Goal: Transaction & Acquisition: Book appointment/travel/reservation

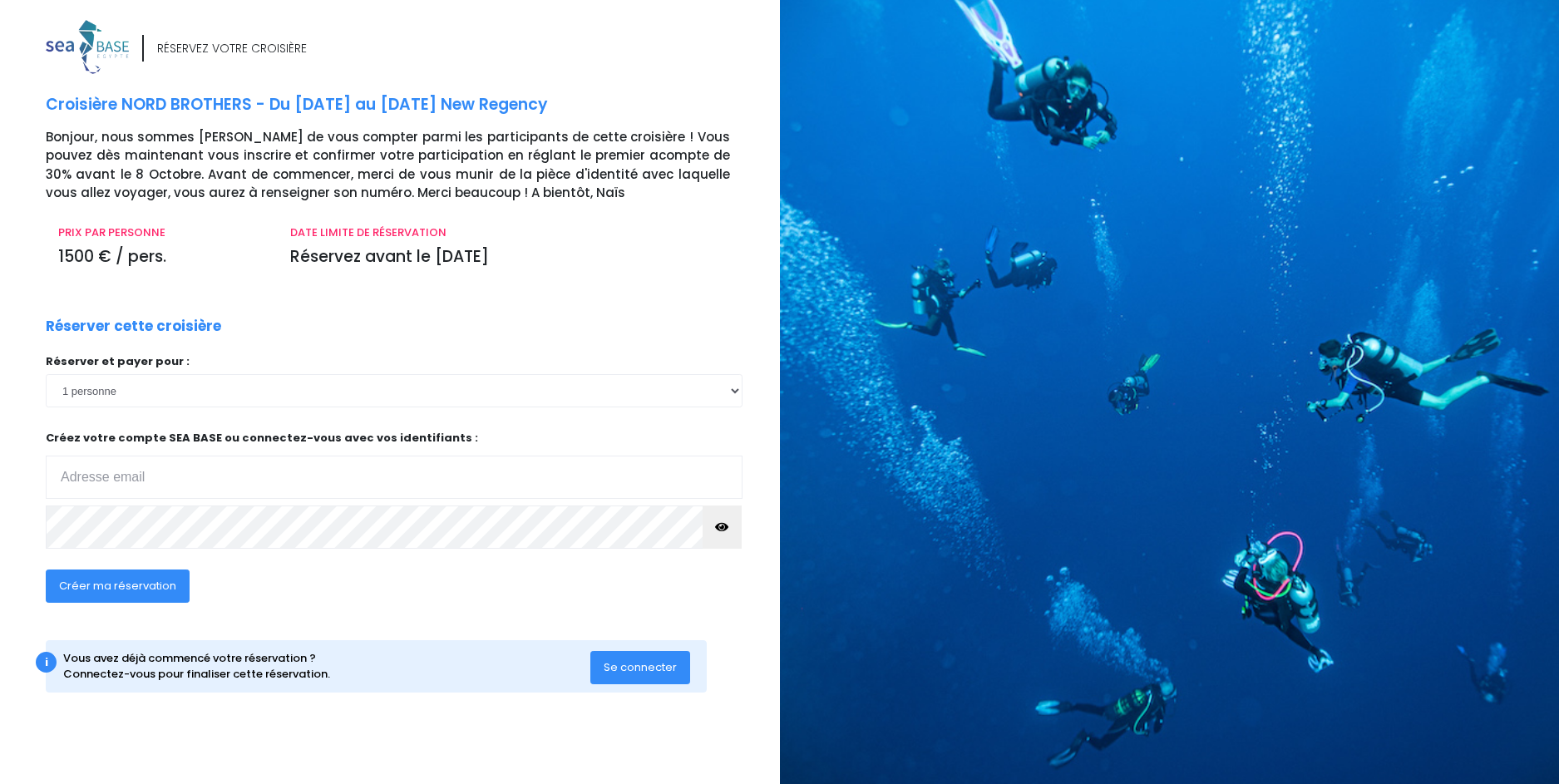
click at [160, 262] on p "1500 € / pers." at bounding box center [161, 257] width 207 height 24
click at [595, 402] on select "1 personne 2 personnes 3 personnes" at bounding box center [394, 391] width 697 height 34
click at [46, 374] on select "1 personne 2 personnes 3 personnes" at bounding box center [394, 391] width 697 height 34
click at [357, 322] on div "Réserver cette croisière Réserver et payer pour : 1 personne 2 personnes 3 pers…" at bounding box center [394, 470] width 721 height 308
click at [395, 399] on select "1 personne 2 personnes 3 personnes" at bounding box center [394, 391] width 697 height 34
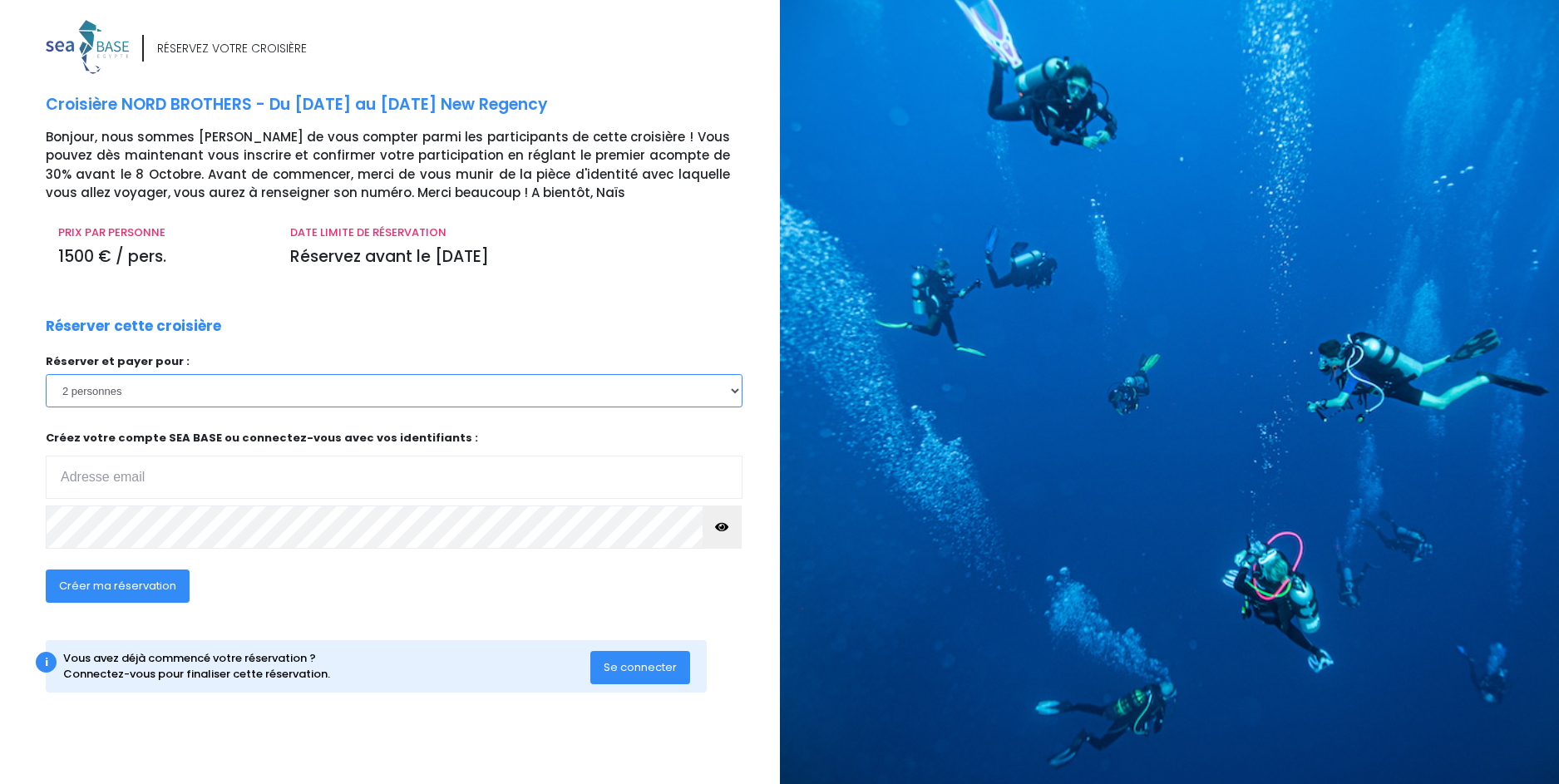
click at [46, 374] on select "1 personne 2 personnes 3 personnes" at bounding box center [394, 391] width 697 height 34
click at [430, 319] on div "Réserver cette croisière Réserver et payer pour : 1 personne 2 personnes 3 pers…" at bounding box center [394, 470] width 721 height 308
click at [374, 406] on select "1 personne 2 personnes 3 personnes" at bounding box center [394, 391] width 697 height 34
click at [46, 374] on select "1 personne 2 personnes 3 personnes" at bounding box center [394, 391] width 697 height 34
click at [390, 385] on select "1 personne 2 personnes 3 personnes" at bounding box center [394, 391] width 697 height 34
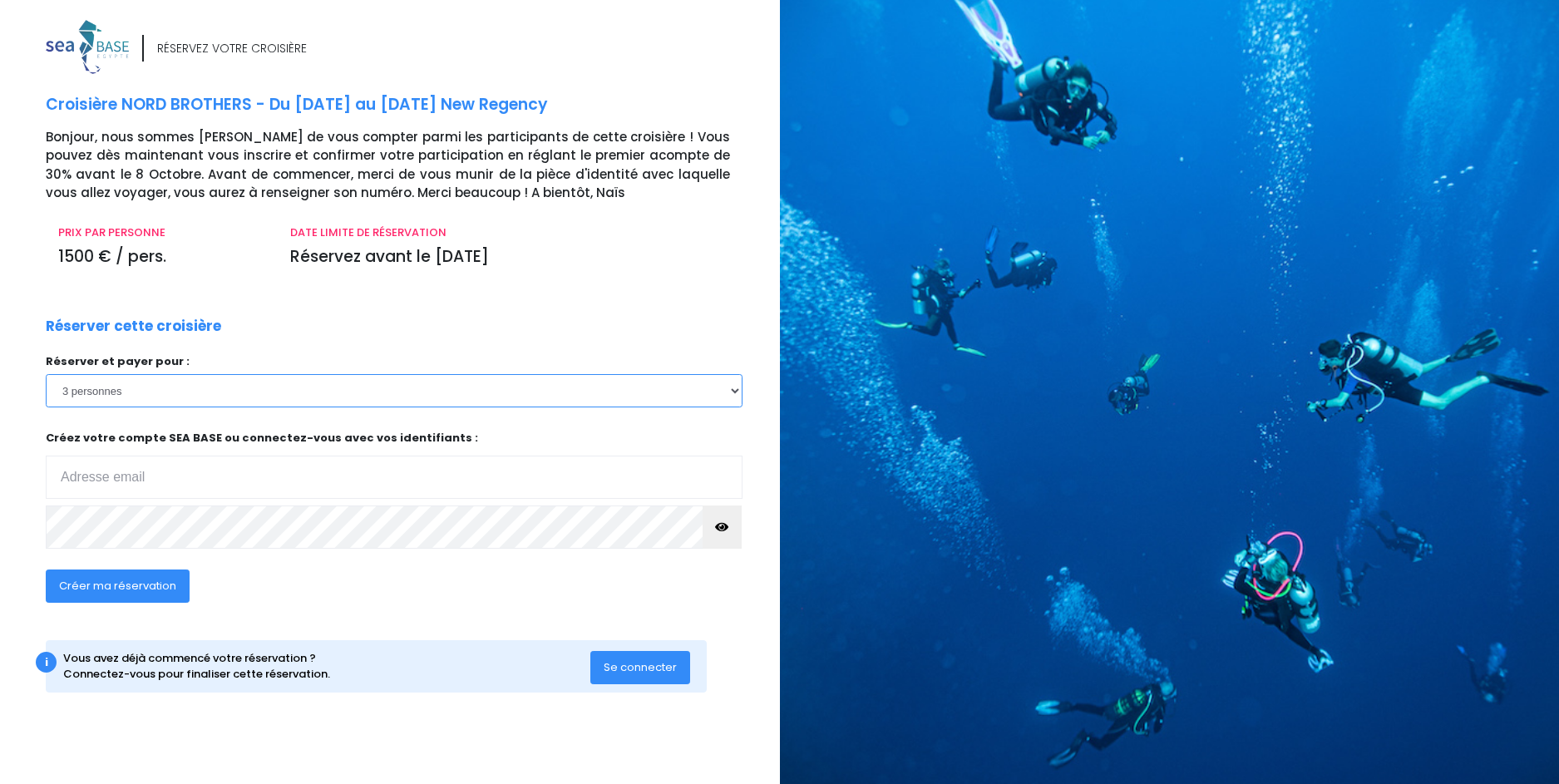
click at [46, 374] on select "1 personne 2 personnes 3 personnes" at bounding box center [394, 391] width 697 height 34
click at [403, 393] on select "1 personne 2 personnes 3 personnes" at bounding box center [394, 391] width 697 height 34
select select "3"
click at [46, 374] on select "1 personne 2 personnes 3 personnes" at bounding box center [394, 391] width 697 height 34
click at [447, 273] on div "DATE LIMITE DE RÉSERVATION Réservez avant le 08/10/25" at bounding box center [509, 252] width 464 height 55
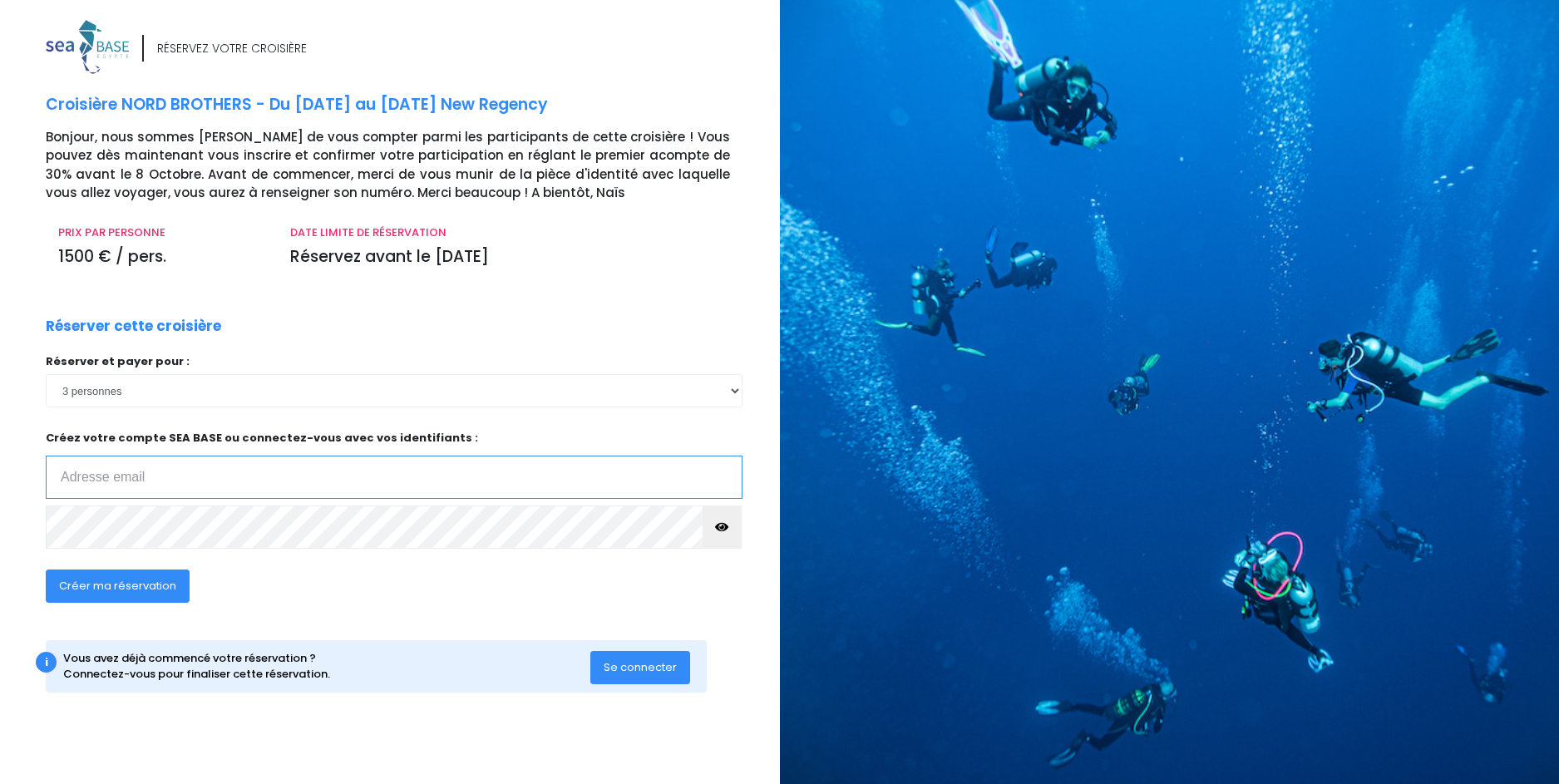
click at [333, 484] on input "email" at bounding box center [394, 477] width 697 height 44
type input "[EMAIL_ADDRESS][PERSON_NAME][DOMAIN_NAME]"
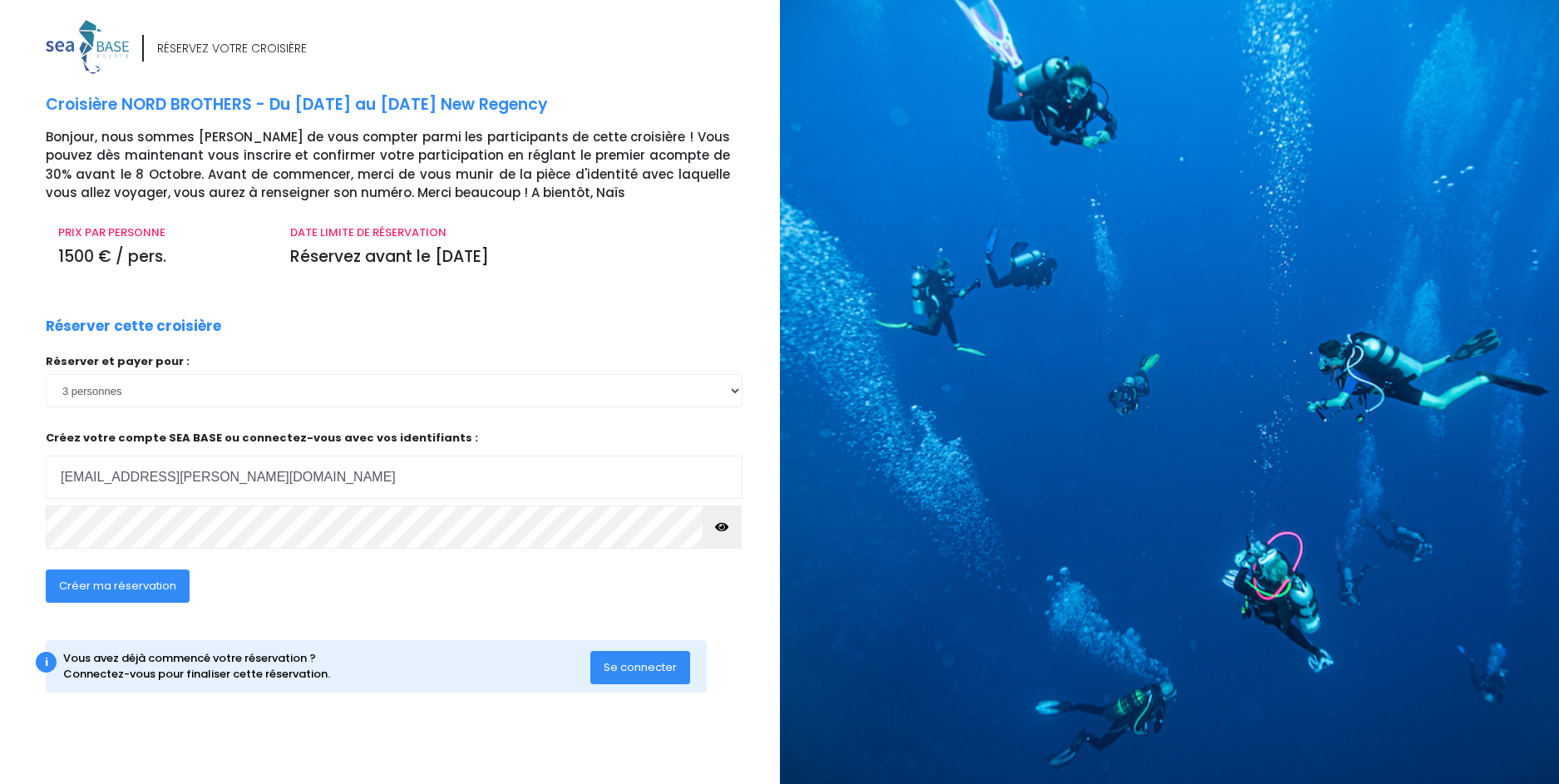
click at [722, 527] on icon "button" at bounding box center [721, 527] width 13 height 0
click at [117, 586] on span "Créer ma réservation" at bounding box center [117, 585] width 117 height 16
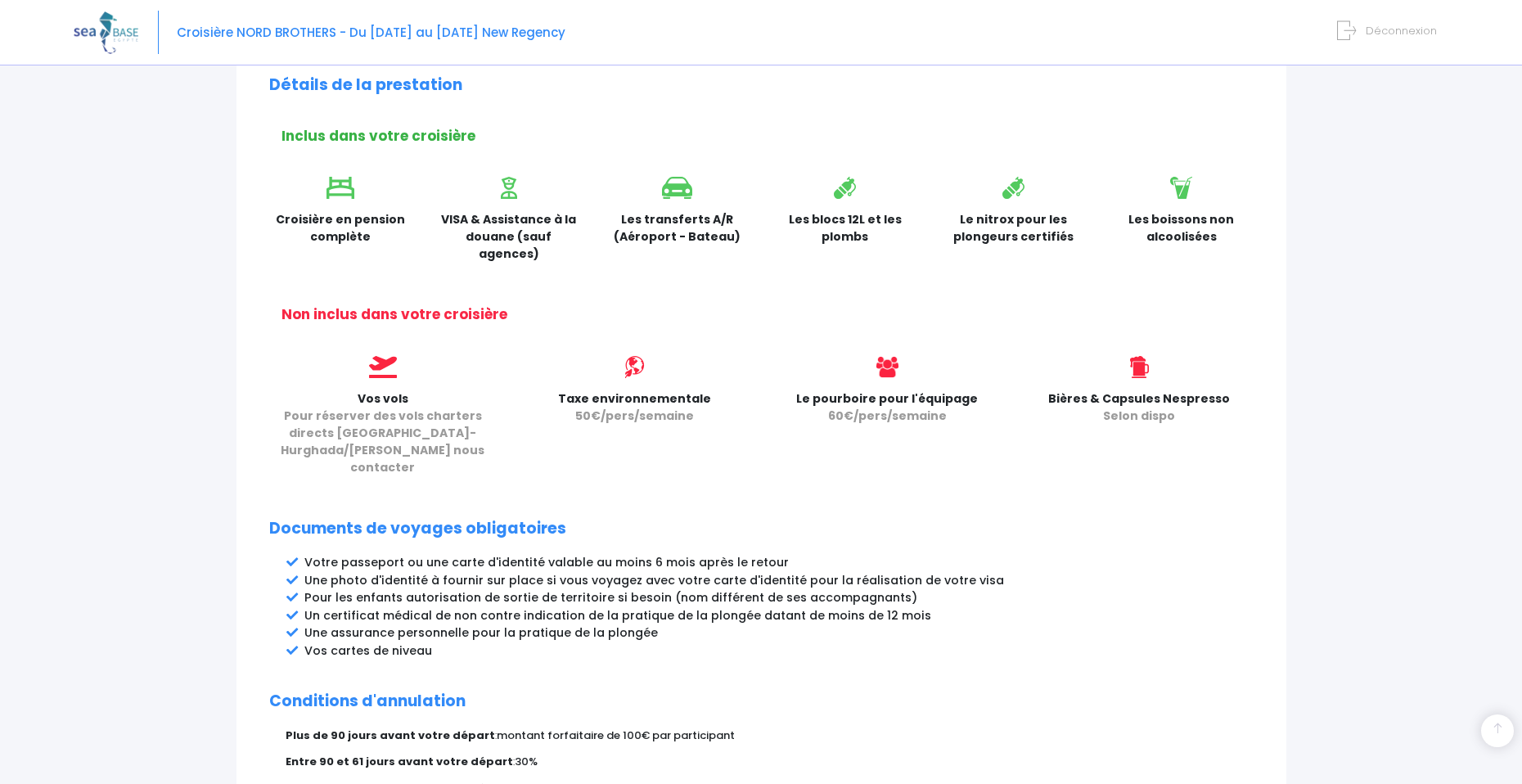
scroll to position [462, 0]
click at [857, 406] on span "60€/pers/semaine" at bounding box center [887, 414] width 119 height 17
click at [1117, 517] on h2 "Documents de voyages obligatoires" at bounding box center [761, 527] width 984 height 19
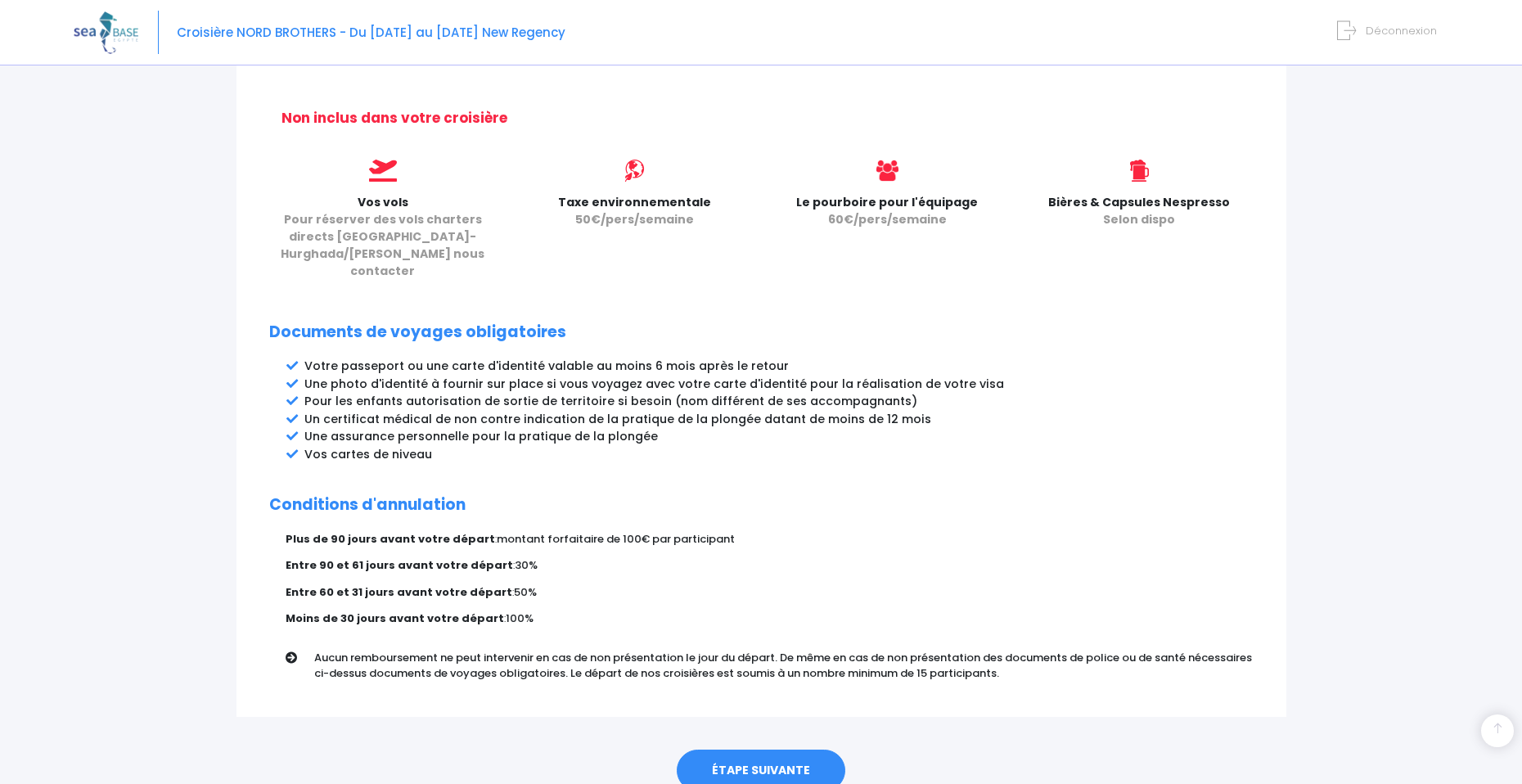
scroll to position [659, 0]
drag, startPoint x: 791, startPoint y: 331, endPoint x: 636, endPoint y: 336, distance: 155.1
click at [636, 356] on li "Votre passeport ou une carte d'identité valable au moins 6 mois après le retour" at bounding box center [779, 364] width 949 height 17
click at [798, 409] on li "Un certificat médical de non contre indication de la pratique de la plongée dat…" at bounding box center [779, 418] width 949 height 17
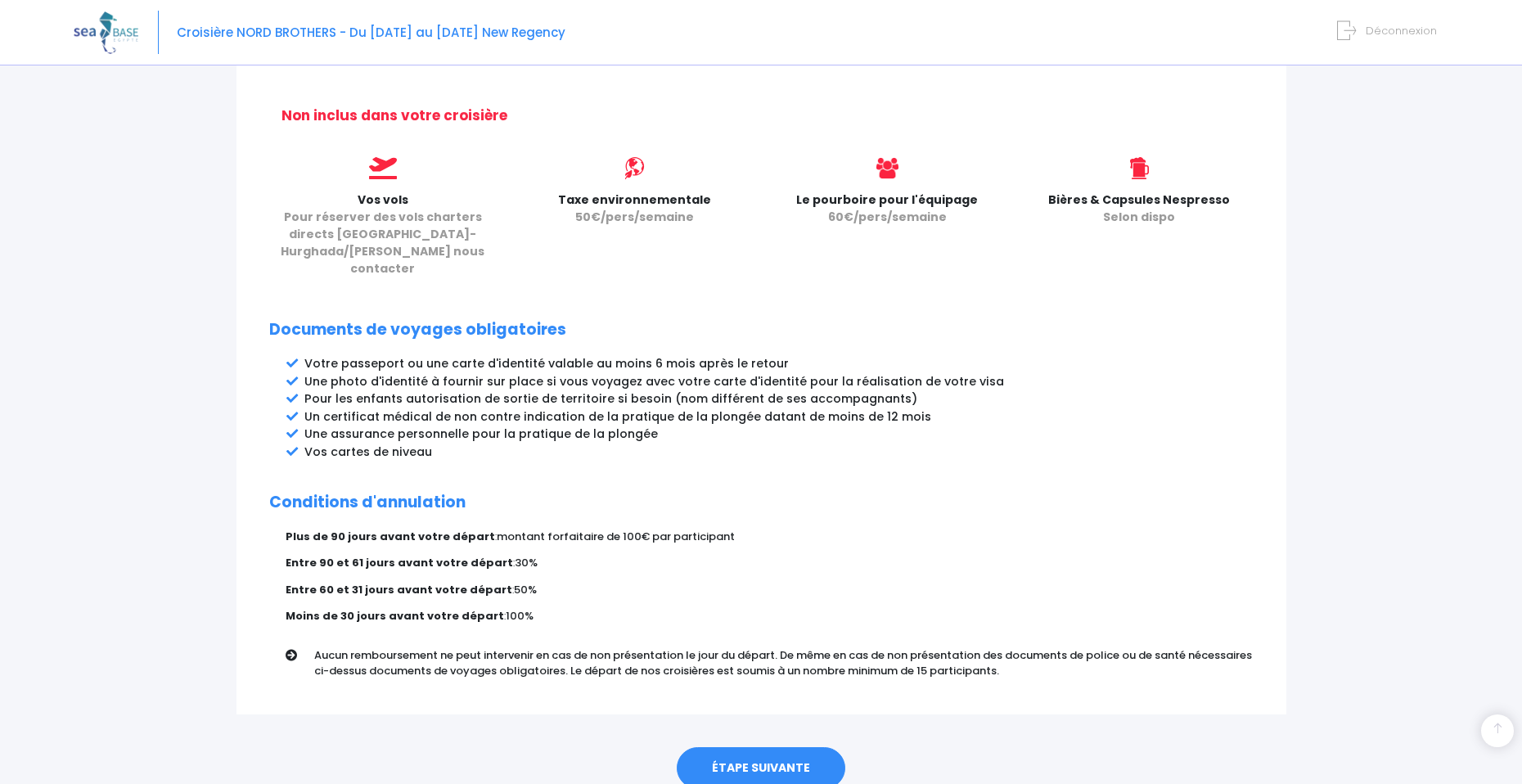
click at [736, 747] on link "ÉTAPE SUIVANTE" at bounding box center [761, 768] width 168 height 43
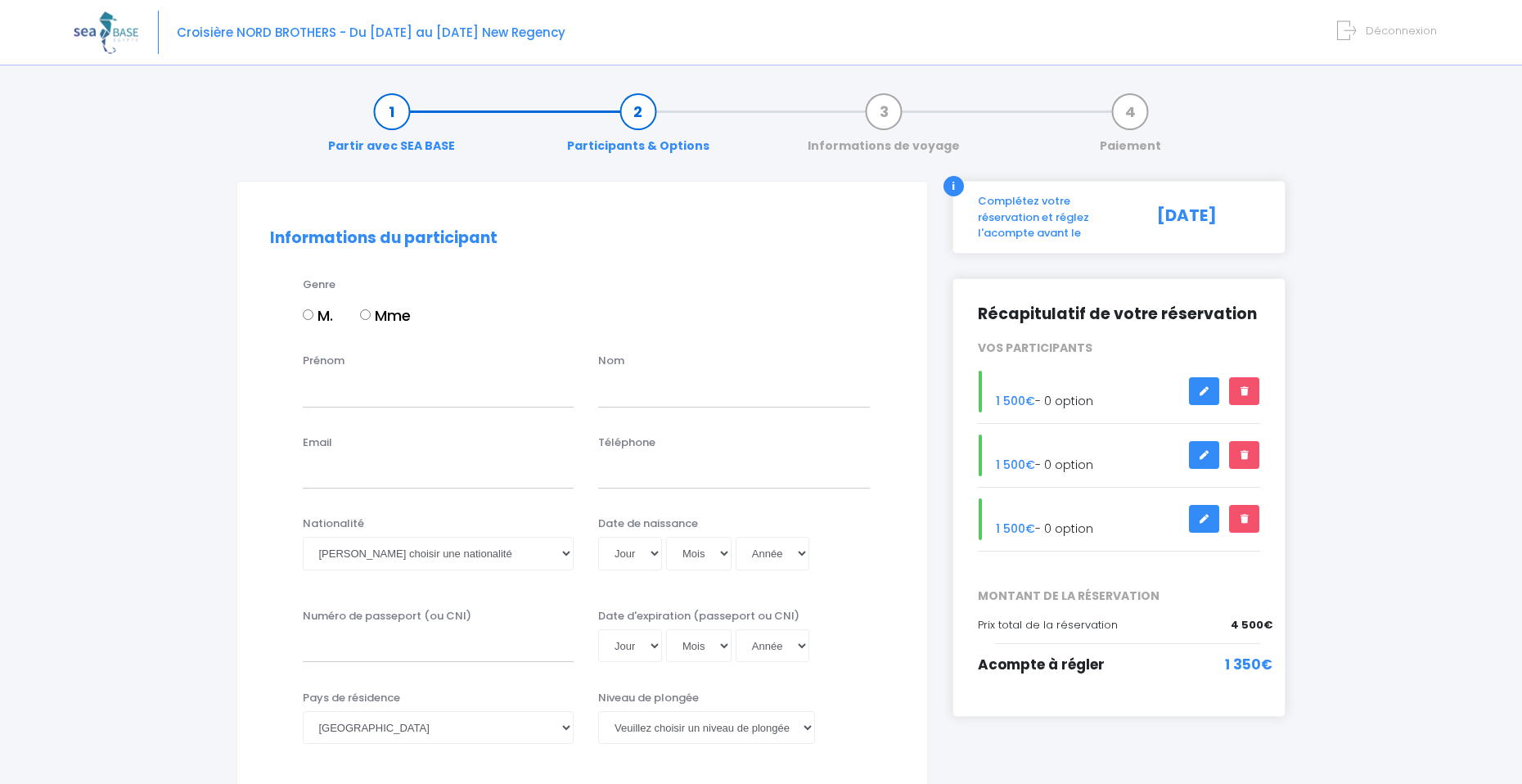
click at [331, 322] on label "M." at bounding box center [318, 315] width 31 height 22
click at [314, 320] on input "M." at bounding box center [308, 314] width 11 height 11
radio input "true"
click at [369, 394] on input "Prénom" at bounding box center [438, 390] width 272 height 33
type input "Christophe"
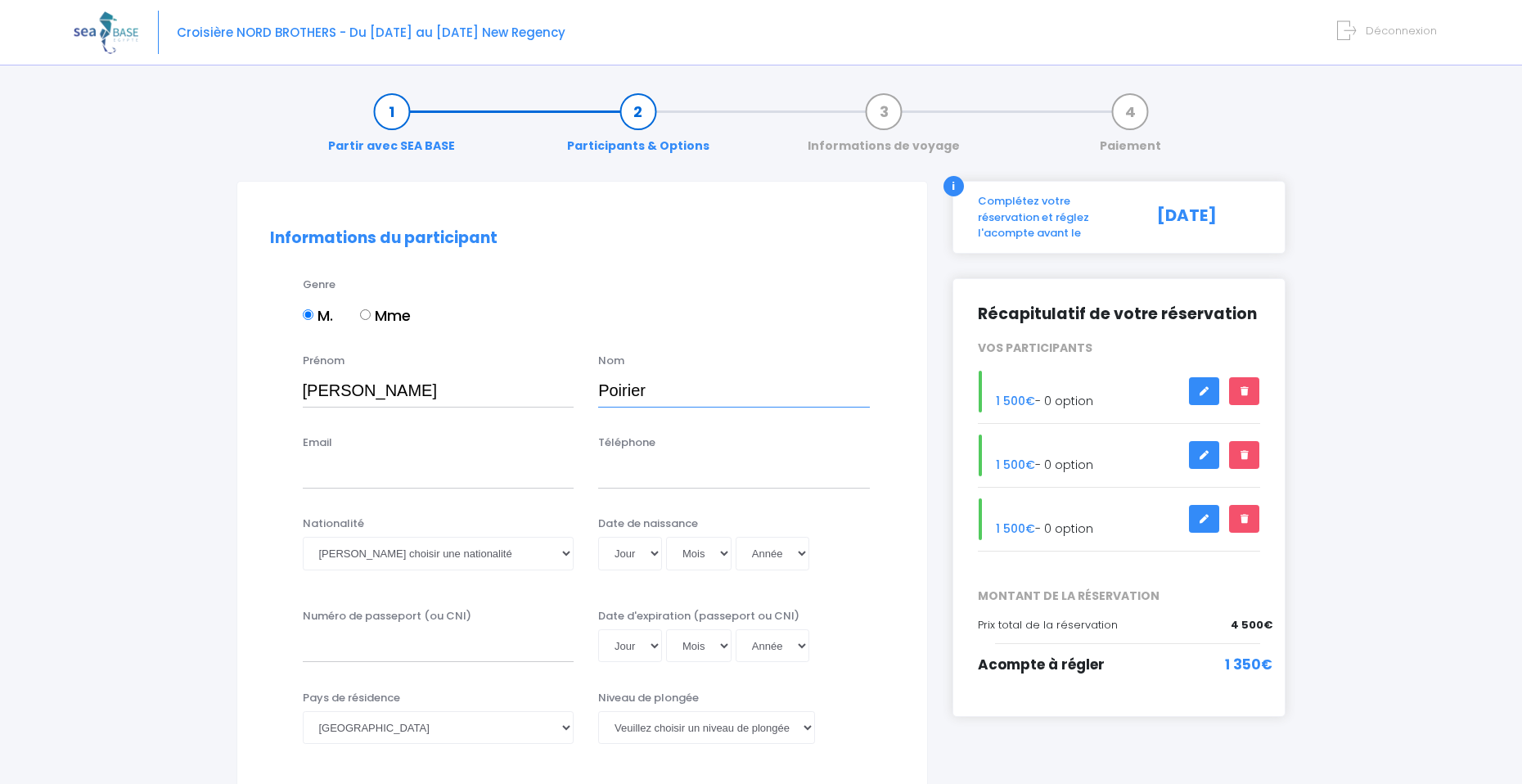
type input "Poirier"
type input "guibot.poirier@gmail.com"
click at [650, 464] on input "Téléphone" at bounding box center [734, 472] width 272 height 33
type input "0783677184"
click at [436, 550] on select "Veuillez choisir une nationalité Afghane Albanaise Algerienne Allemande America…" at bounding box center [438, 553] width 272 height 33
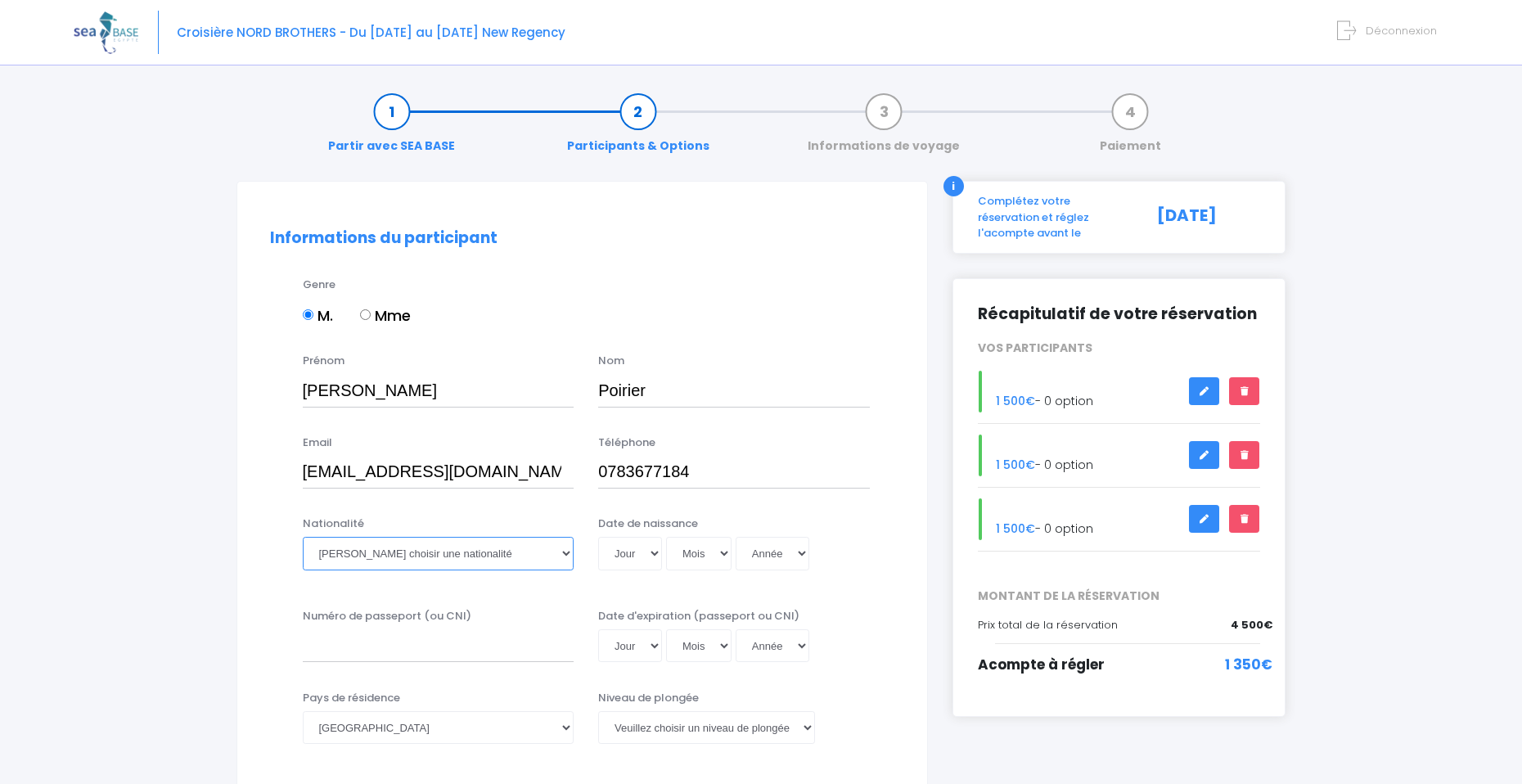
select select "Française"
click at [303, 536] on select "Veuillez choisir une nationalité Afghane Albanaise Algerienne Allemande America…" at bounding box center [438, 553] width 272 height 33
click at [637, 561] on select "Jour 01 02 03 04 05 06 07 08 09 10 11 12 13 14 15 16 17 18 19 20 21 22 23 24 25…" at bounding box center [630, 553] width 64 height 33
select select "02"
click at [598, 536] on select "Jour 01 02 03 04 05 06 07 08 09 10 11 12 13 14 15 16 17 18 19 20 21 22 23 24 25…" at bounding box center [630, 553] width 64 height 33
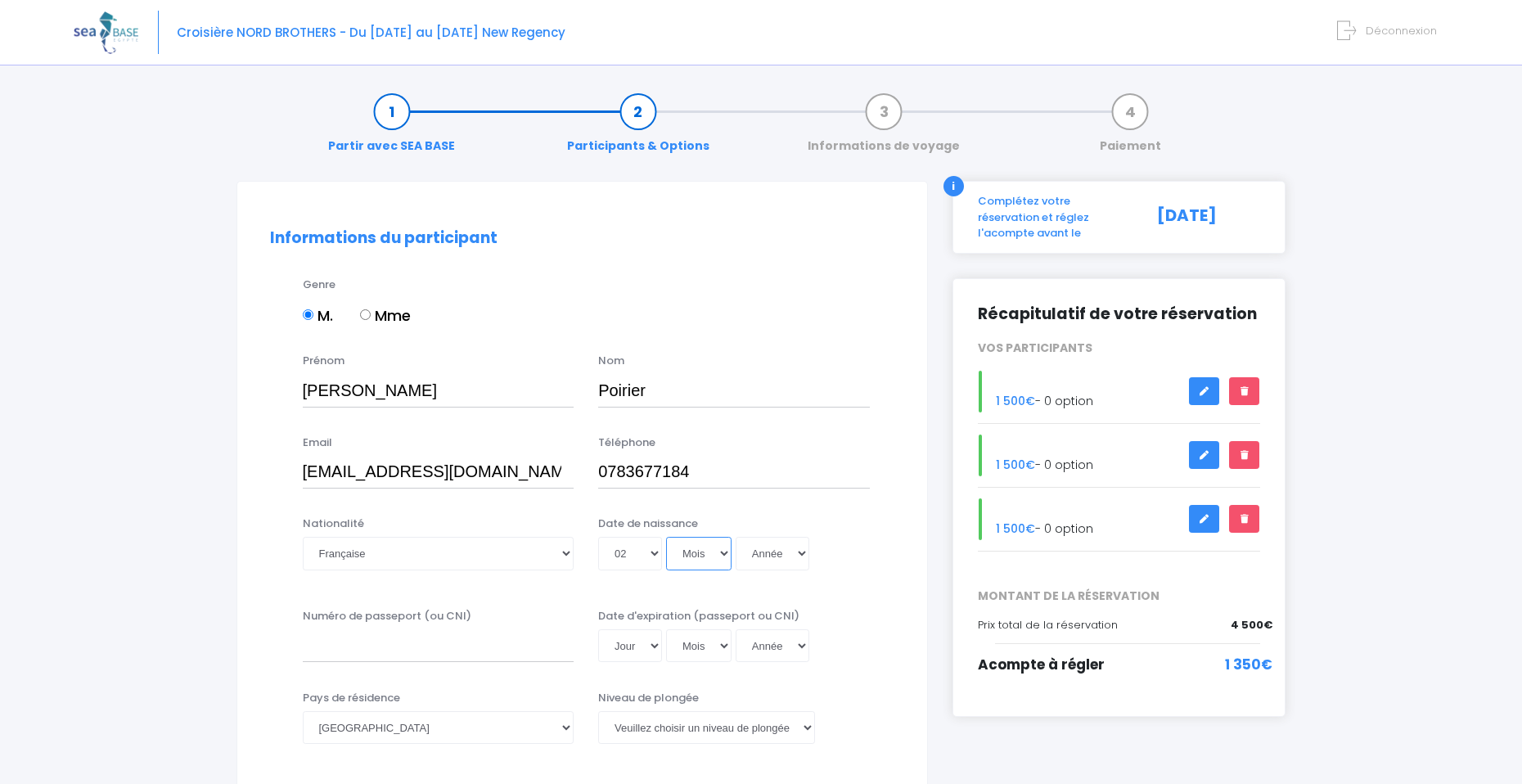
click at [708, 548] on select "Mois 01 02 03 04 05 06 07 08 09 10 11 12" at bounding box center [698, 553] width 65 height 33
select select "04"
click at [666, 536] on select "Mois 01 02 03 04 05 06 07 08 09 10 11 12" at bounding box center [698, 553] width 65 height 33
click at [787, 549] on select "Année 2045 2044 2043 2042 2041 2040 2039 2038 2037 2036 2035 2034 2033 2032 203…" at bounding box center [772, 553] width 73 height 33
select select "1974"
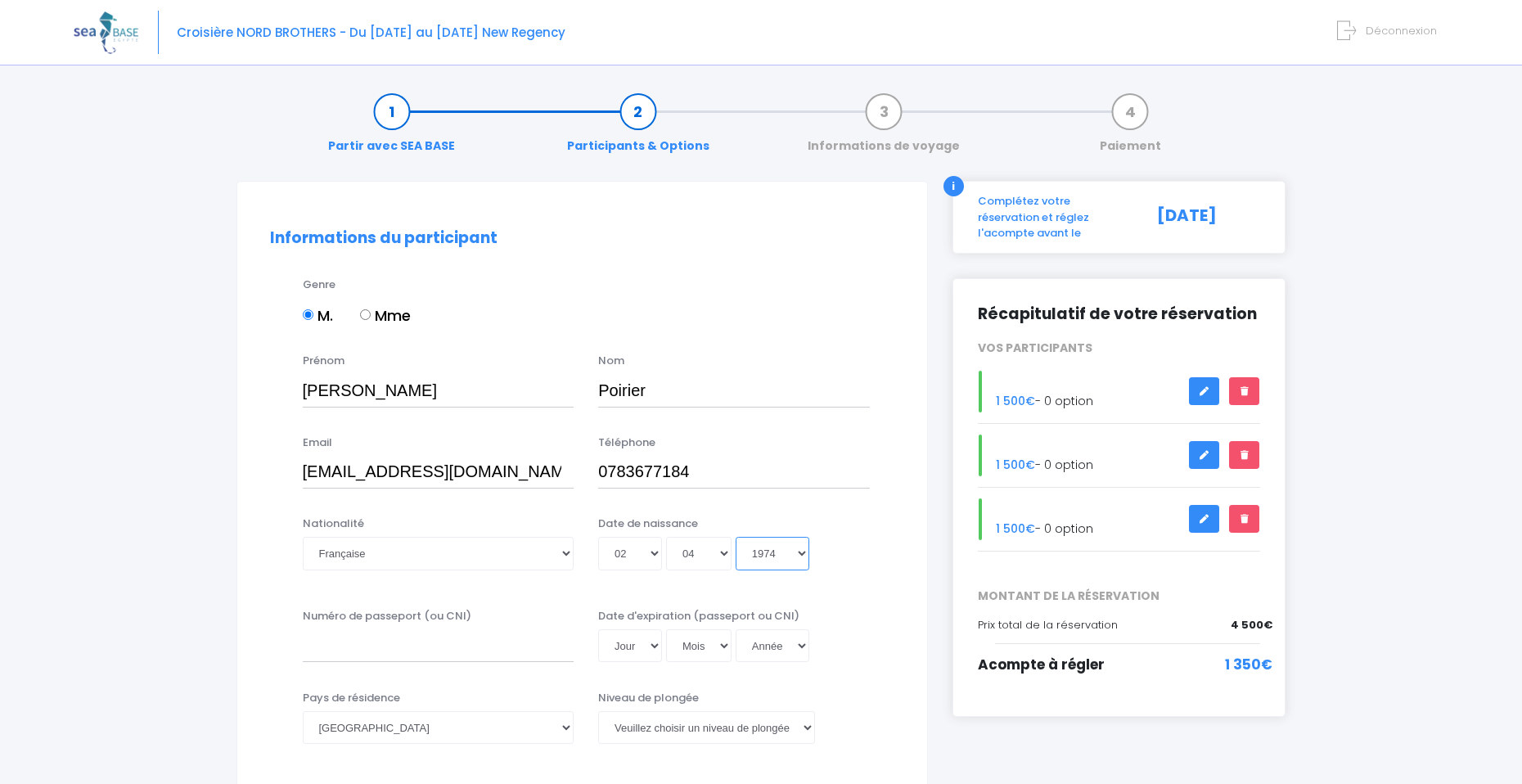
click at [735, 536] on select "Année 2045 2044 2043 2042 2041 2040 2039 2038 2037 2036 2035 2034 2033 2032 203…" at bounding box center [772, 553] width 73 height 33
type input "1974-04-02"
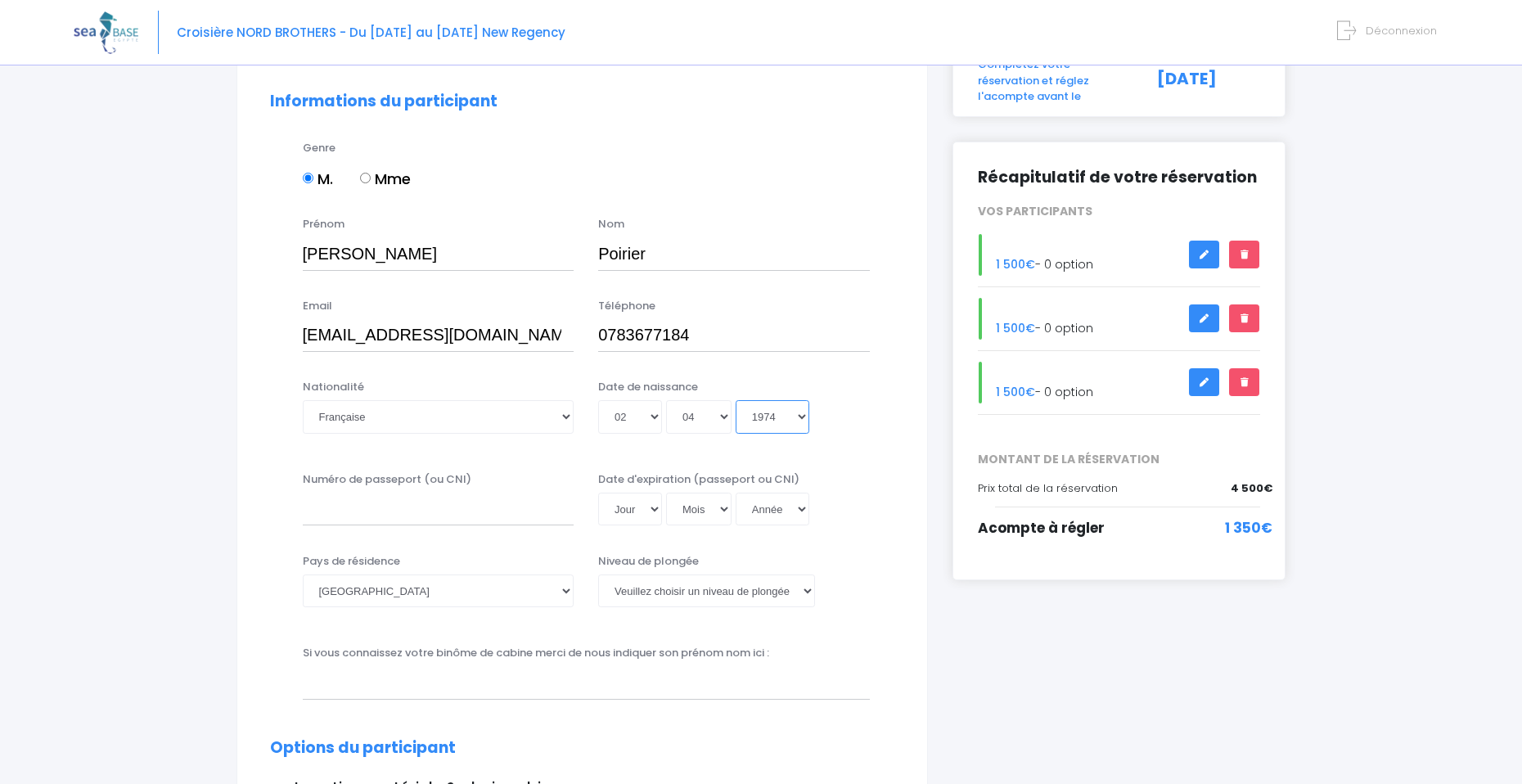
scroll to position [140, 0]
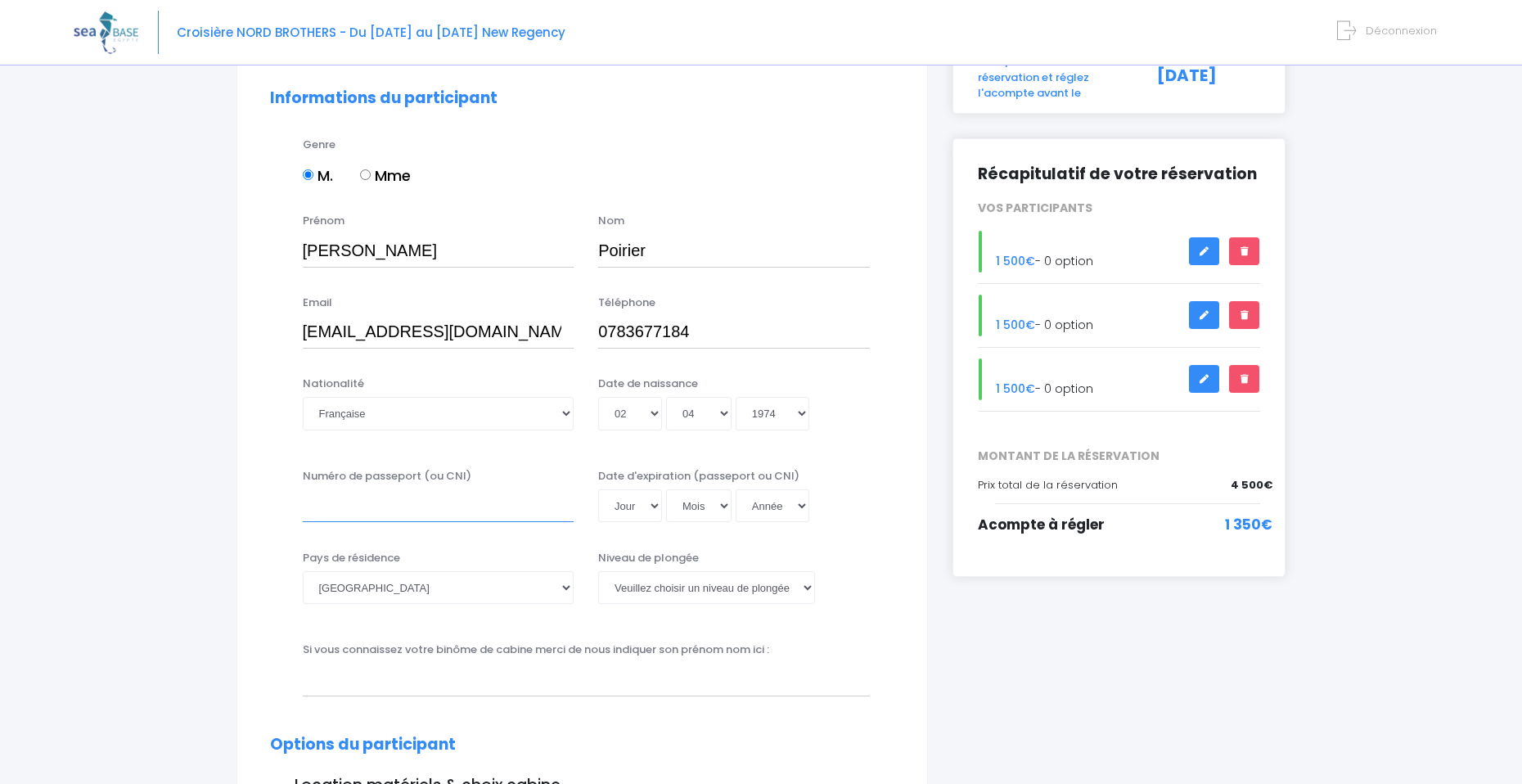
click at [410, 510] on input "Numéro de passeport (ou CNI)" at bounding box center [438, 506] width 272 height 33
type input "24DH40922"
click at [640, 509] on select "Jour 01 02 03 04 05 06 07 08 09 10 11 12 13 14 15 16 17 18 19 20 21 22 23 24 25…" at bounding box center [630, 506] width 64 height 33
select select "21"
click at [598, 489] on select "Jour 01 02 03 04 05 06 07 08 09 10 11 12 13 14 15 16 17 18 19 20 21 22 23 24 25…" at bounding box center [630, 506] width 64 height 33
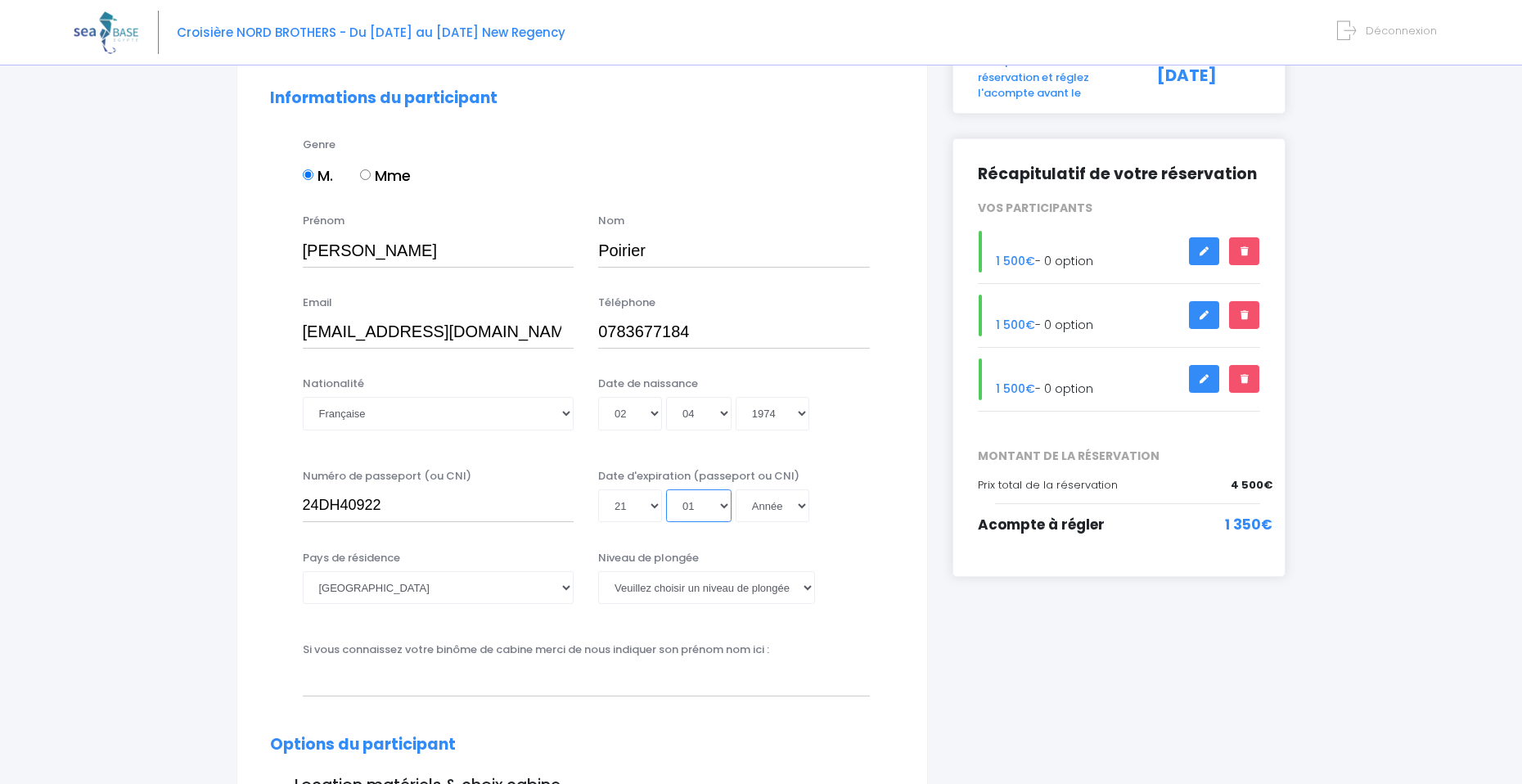
select select "04"
select select "2045"
type input "2045-04-21"
select select "2039"
type input "2039-04-21"
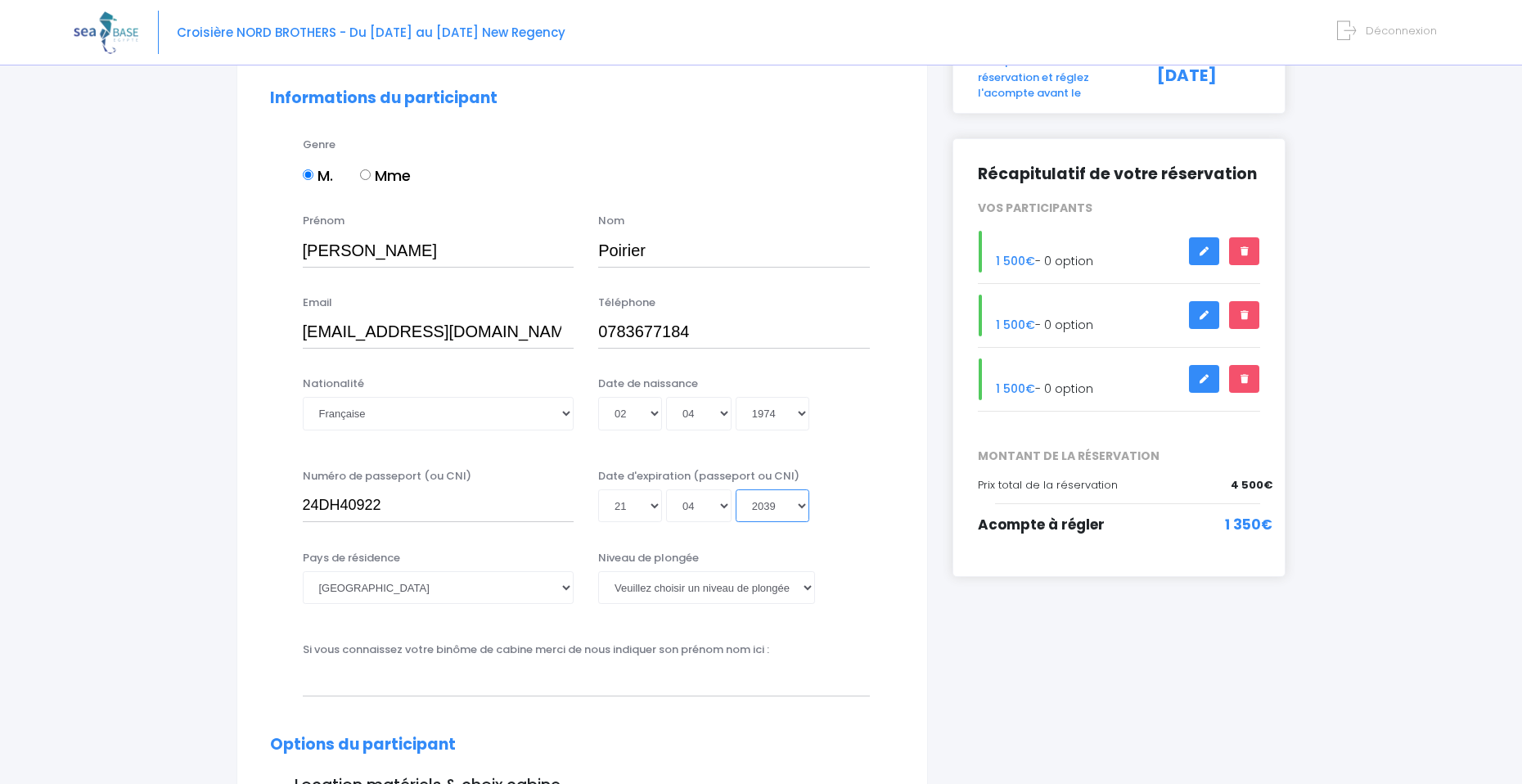
select select "2034"
type input "2034-04-21"
click at [700, 594] on select "Veuillez choisir un niveau de plongée Non plongeur Junior OW diver Adventure OW…" at bounding box center [707, 588] width 217 height 33
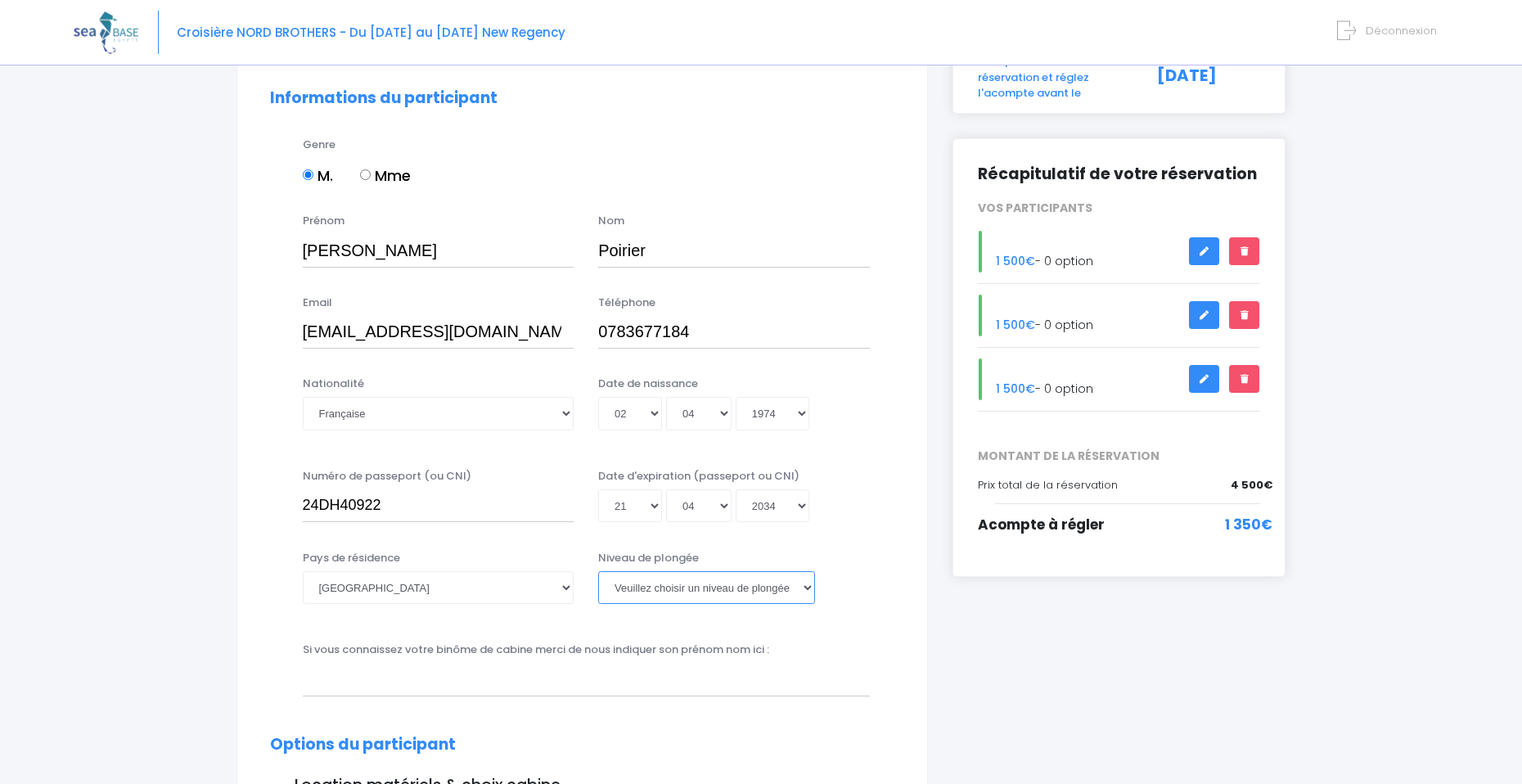
select select "N3"
click at [598, 571] on select "Veuillez choisir un niveau de plongée Non plongeur Junior OW diver Adventure OW…" at bounding box center [707, 588] width 217 height 33
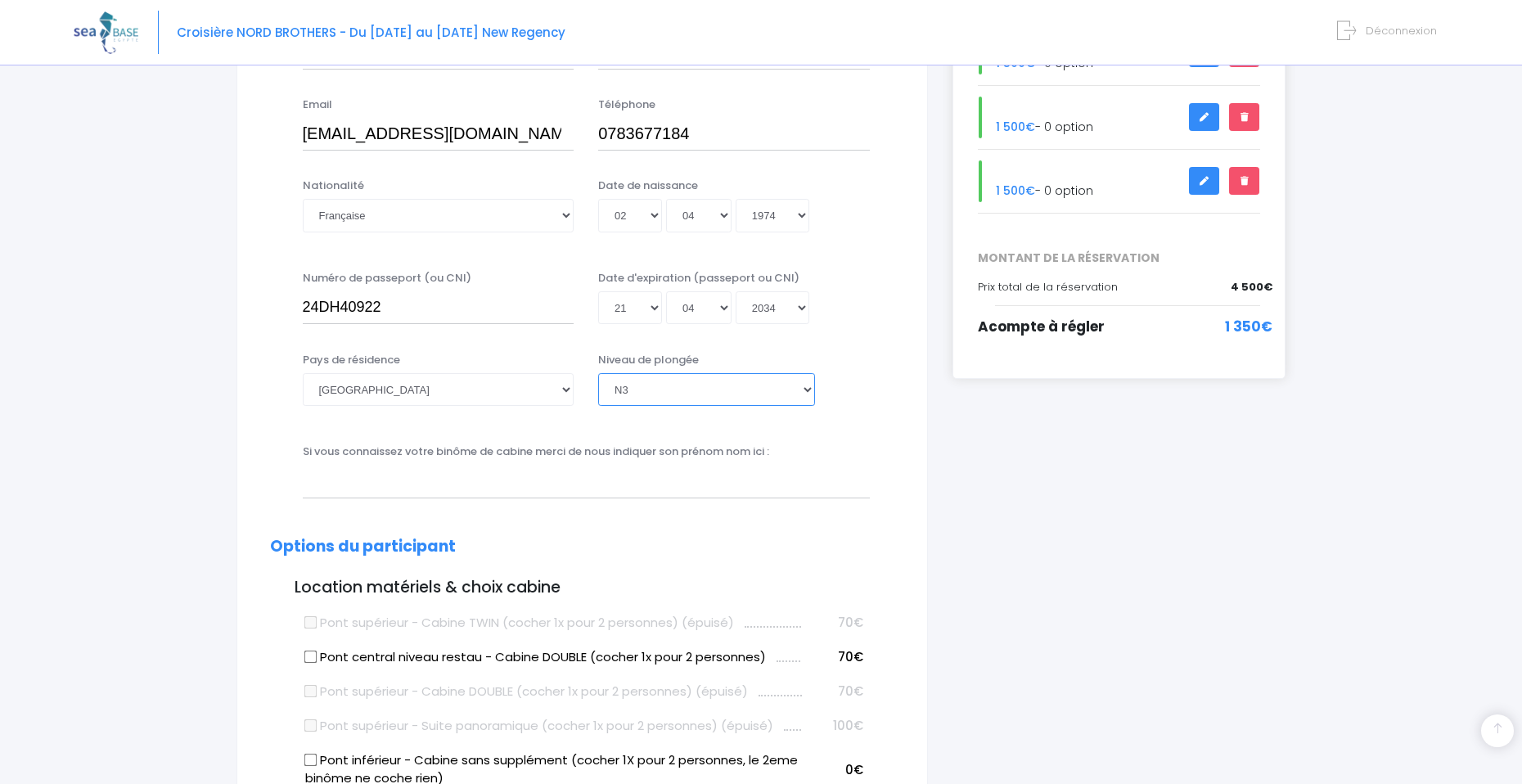
scroll to position [339, 0]
click at [593, 486] on input "text" at bounding box center [586, 479] width 567 height 33
type input "Valerie Poirier"
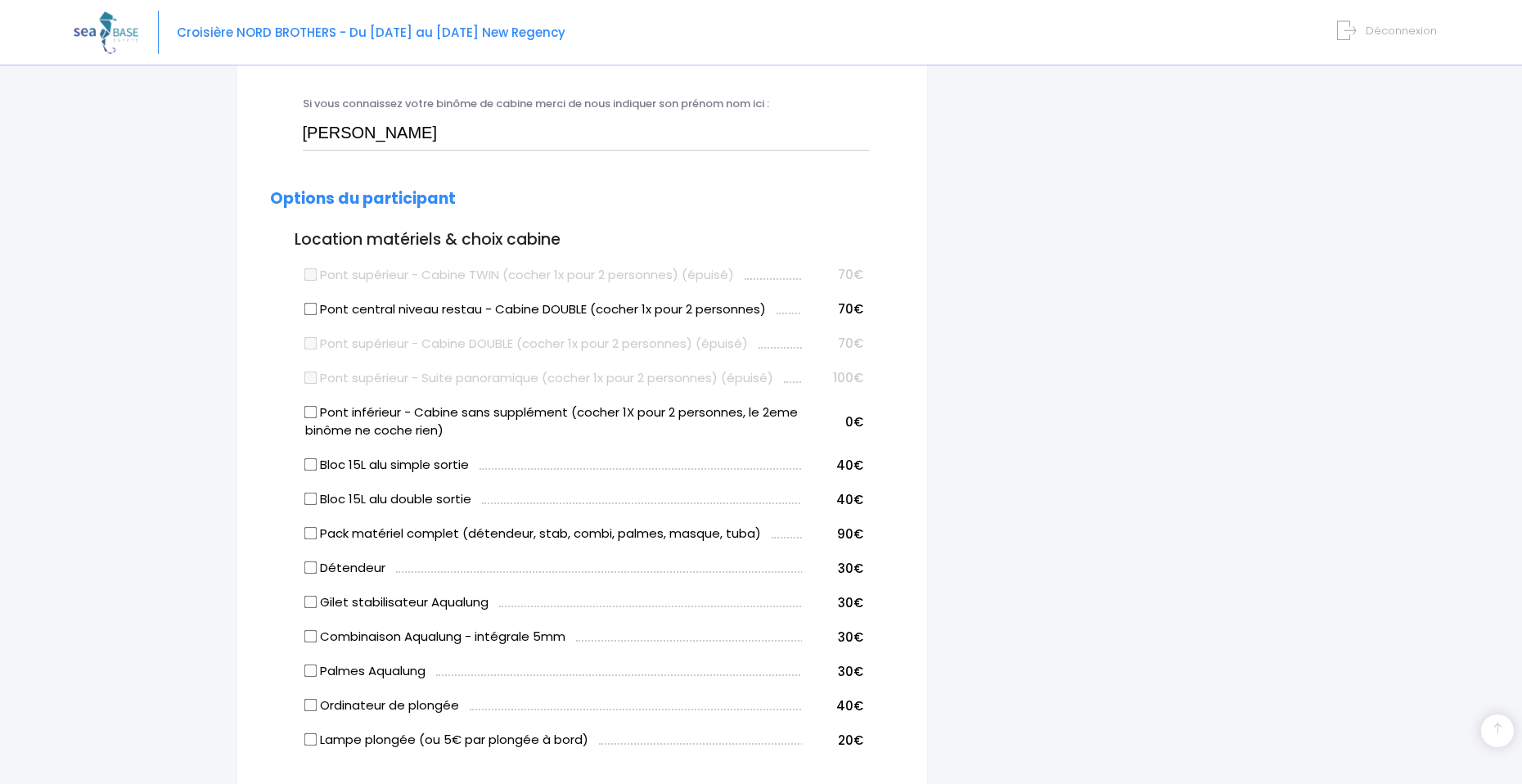
scroll to position [687, 0]
click at [310, 308] on input "Pont central niveau restau - Cabine DOUBLE (cocher 1x pour 2 personnes)" at bounding box center [310, 307] width 13 height 13
checkbox input "true"
click at [305, 465] on input "Bloc 15L alu simple sortie" at bounding box center [310, 463] width 13 height 13
checkbox input "true"
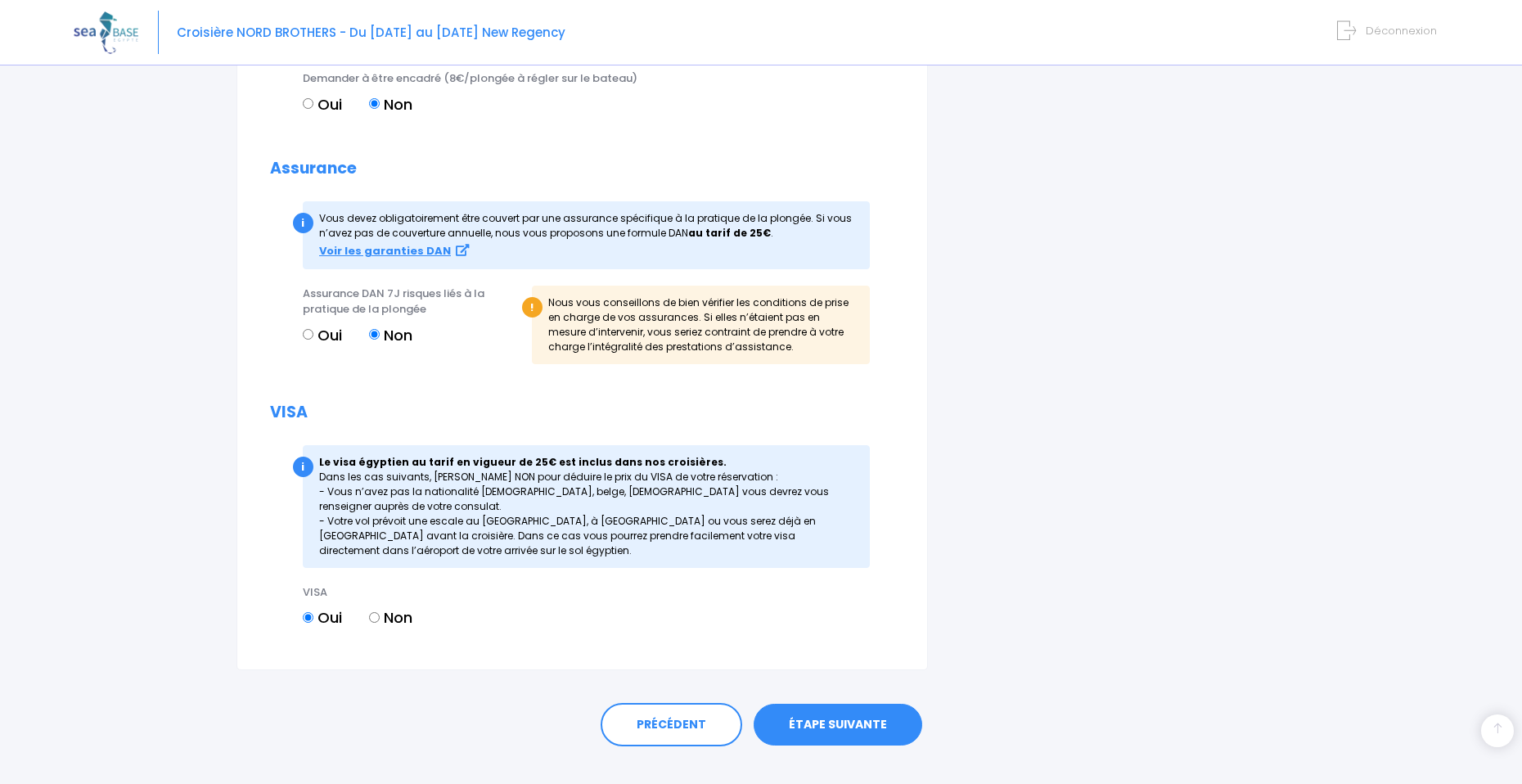
scroll to position [1703, 0]
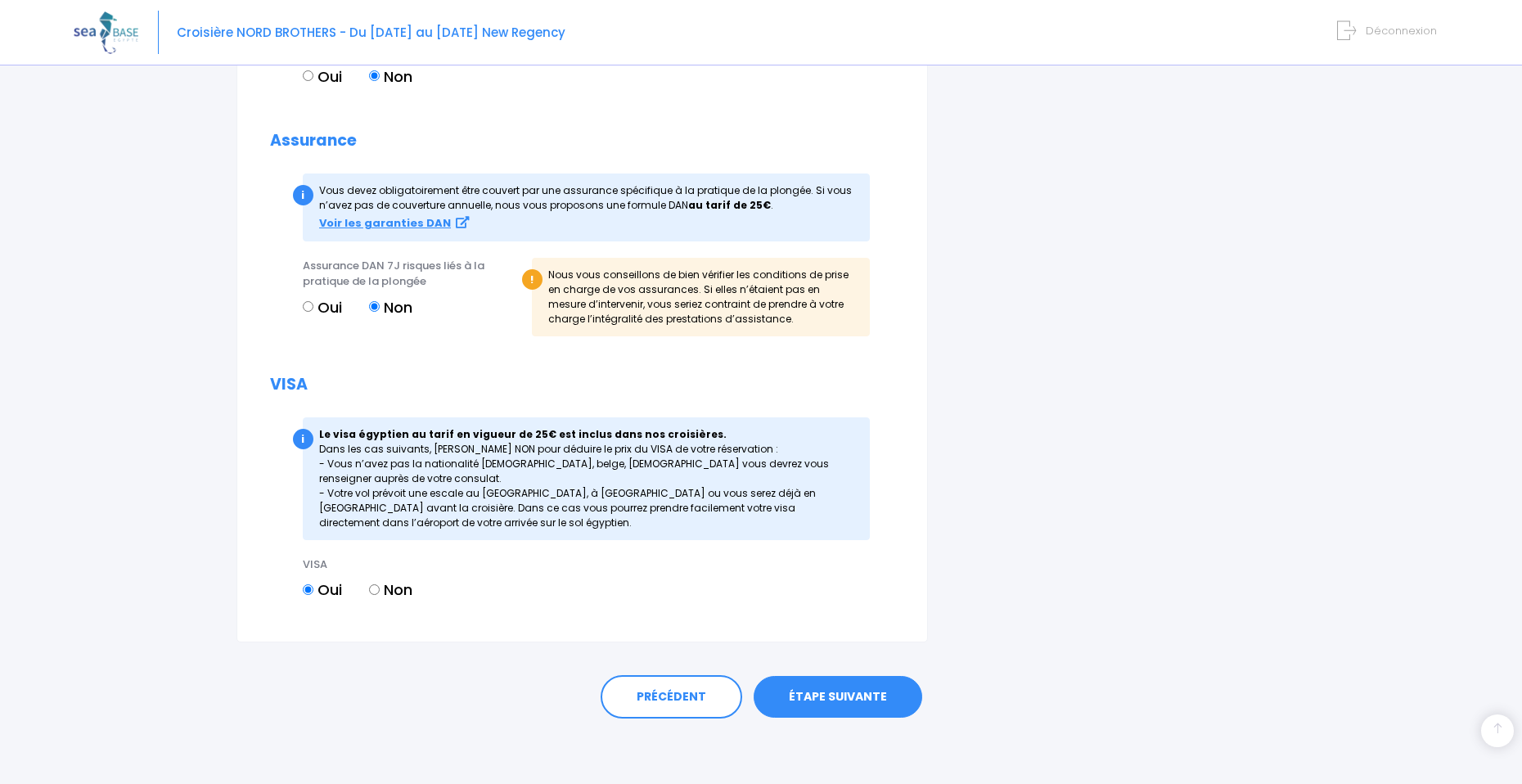
click at [830, 703] on link "ÉTAPE SUIVANTE" at bounding box center [838, 697] width 168 height 43
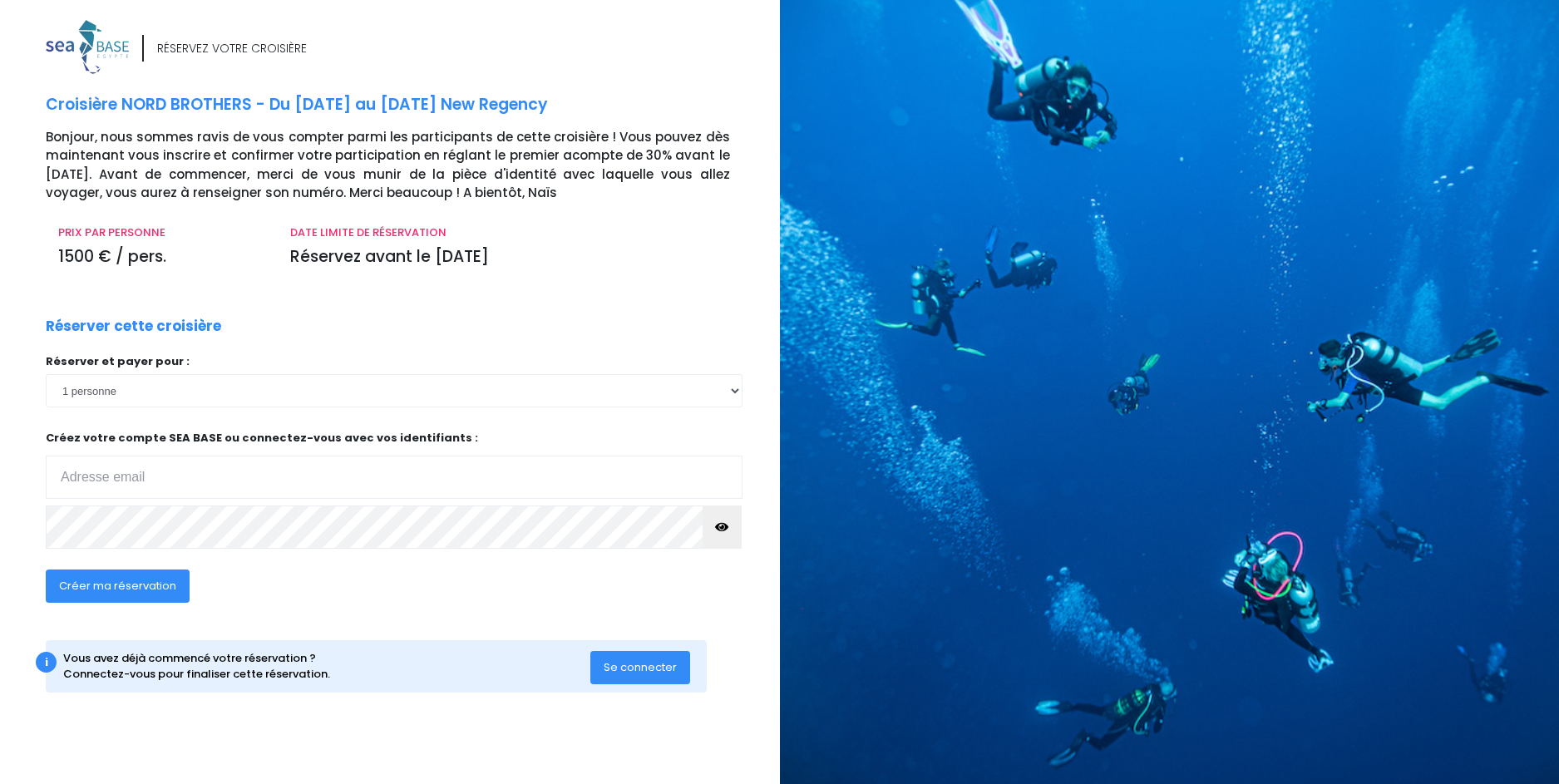
click at [685, 337] on div "Réserver cette croisière Réserver et payer pour : 1 personne 2 personnes 3 pers…" at bounding box center [394, 470] width 721 height 308
click at [646, 656] on button "Se connecter" at bounding box center [640, 667] width 100 height 34
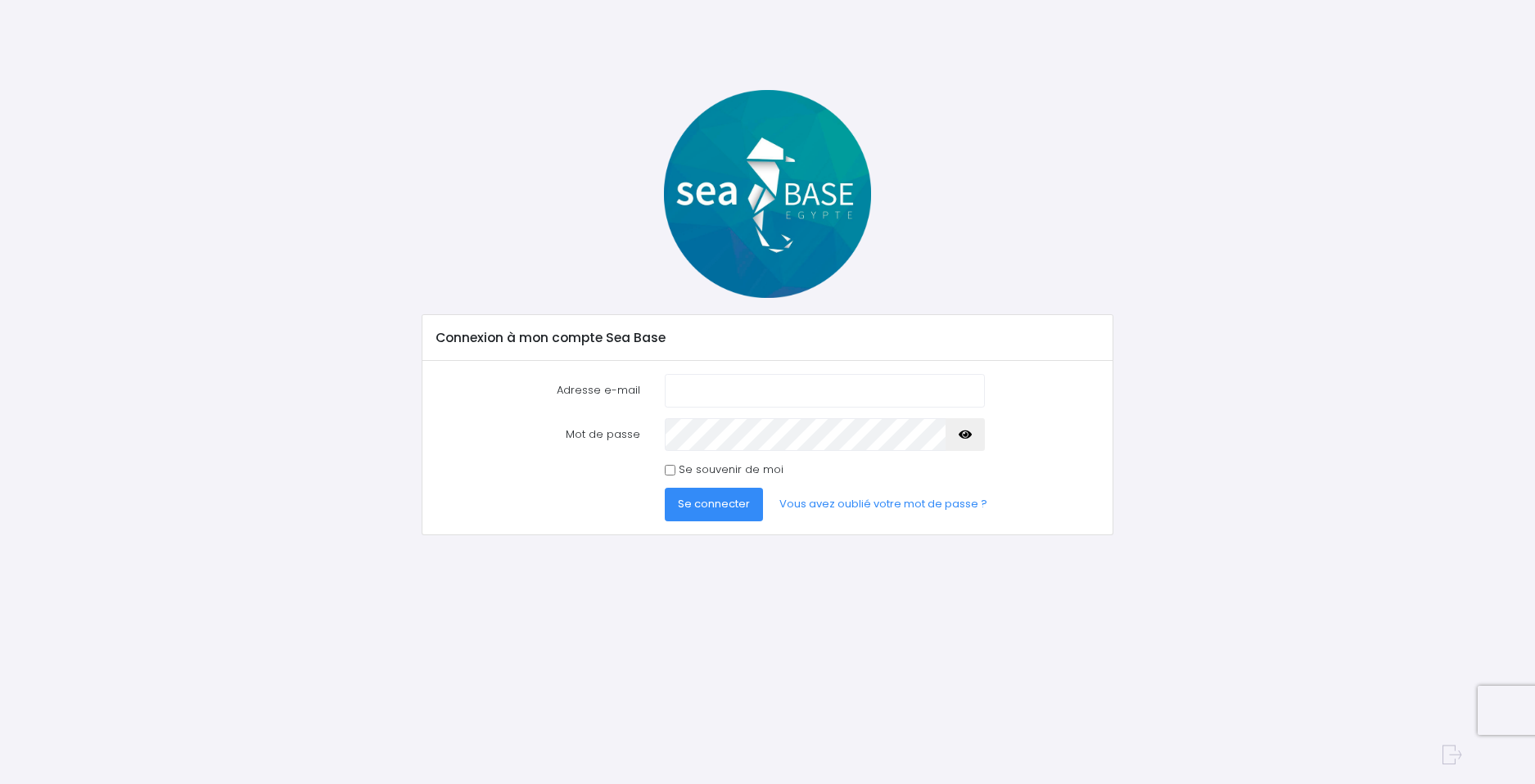
click at [763, 391] on input "Adresse e-mail" at bounding box center [824, 390] width 320 height 33
type input "[EMAIL_ADDRESS][PERSON_NAME][DOMAIN_NAME]"
click at [963, 434] on icon "button" at bounding box center [965, 434] width 13 height 0
click at [707, 509] on span "Se connecter" at bounding box center [713, 503] width 72 height 16
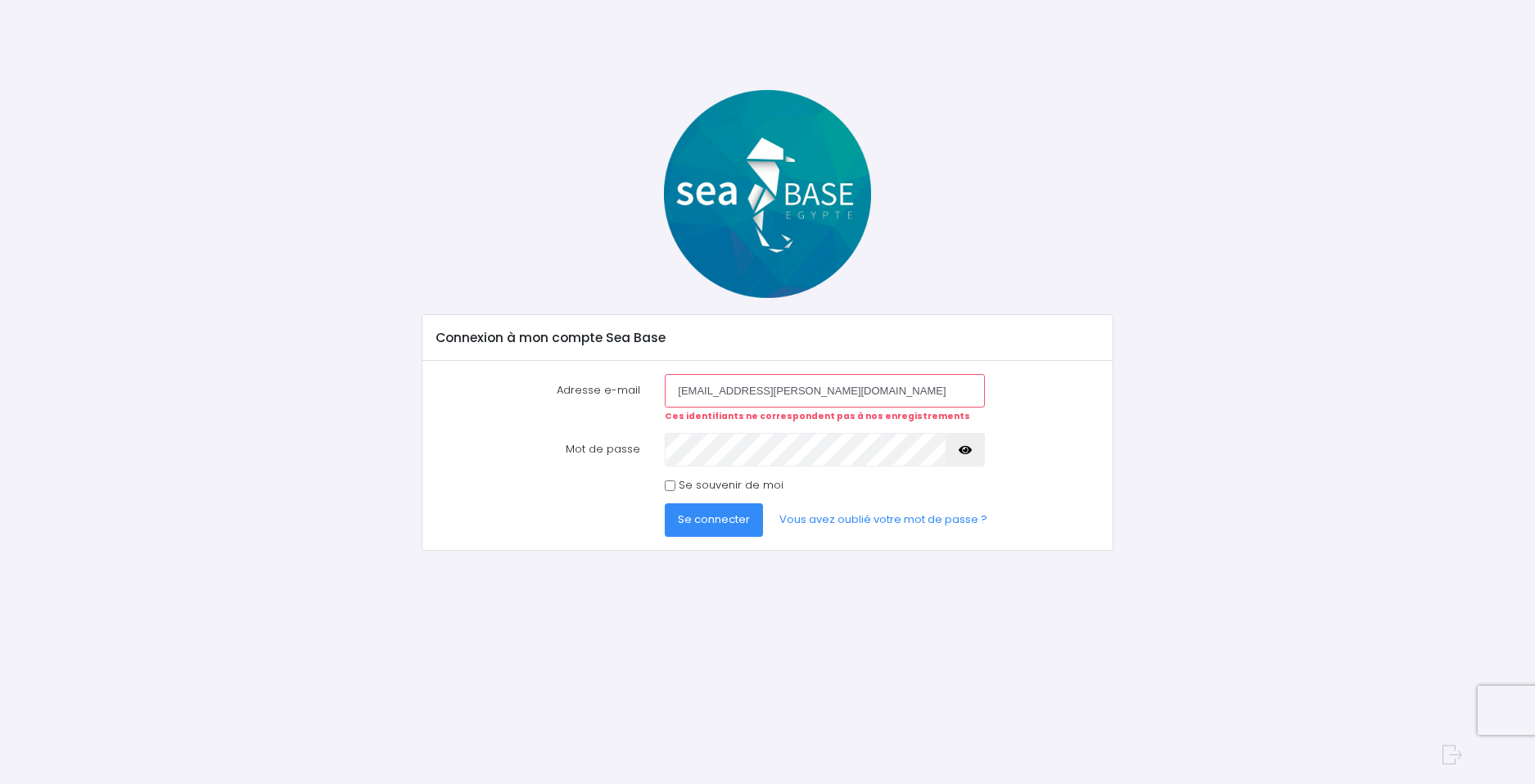
click at [974, 453] on button "button" at bounding box center [965, 449] width 40 height 33
click at [861, 386] on input "guibot.poirier@gmail.com" at bounding box center [824, 390] width 320 height 33
click at [675, 396] on input "guibot.poirier@gmail.com" at bounding box center [824, 390] width 320 height 33
click at [557, 500] on form "Adresse e-mail guibot.poirier@gmail.com Ces identifiants ne correspondent pas à…" at bounding box center [767, 455] width 664 height 162
click at [711, 533] on button "Se connecter" at bounding box center [713, 520] width 98 height 33
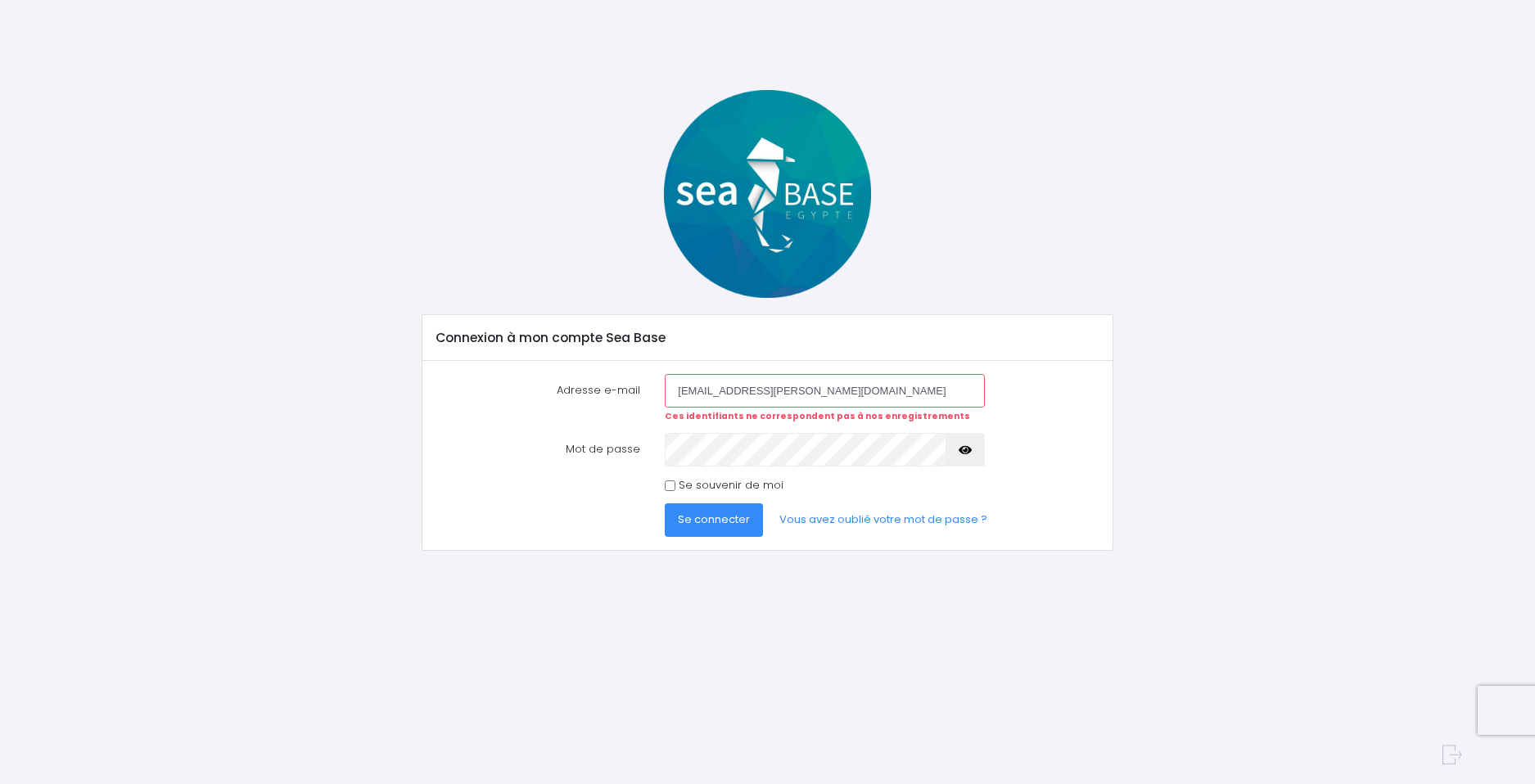
click at [728, 174] on img at bounding box center [768, 194] width 208 height 208
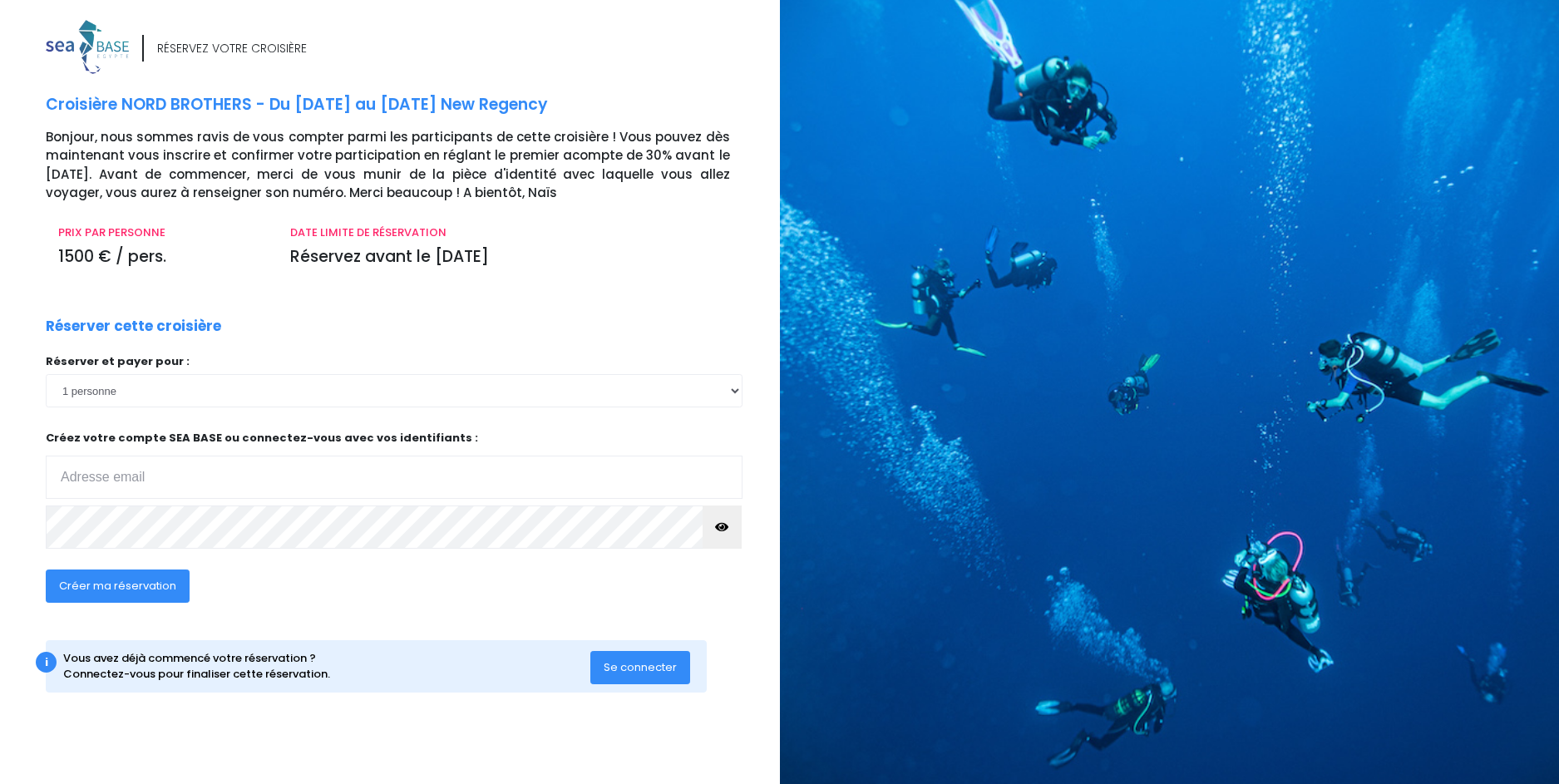
click at [517, 371] on div "Réserver et payer pour : 1 personne 2 personnes 3 personnes Votre adresse email…" at bounding box center [394, 455] width 697 height 205
click at [268, 411] on div "Réserver et payer pour : 1 personne 2 personnes 3 personnes Votre adresse email…" at bounding box center [394, 455] width 697 height 205
click at [243, 405] on select "1 personne 2 personnes 3 personnes" at bounding box center [394, 391] width 697 height 34
select select "3"
click at [46, 374] on select "1 personne 2 personnes 3 personnes" at bounding box center [394, 391] width 697 height 34
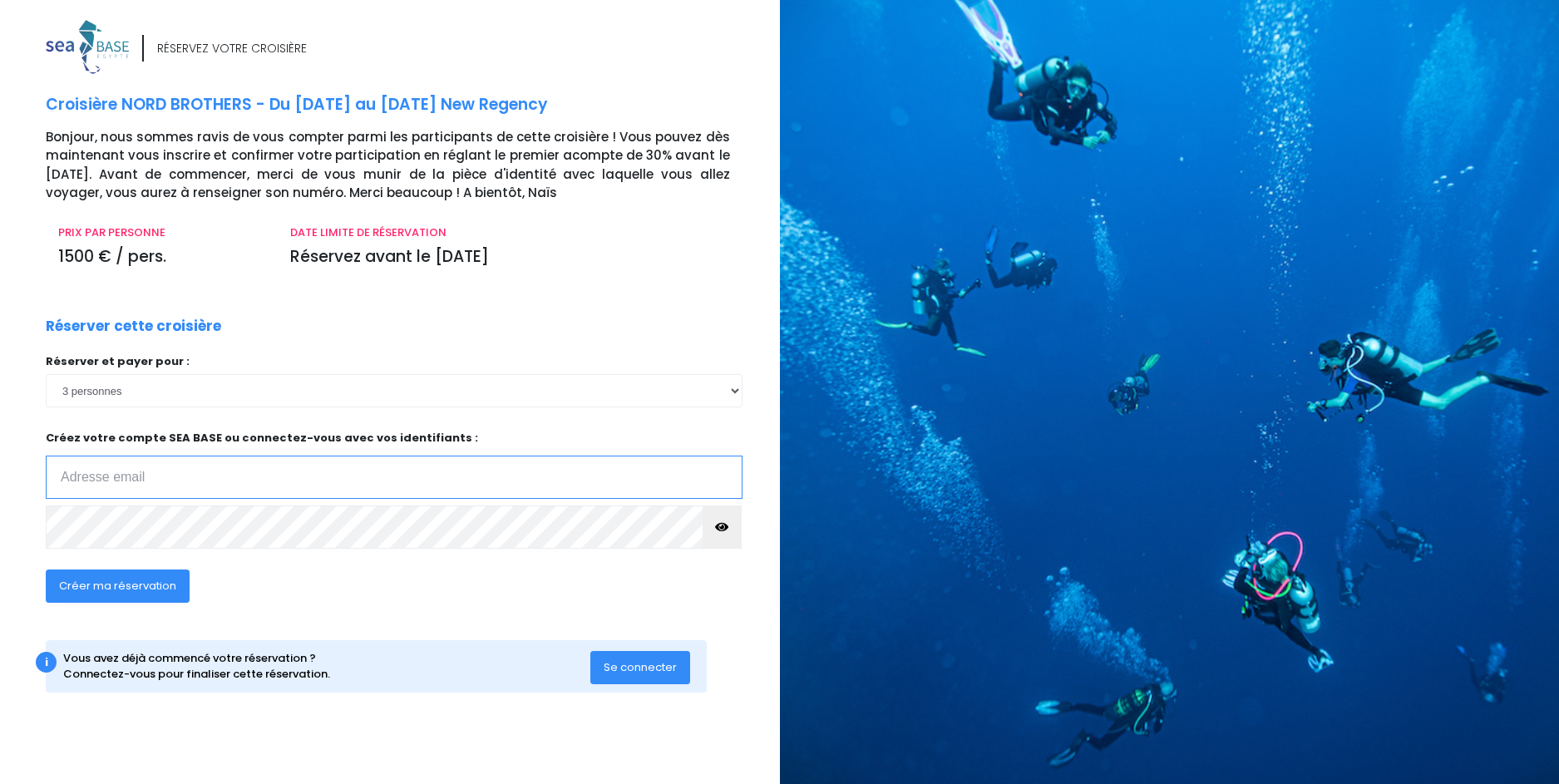
click at [226, 485] on input "email" at bounding box center [394, 477] width 697 height 44
type input "[EMAIL_ADDRESS][DOMAIN_NAME]"
click at [720, 527] on icon "button" at bounding box center [721, 527] width 13 height 0
click at [127, 589] on span "Créer ma réservation" at bounding box center [117, 585] width 117 height 16
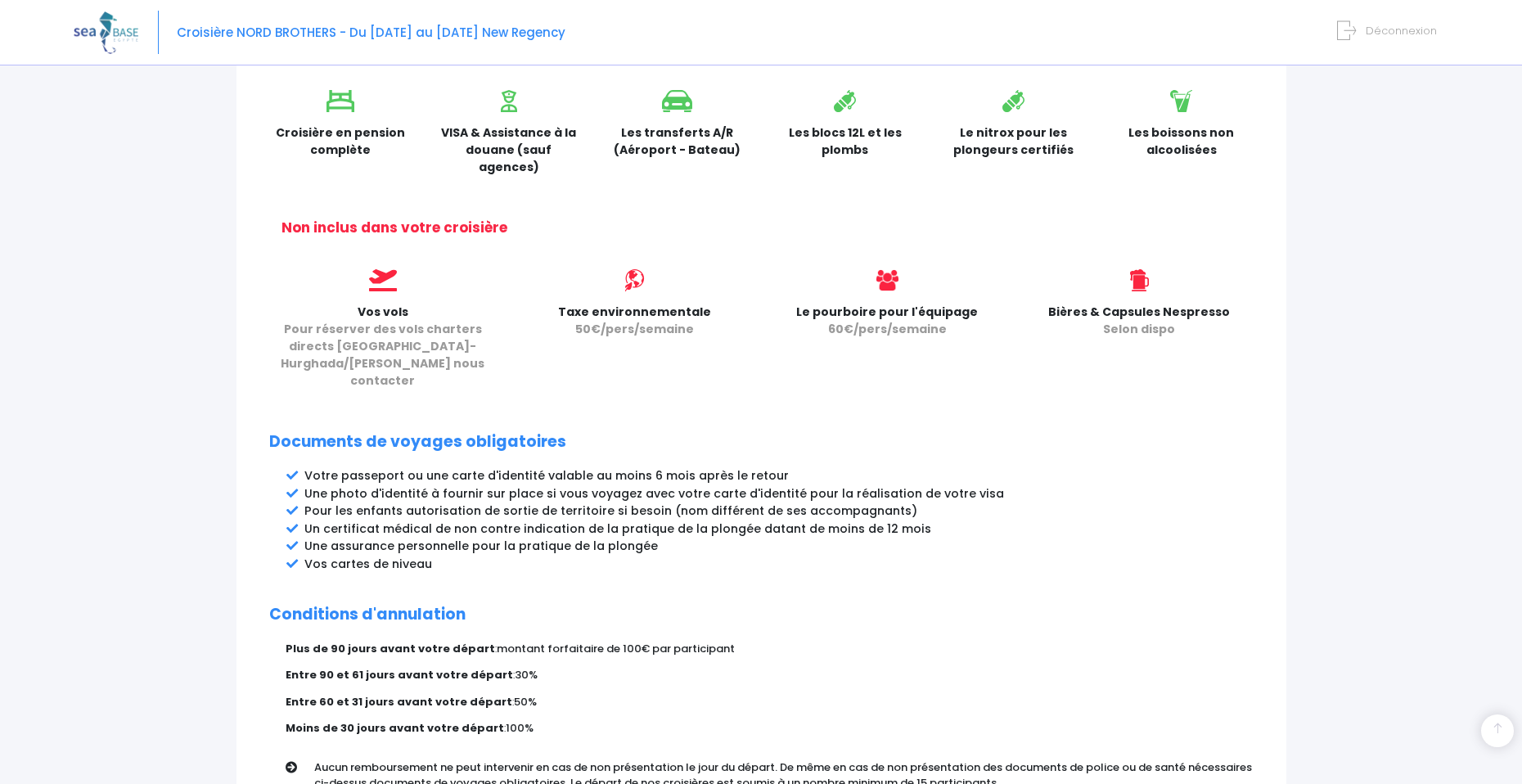
scroll to position [696, 0]
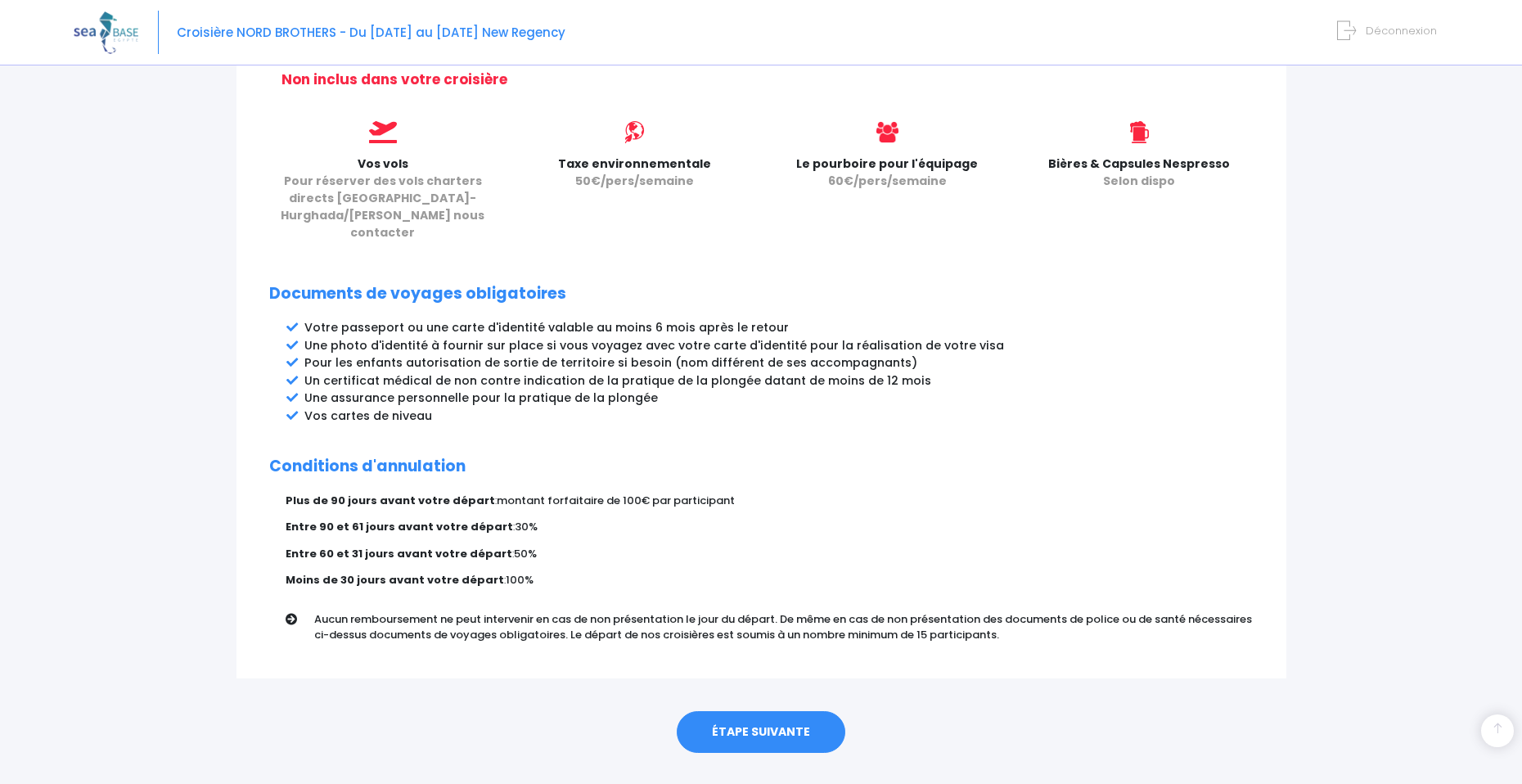
click at [749, 716] on link "ÉTAPE SUIVANTE" at bounding box center [761, 732] width 168 height 43
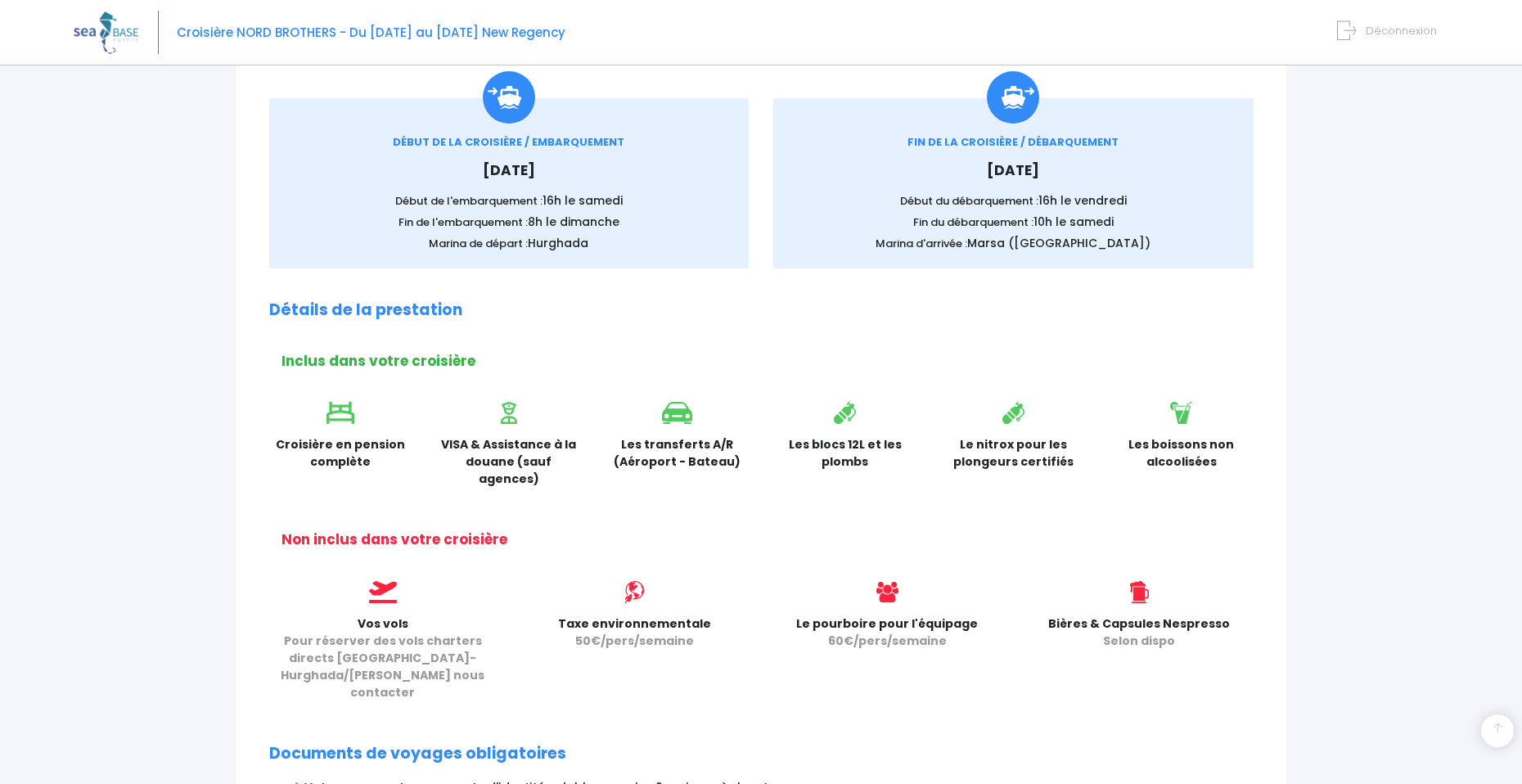
scroll to position [0, 0]
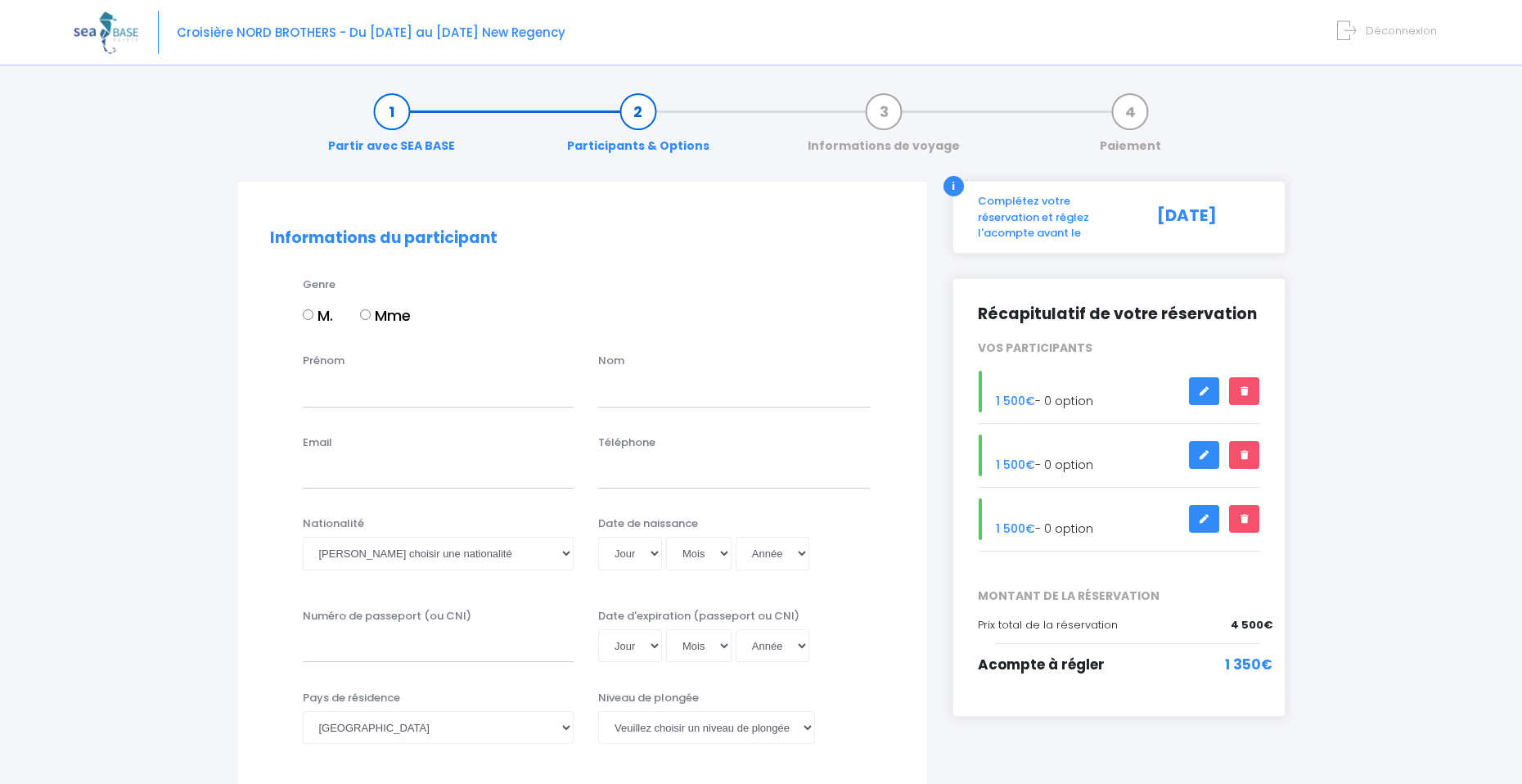
click at [319, 317] on label "M." at bounding box center [318, 315] width 31 height 22
click at [314, 317] on input "M." at bounding box center [308, 314] width 11 height 11
radio input "true"
click at [381, 366] on div "Prénom" at bounding box center [438, 379] width 296 height 54
click at [357, 385] on input "Prénom" at bounding box center [438, 390] width 272 height 33
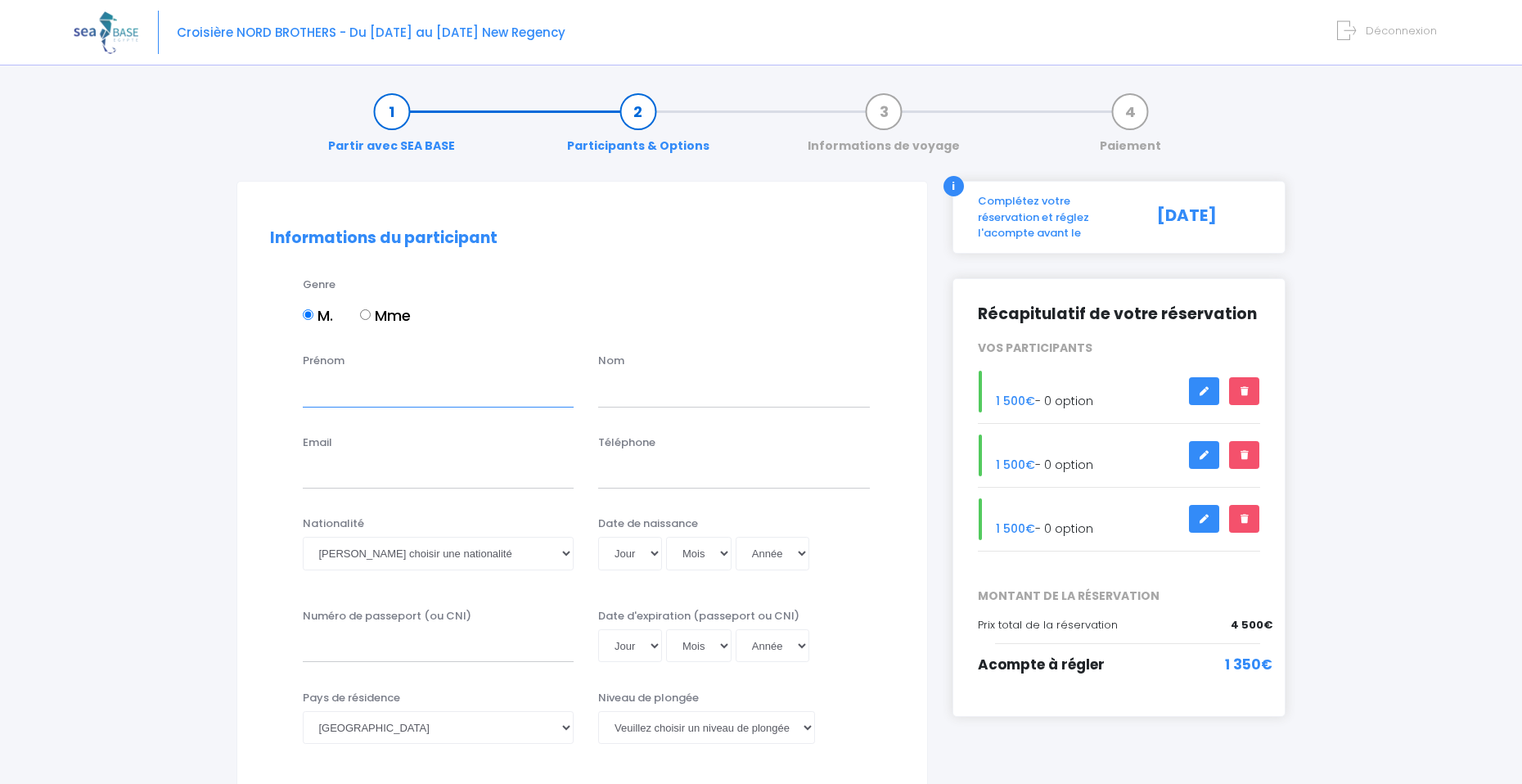
type input "[PERSON_NAME]"
click at [661, 375] on input "text" at bounding box center [734, 390] width 272 height 33
type input "Poirier"
click at [451, 483] on input "Email" at bounding box center [438, 472] width 272 height 33
type input "[EMAIL_ADDRESS][DOMAIN_NAME]"
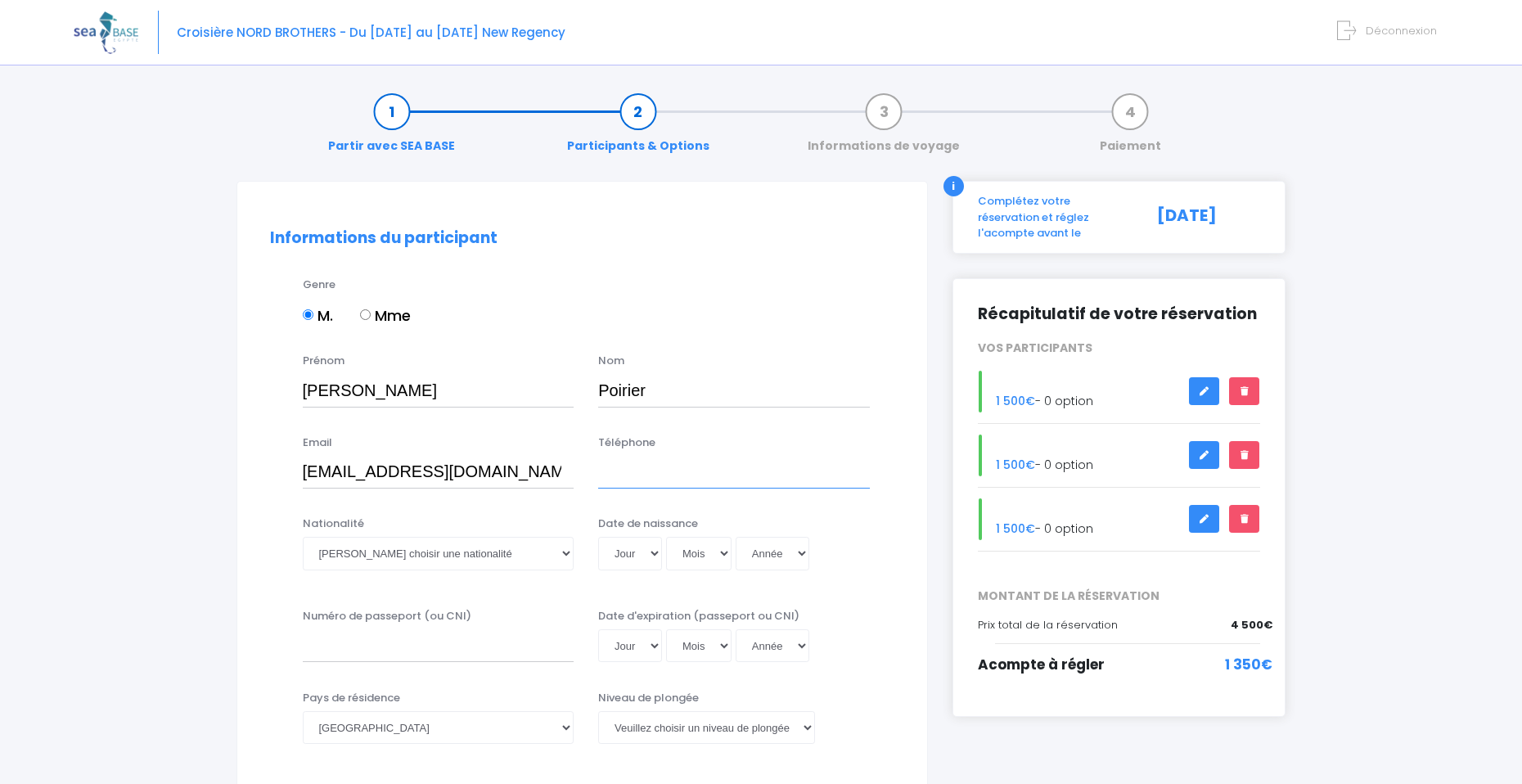
click at [633, 481] on input "Téléphone" at bounding box center [734, 472] width 272 height 33
type input "0783677184"
click at [507, 550] on select "Veuillez choisir une nationalité [DEMOGRAPHIC_DATA] Algerienne Allemande [GEOGR…" at bounding box center [438, 553] width 272 height 33
select select "Française"
click at [303, 536] on select "Veuillez choisir une nationalité [DEMOGRAPHIC_DATA] Algerienne Allemande [GEOGR…" at bounding box center [438, 553] width 272 height 33
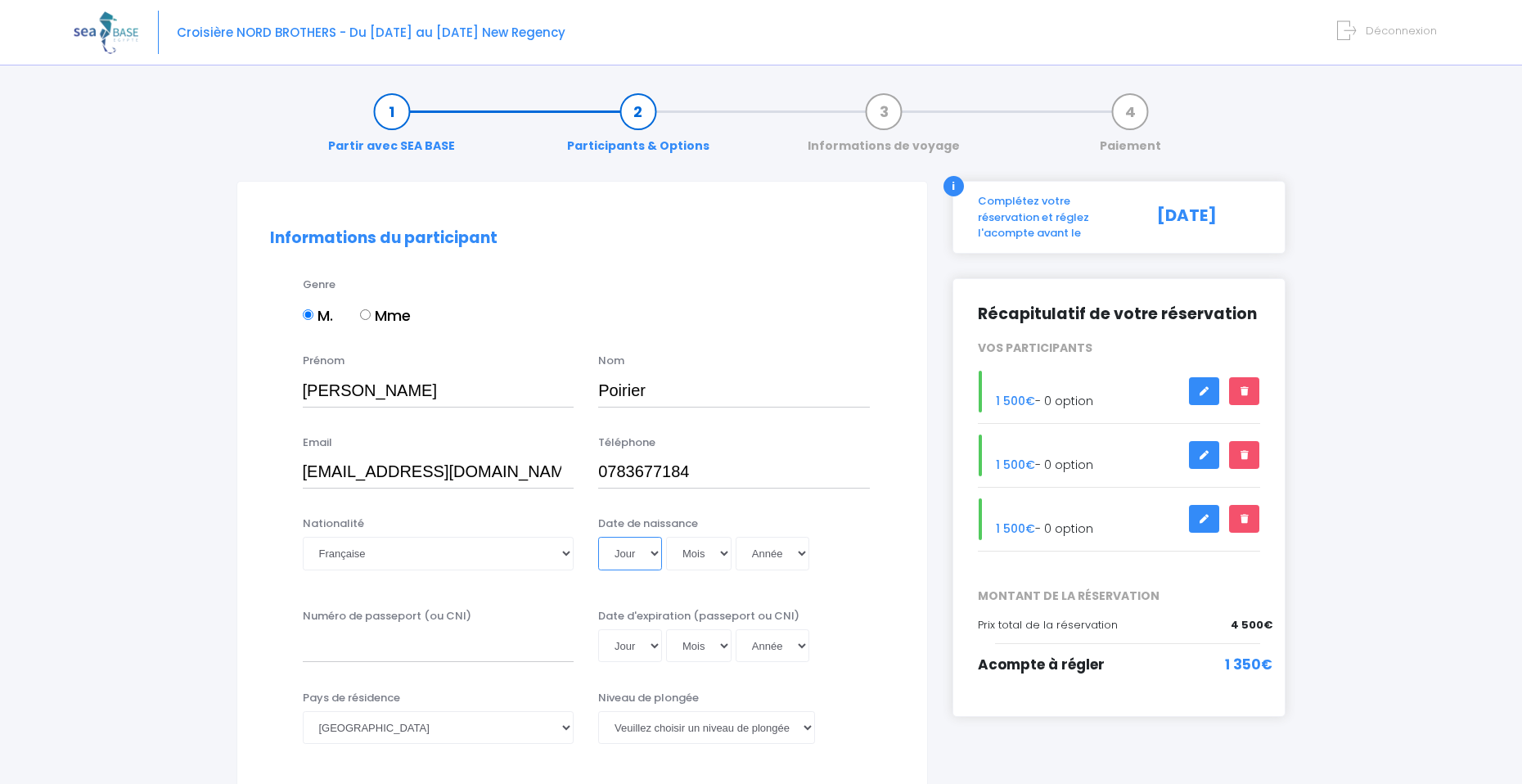
click at [636, 553] on select "Jour 01 02 03 04 05 06 07 08 09 10 11 12 13 14 15 16 17 18 19 20 21 22 23 24 25…" at bounding box center [630, 553] width 64 height 33
select select "02"
click at [598, 536] on select "Jour 01 02 03 04 05 06 07 08 09 10 11 12 13 14 15 16 17 18 19 20 21 22 23 24 25…" at bounding box center [630, 553] width 64 height 33
select select "04"
select select "1999"
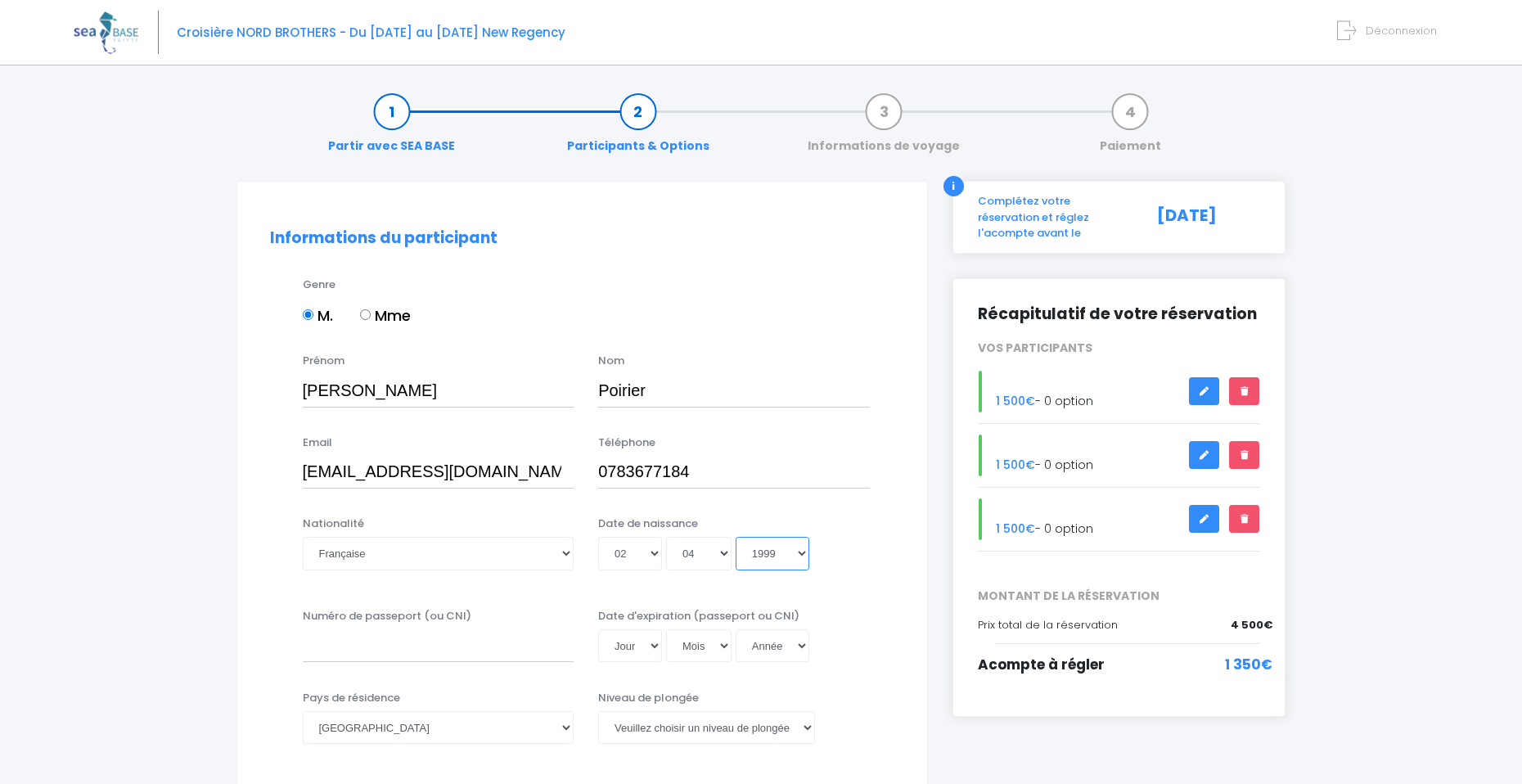
type input "1999-04-02"
click at [767, 564] on select "Année 2045 2044 2043 2042 2041 2040 2039 2038 2037 2036 2035 2034 2033 2032 203…" at bounding box center [772, 553] width 73 height 33
select select "1974"
click at [735, 536] on select "Année 2045 2044 2043 2042 2041 2040 2039 2038 2037 2036 2035 2034 2033 2032 203…" at bounding box center [772, 553] width 73 height 33
type input "1974-04-02"
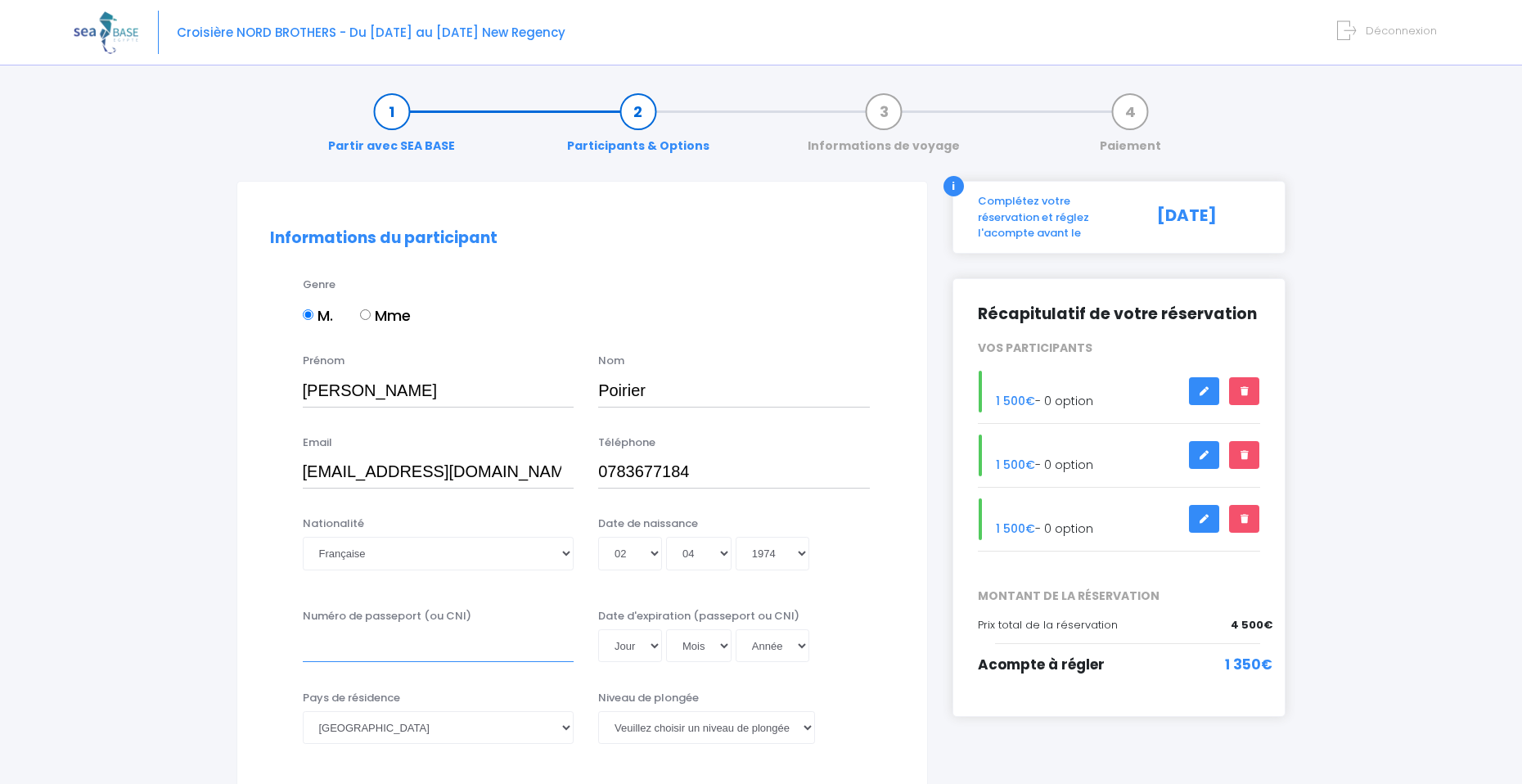
click at [499, 629] on input "Numéro de passeport (ou CNI)" at bounding box center [438, 645] width 272 height 33
type input "24DH40922"
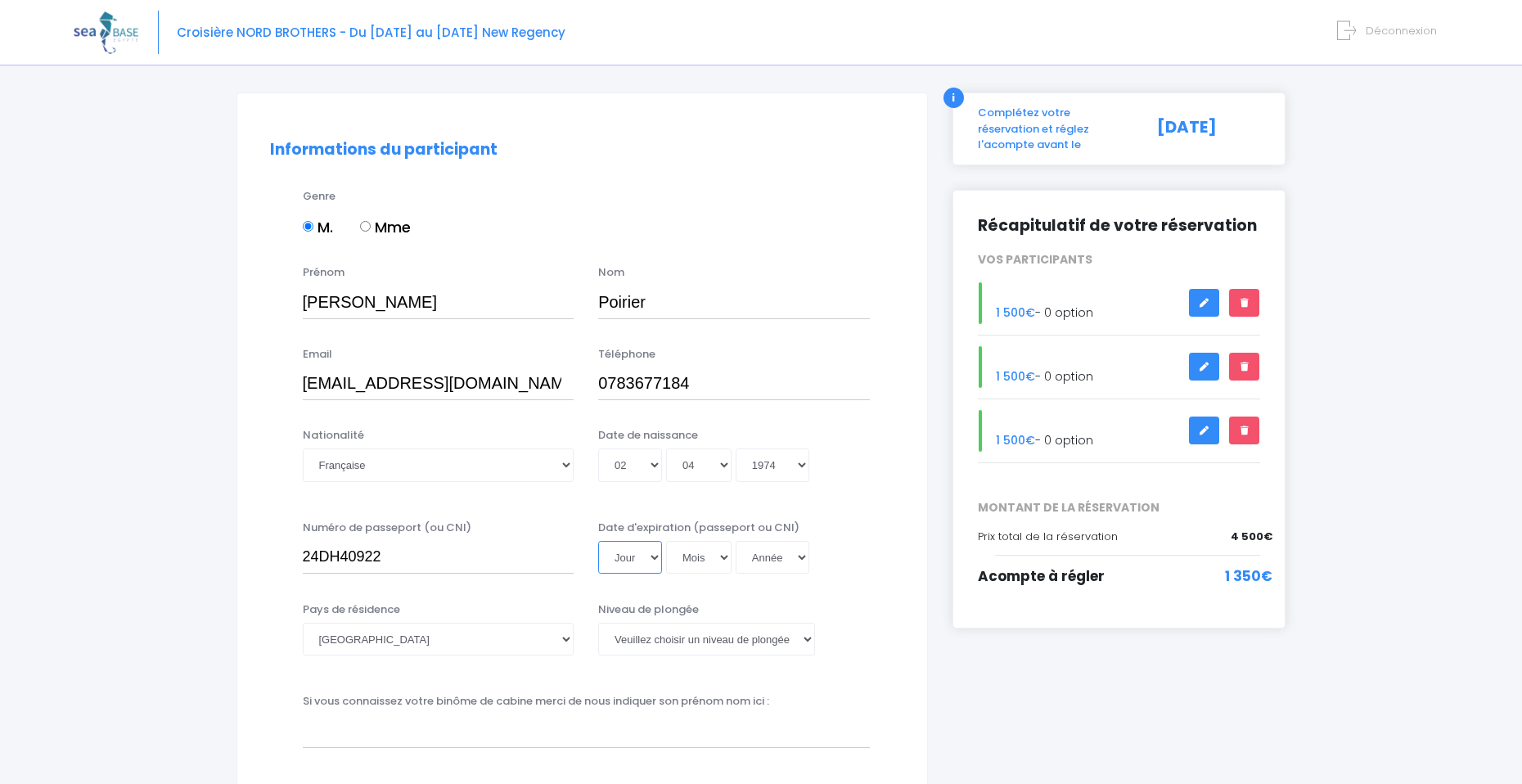
click at [643, 571] on select "Jour 01 02 03 04 05 06 07 08 09 10 11 12 13 14 15 16 17 18 19 20 21 22 23 24 25…" at bounding box center [630, 557] width 64 height 33
click at [714, 649] on select "[PERSON_NAME] choisir un niveau de plongée Non plongeur Junior OW diver Adventu…" at bounding box center [707, 639] width 217 height 33
select select "N3"
click at [598, 622] on select "[PERSON_NAME] choisir un niveau de plongée Non plongeur Junior OW diver Adventu…" at bounding box center [707, 639] width 217 height 33
click at [630, 563] on select "Jour 01 02 03 04 05 06 07 08 09 10 11 12 13 14 15 16 17 18 19 20 21 22 23 24 25…" at bounding box center [630, 557] width 64 height 33
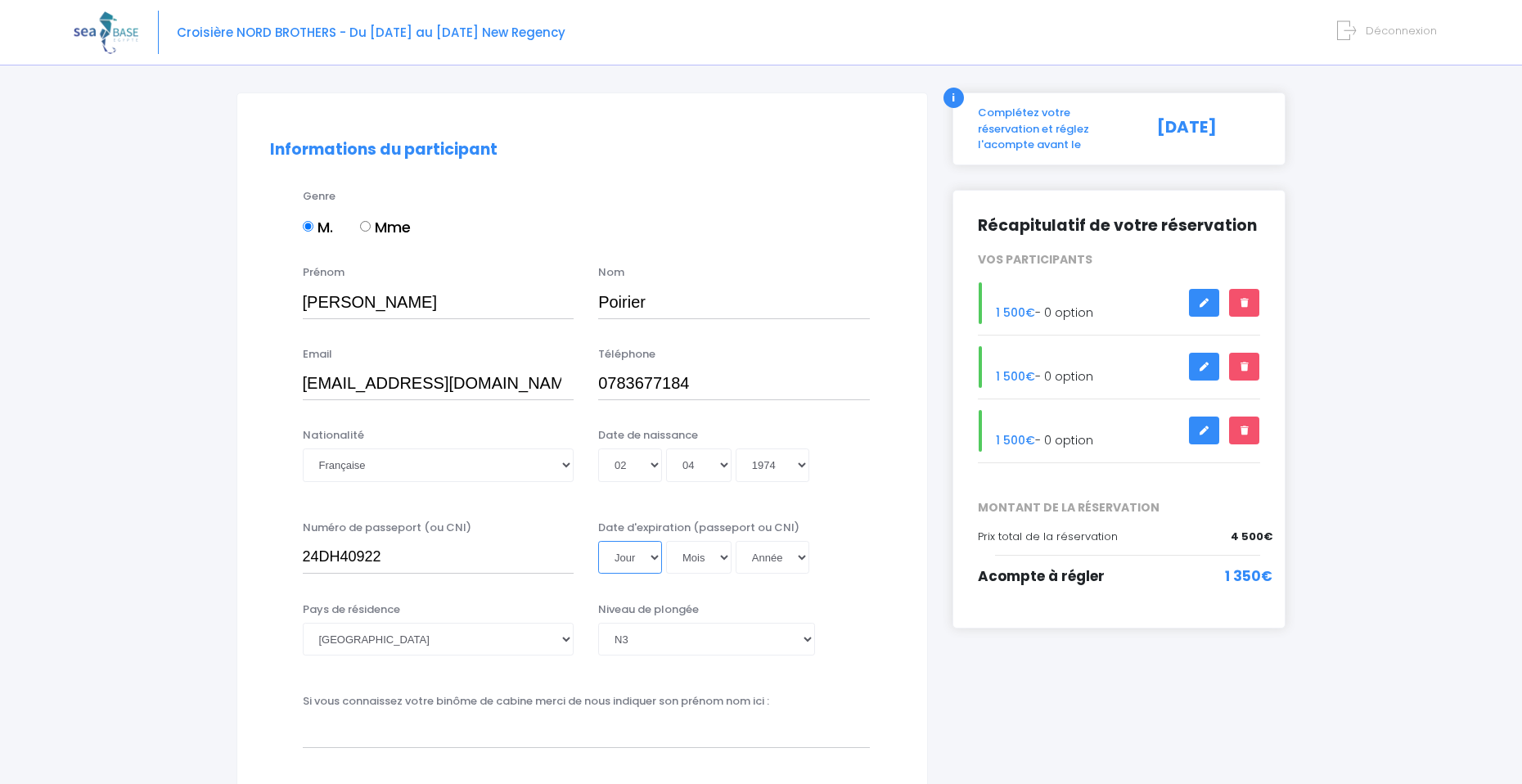
select select "21"
click at [598, 541] on select "Jour 01 02 03 04 05 06 07 08 09 10 11 12 13 14 15 16 17 18 19 20 21 22 23 24 25…" at bounding box center [630, 557] width 64 height 33
select select "04"
click at [787, 564] on select "Année 2045 2044 2043 2042 2041 2040 2039 2038 2037 2036 2035 2034 2033 2032 203…" at bounding box center [772, 557] width 73 height 33
select select "2034"
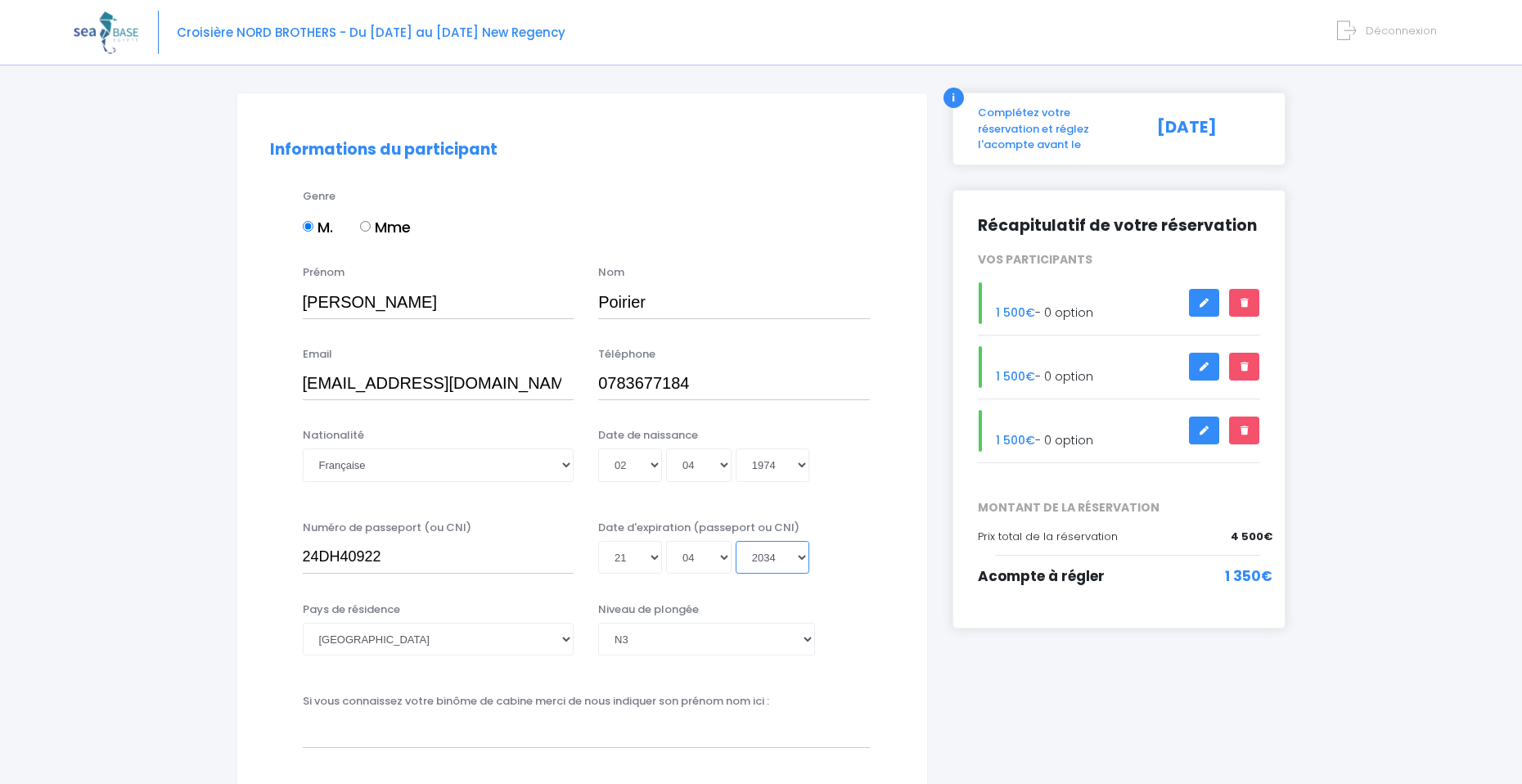
click at [735, 541] on select "Année 2045 2044 2043 2042 2041 2040 2039 2038 2037 2036 2035 2034 2033 2032 203…" at bounding box center [772, 557] width 73 height 33
type input "2034-04-21"
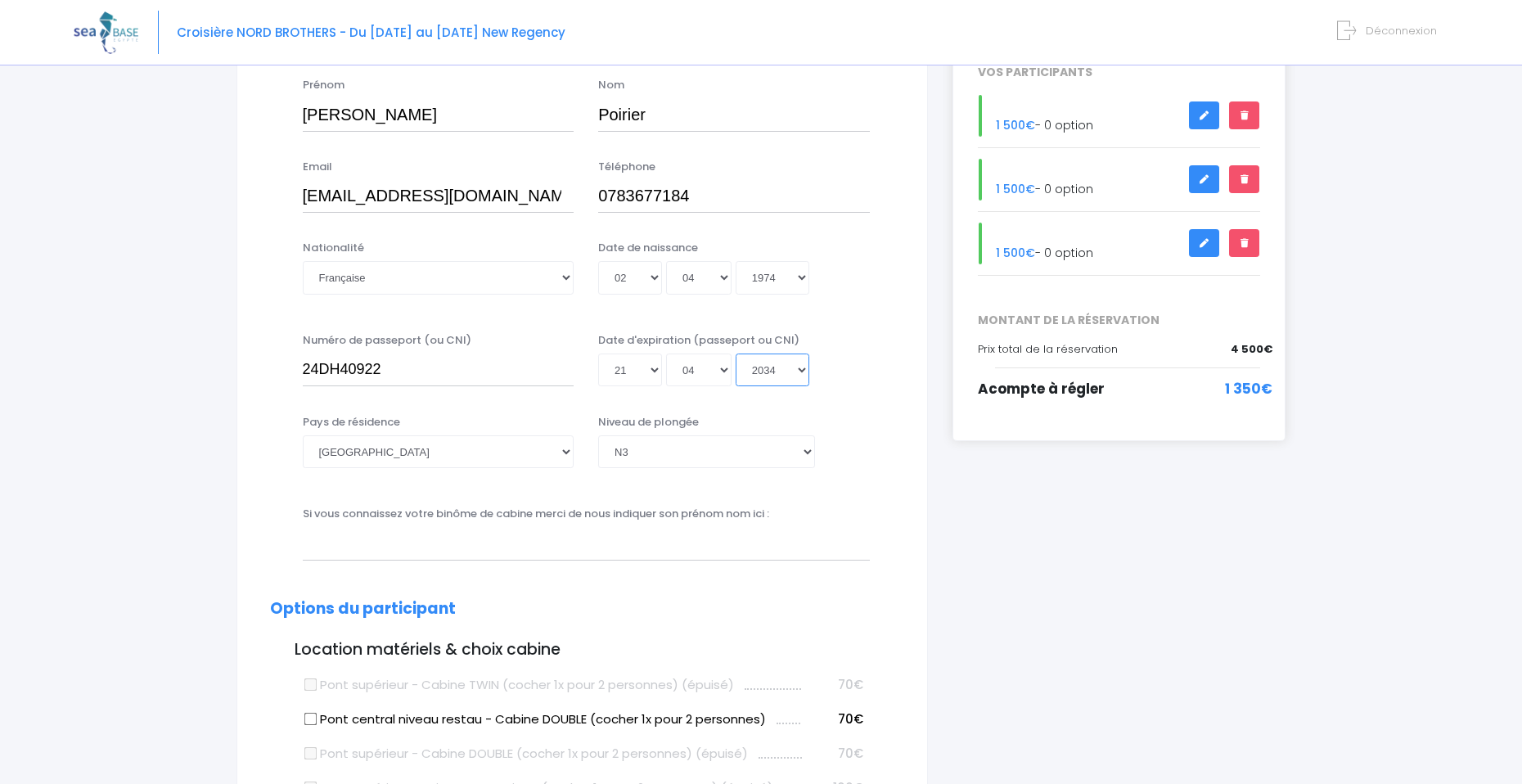
scroll to position [279, 0]
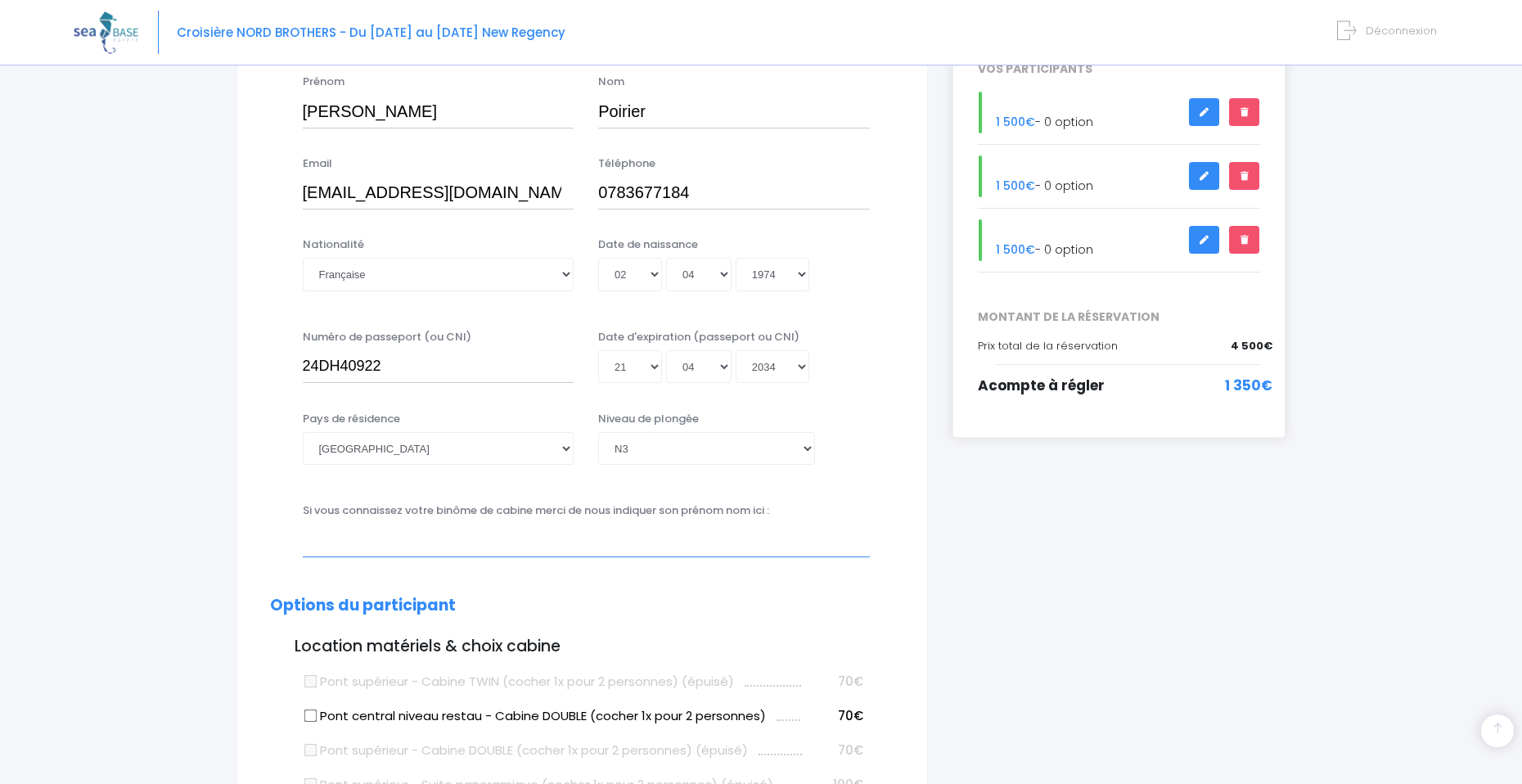
click at [522, 546] on input "text" at bounding box center [586, 540] width 567 height 33
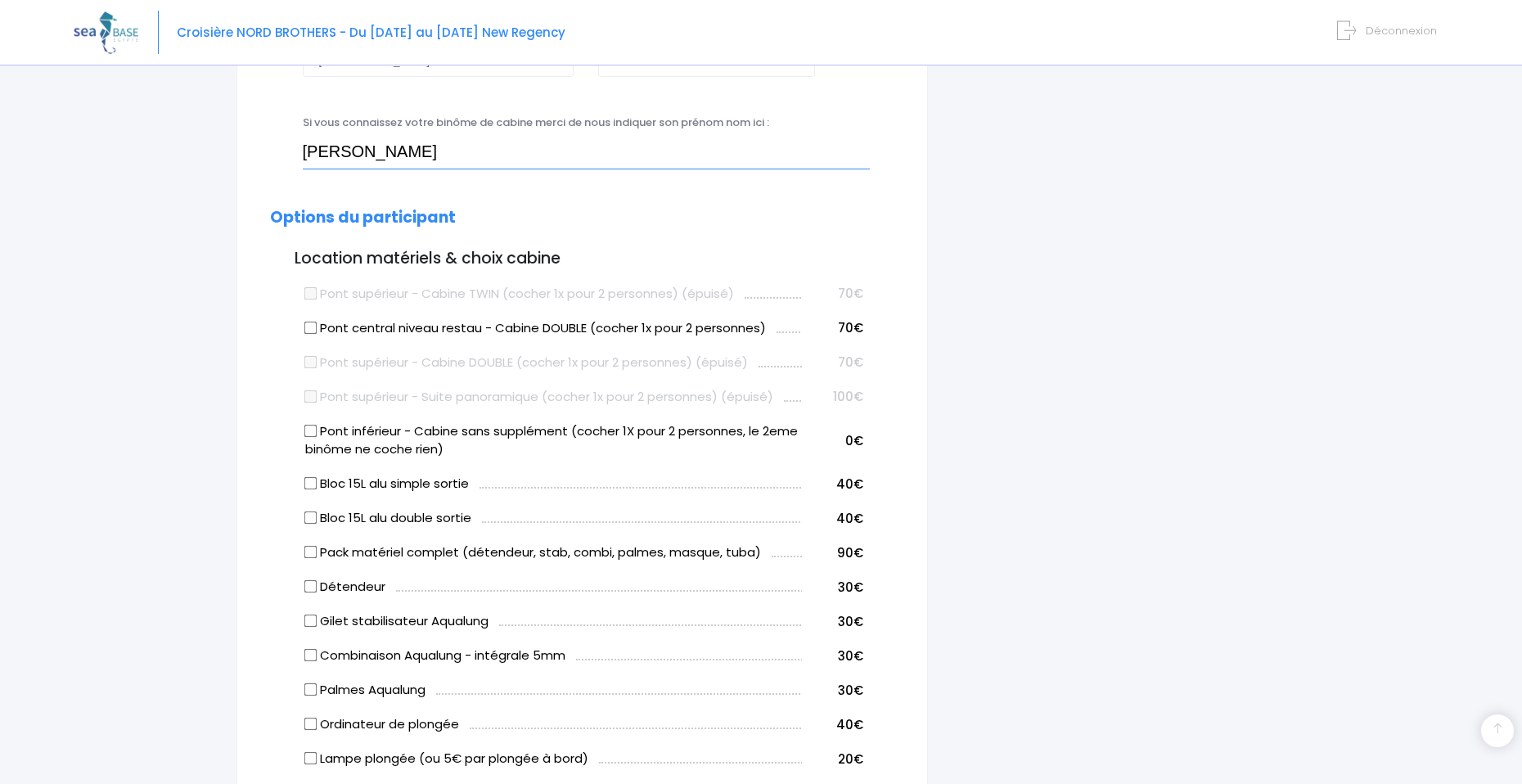
scroll to position [668, 0]
type input "[PERSON_NAME]"
click at [310, 326] on input "Pont central niveau restau - Cabine DOUBLE (cocher 1x pour 2 personnes)" at bounding box center [310, 326] width 13 height 13
checkbox input "true"
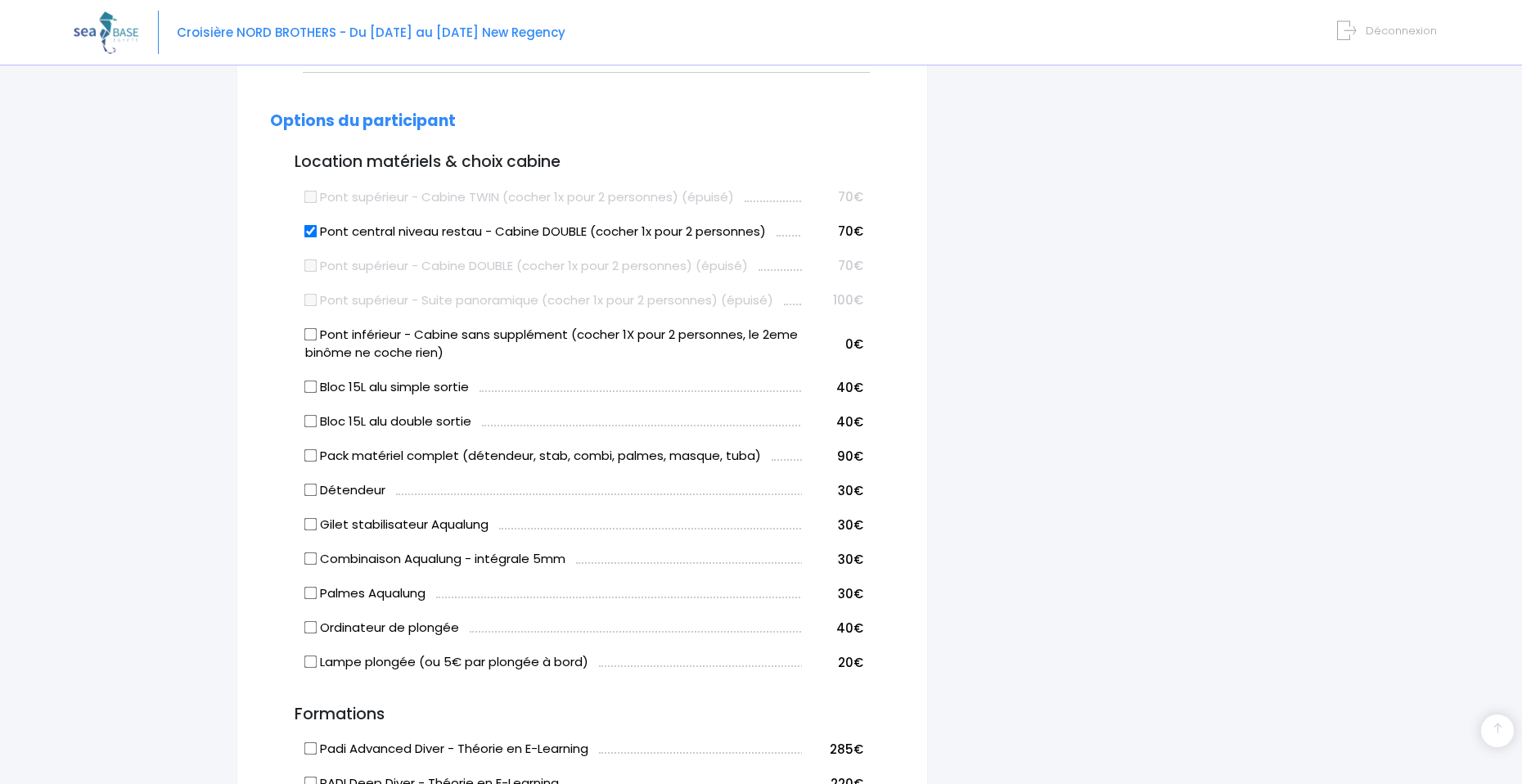
scroll to position [764, 0]
click at [307, 386] on input "Bloc 15L alu simple sortie" at bounding box center [310, 386] width 13 height 13
checkbox input "true"
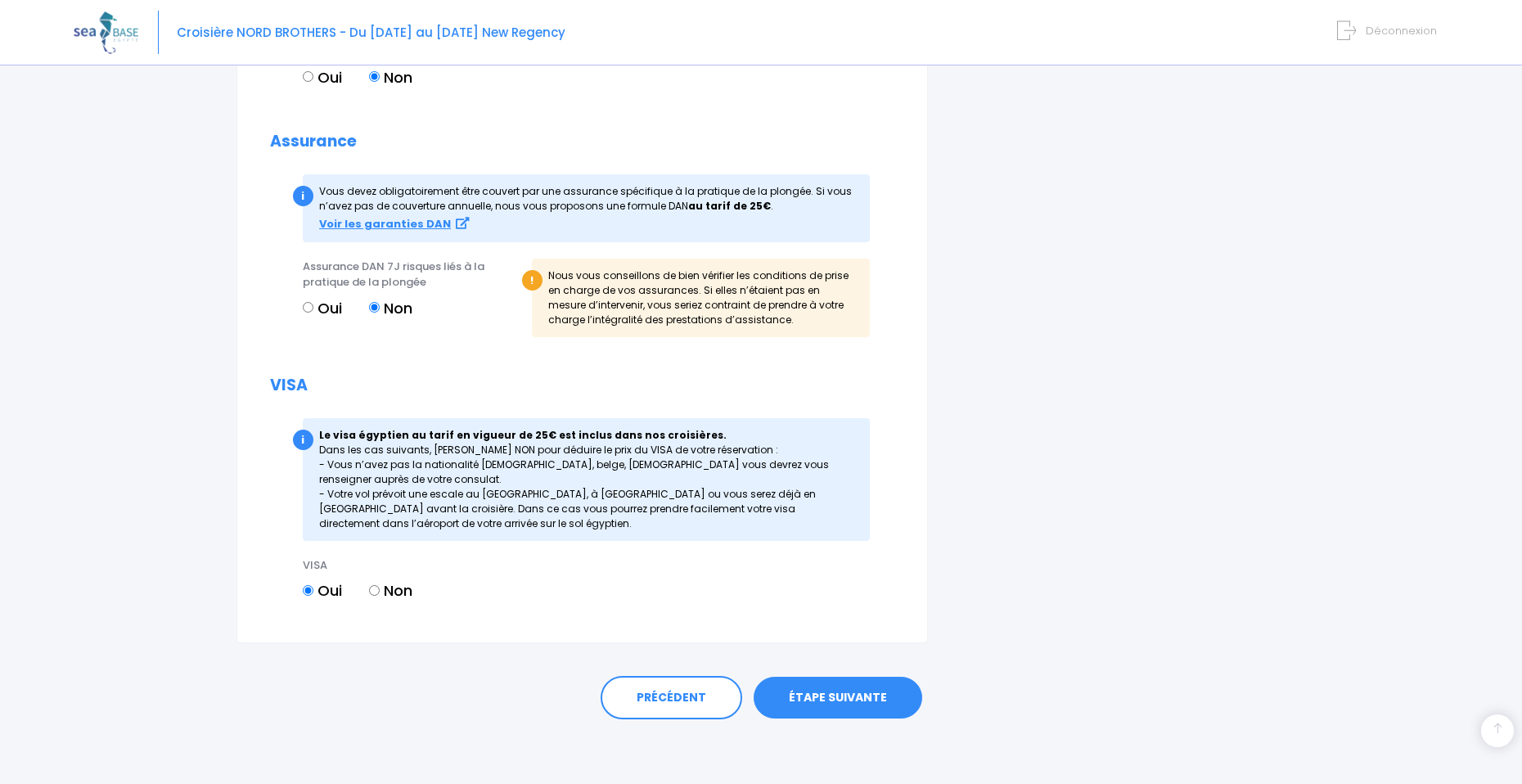
scroll to position [1703, 0]
click at [820, 701] on link "ÉTAPE SUIVANTE" at bounding box center [838, 697] width 168 height 43
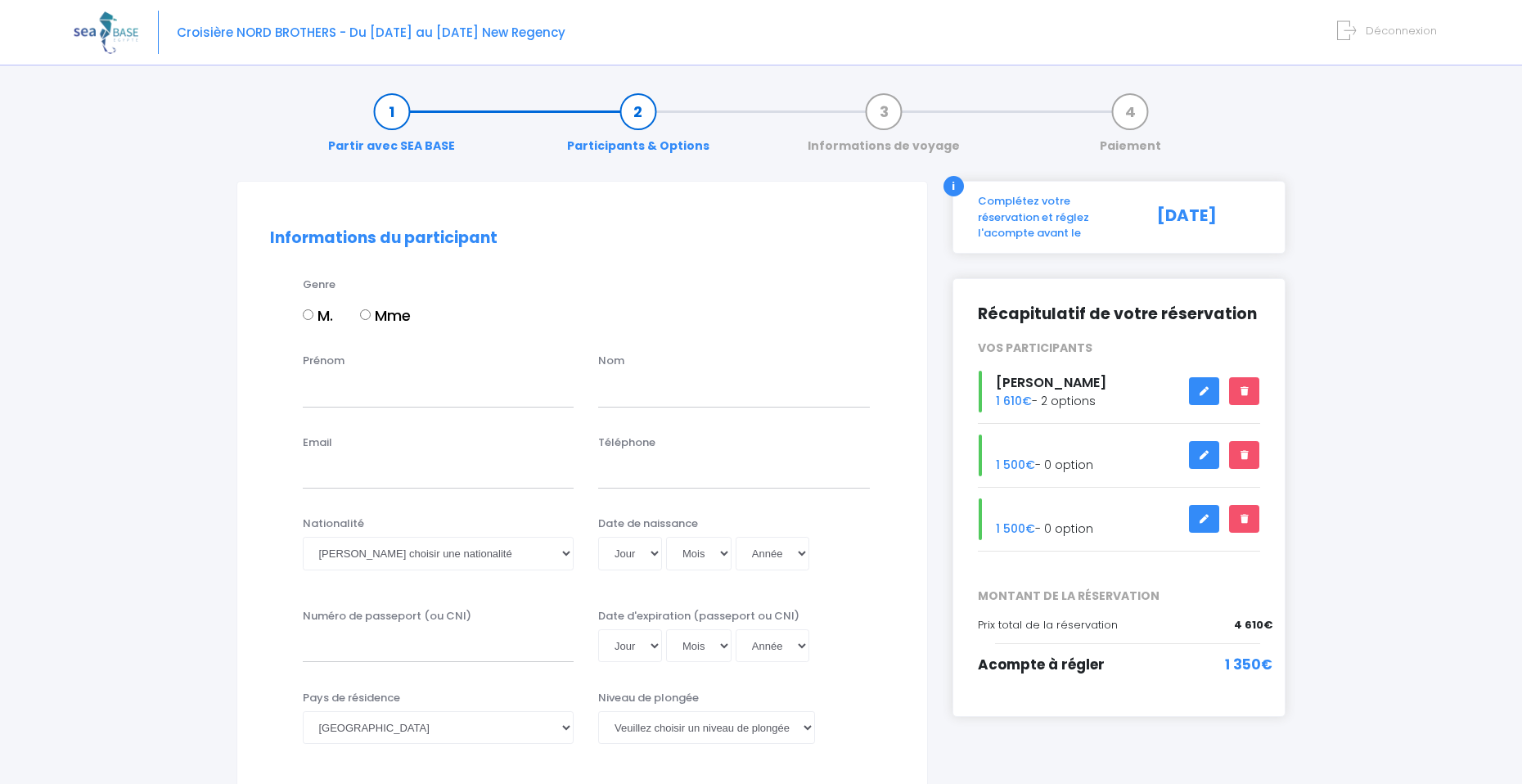
click at [367, 326] on label "Mme" at bounding box center [385, 315] width 50 height 22
click at [367, 320] on input "Mme" at bounding box center [365, 314] width 11 height 11
radio input "true"
click at [399, 392] on input "Prénom" at bounding box center [438, 390] width 272 height 33
type input "[PERSON_NAME]"
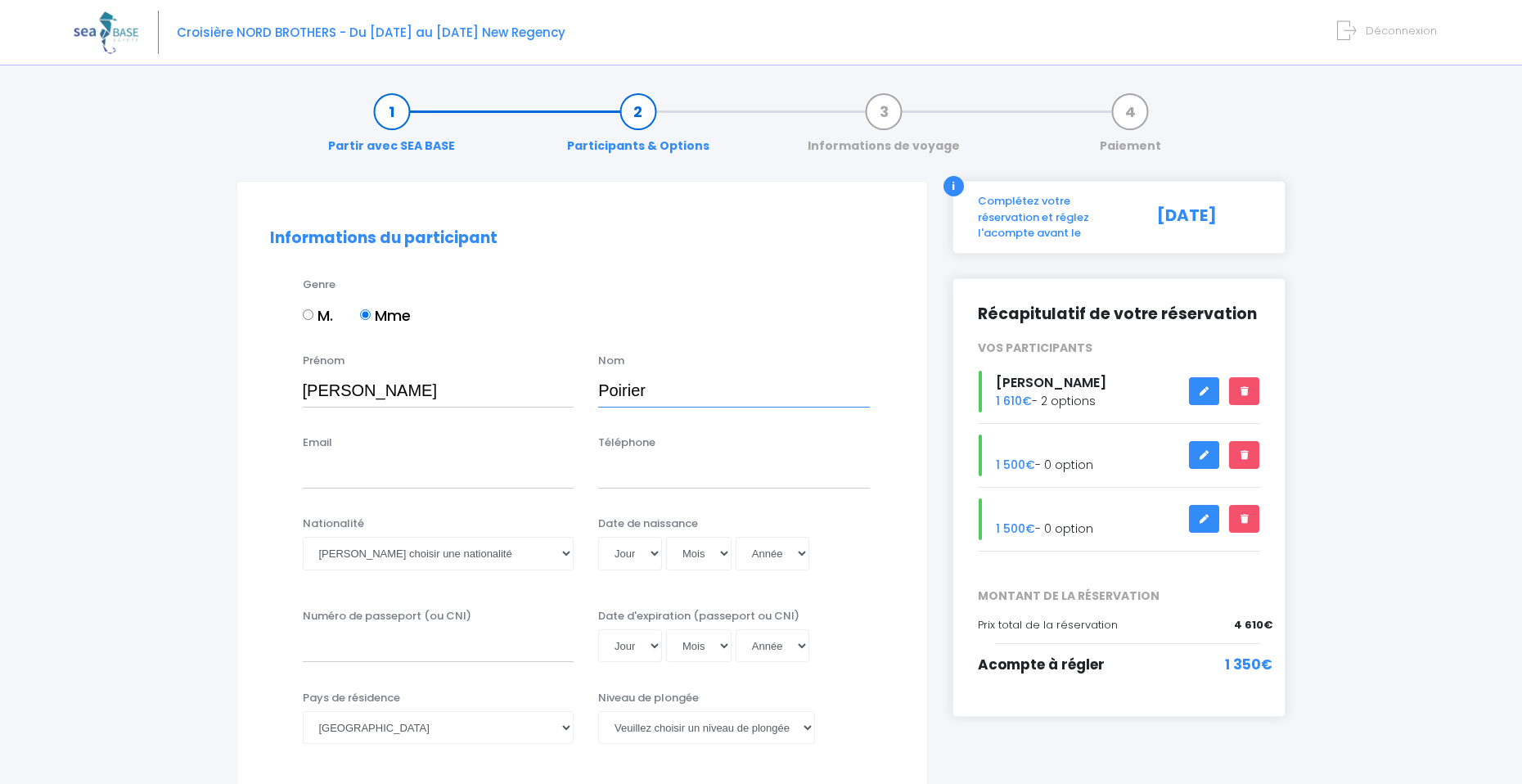
type input "Poirier"
type input "[EMAIL_ADDRESS][DOMAIN_NAME]"
click at [617, 481] on input "Téléphone" at bounding box center [734, 472] width 272 height 33
type input "0642020606"
click at [490, 540] on select "Veuillez choisir une nationalité [DEMOGRAPHIC_DATA] Algerienne Allemande [GEOGR…" at bounding box center [438, 553] width 272 height 33
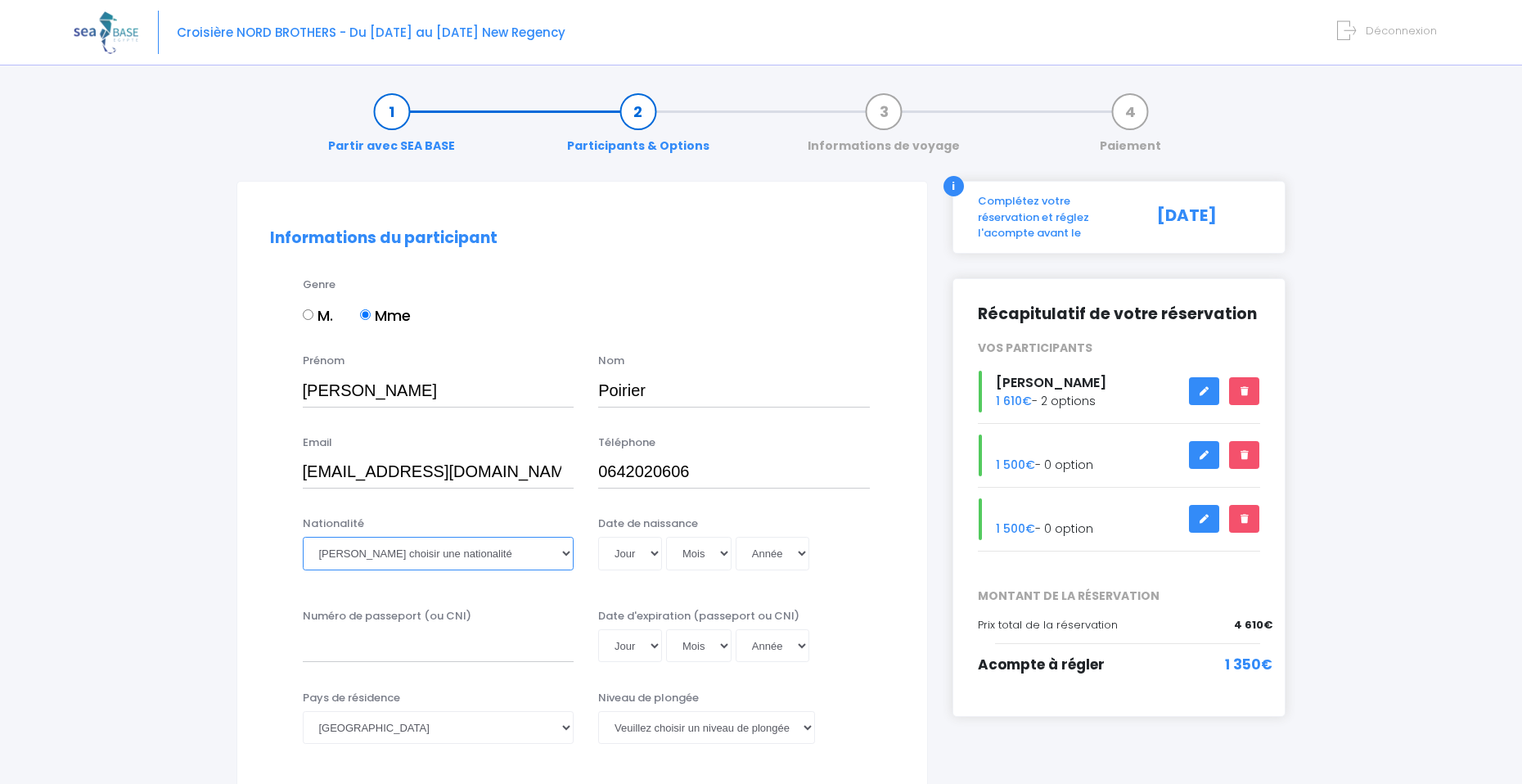
select select "Française"
click at [303, 536] on select "Veuillez choisir une nationalité [DEMOGRAPHIC_DATA] Algerienne Allemande [GEOGR…" at bounding box center [438, 553] width 272 height 33
select select "10"
select select "01"
select select "1999"
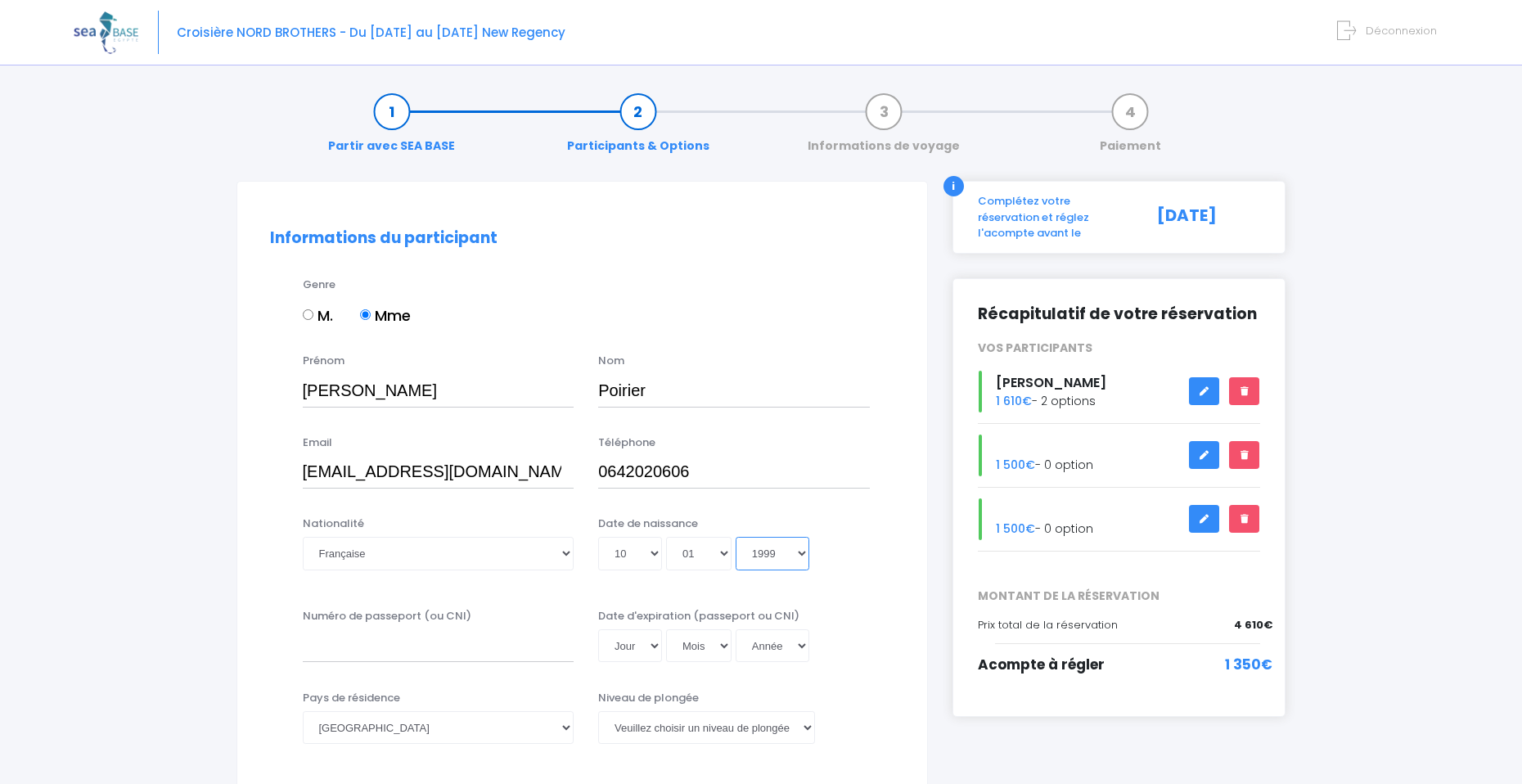
type input "1999-01-10"
select select "1979"
type input "1979-01-10"
select select "1978"
type input "1978-01-10"
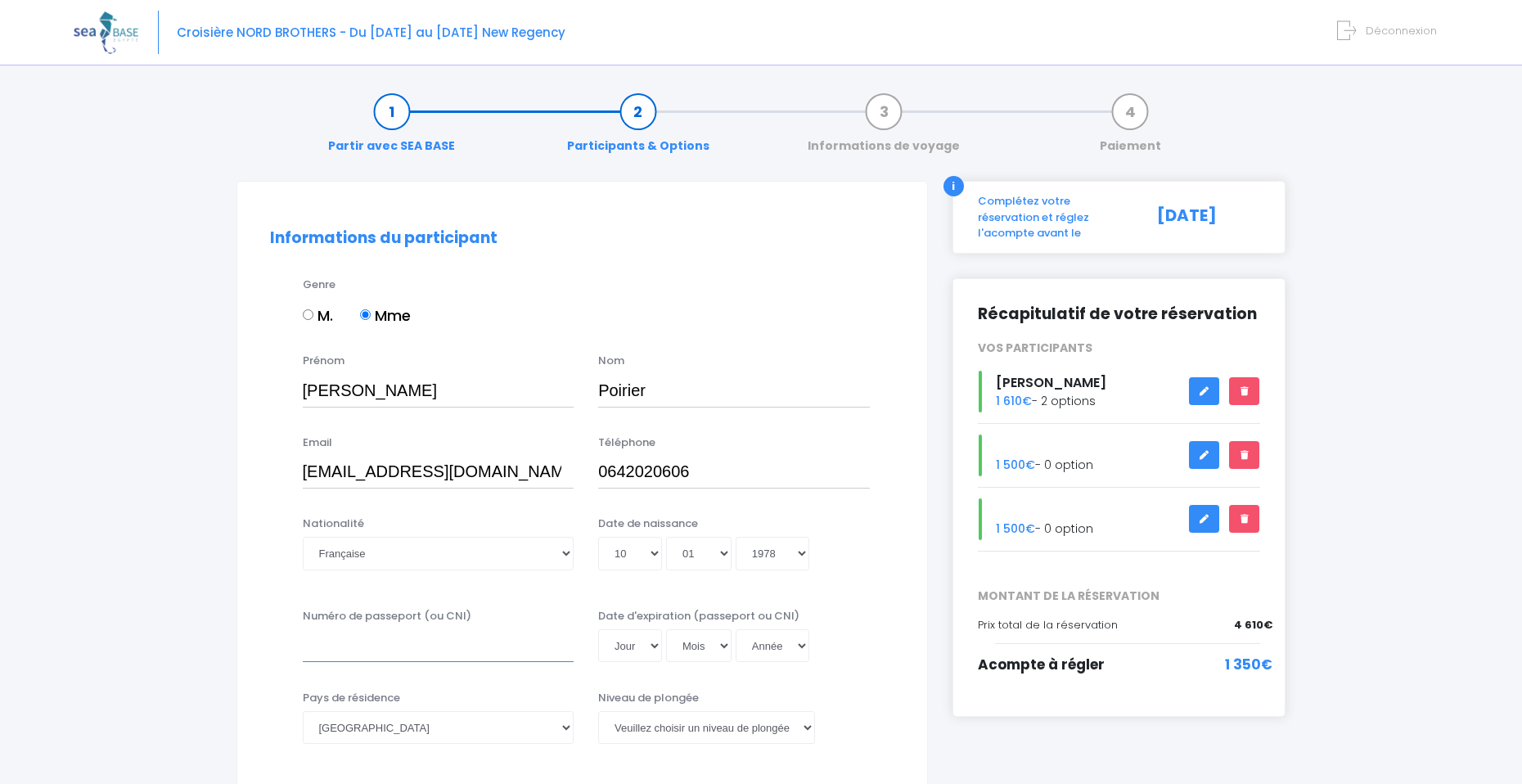
click at [379, 649] on input "Numéro de passeport (ou CNI)" at bounding box center [438, 645] width 272 height 33
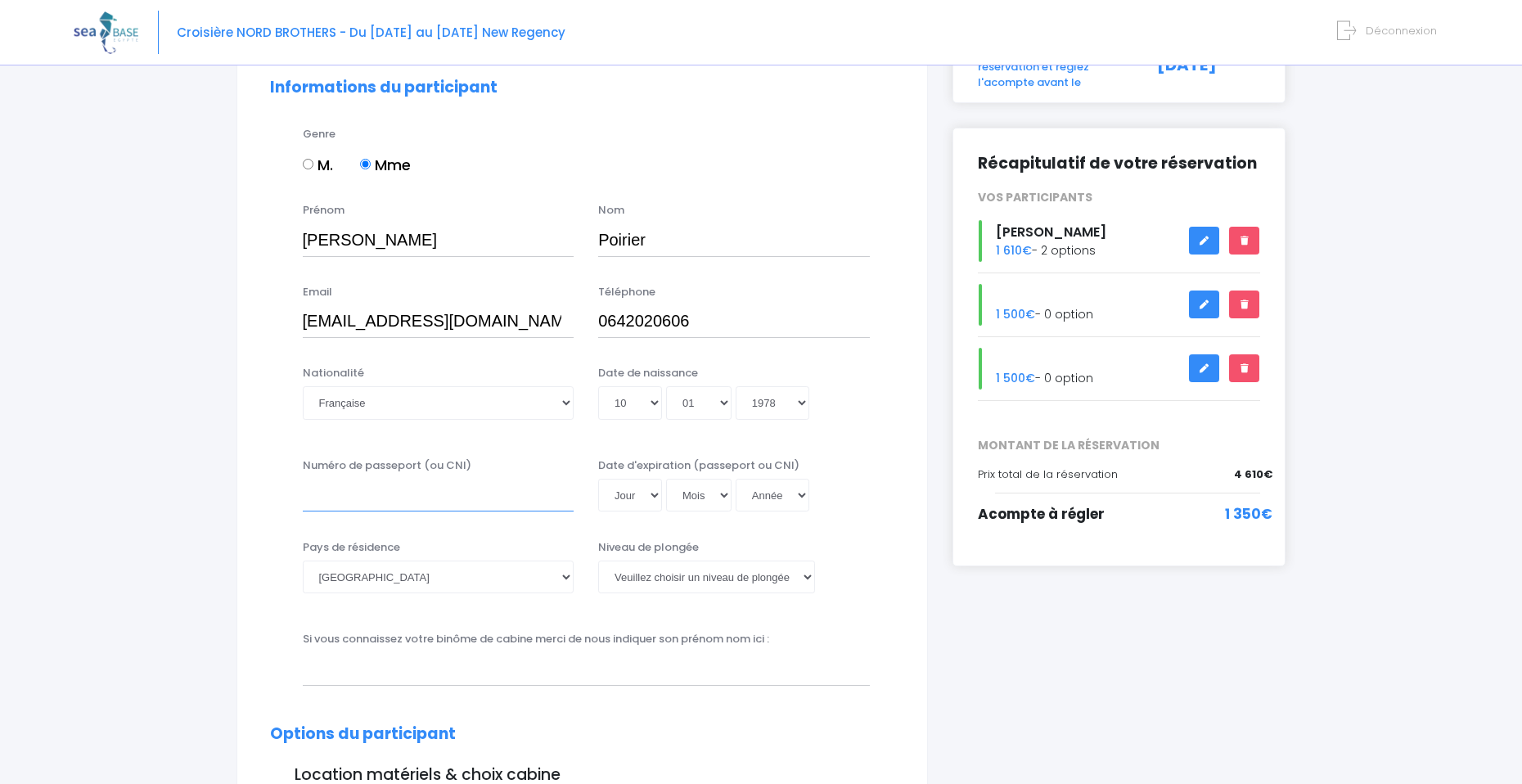
scroll to position [152, 0]
click at [664, 570] on select "[PERSON_NAME] choisir un niveau de plongée Non plongeur Junior OW diver Adventu…" at bounding box center [707, 575] width 217 height 33
select select "N3"
click at [598, 559] on select "[PERSON_NAME] choisir un niveau de plongée Non plongeur Junior OW diver Adventu…" at bounding box center [707, 575] width 217 height 33
click at [405, 489] on input "Numéro de passeport (ou CNI)" at bounding box center [438, 494] width 272 height 33
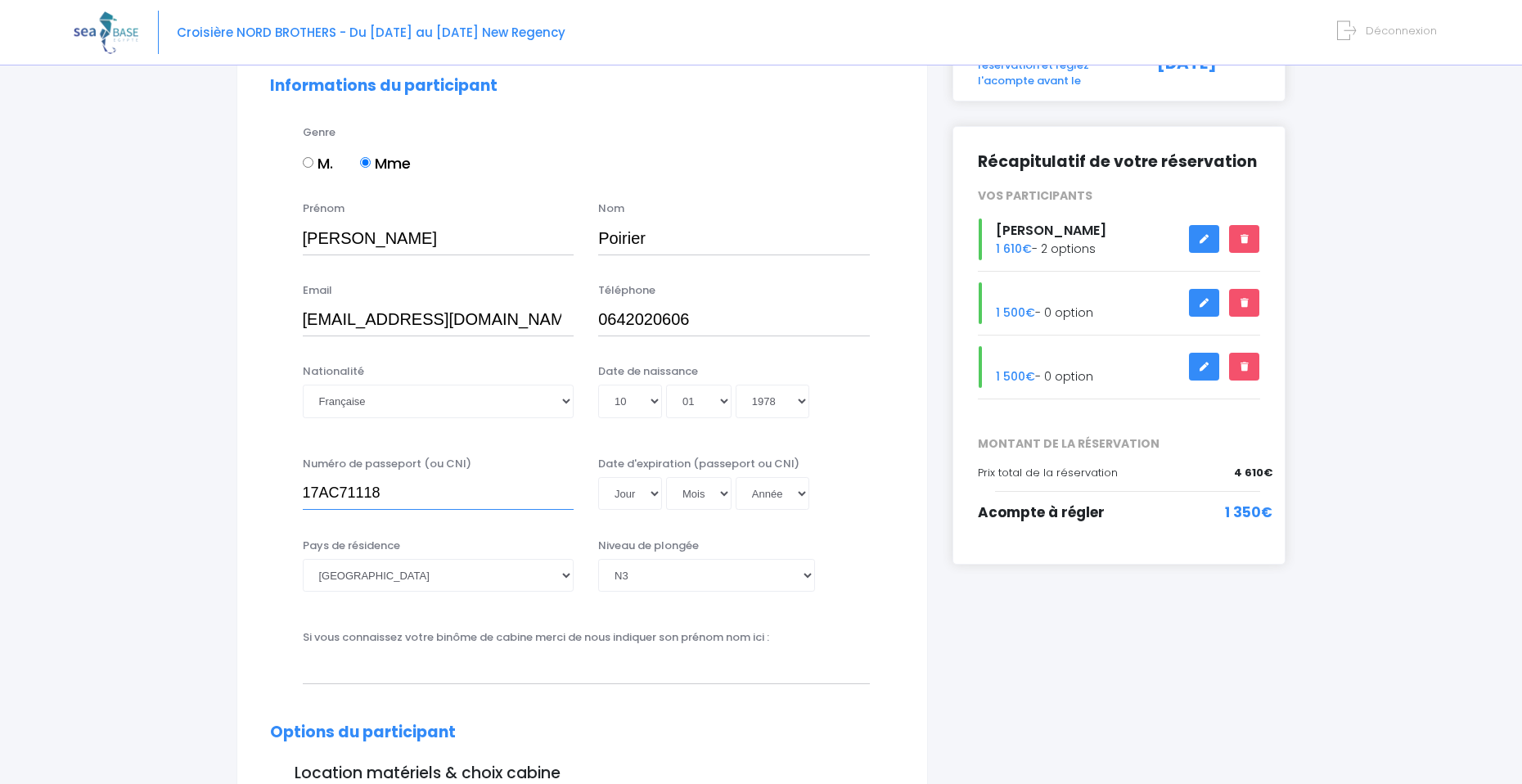
type input "17AC71118"
click at [636, 502] on select "Jour 01 02 03 04 05 06 07 08 09 10 11 12 13 14 15 16 17 18 19 20 21 22 23 24 25…" at bounding box center [630, 494] width 64 height 33
select select "11"
click at [598, 477] on select "Jour 01 02 03 04 05 06 07 08 09 10 11 12 13 14 15 16 17 18 19 20 21 22 23 24 25…" at bounding box center [630, 494] width 64 height 33
select select "01"
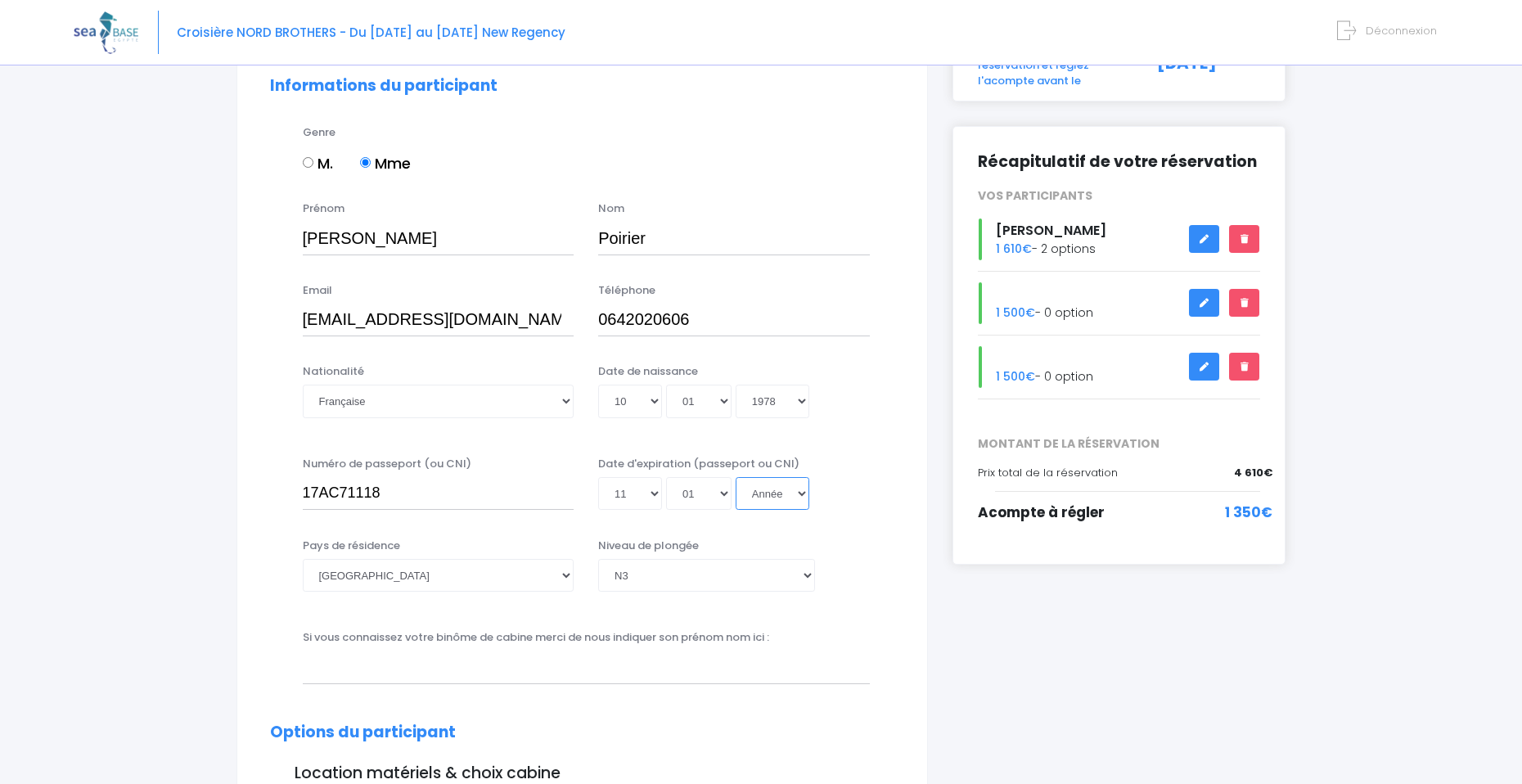
select select "2045"
type input "2045-01-11"
select select "2029"
type input "2029-01-11"
select select "2027"
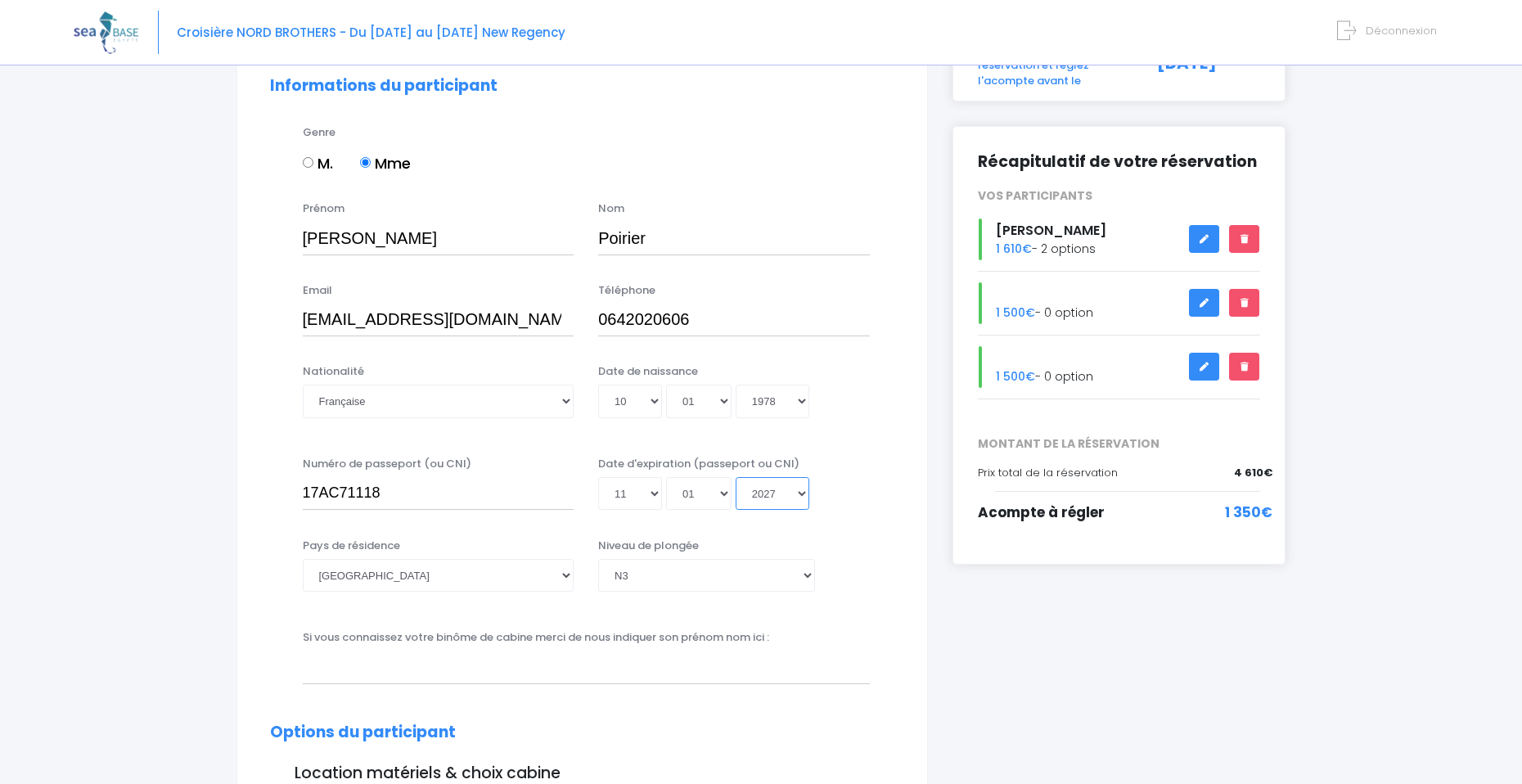
type input "2027-01-11"
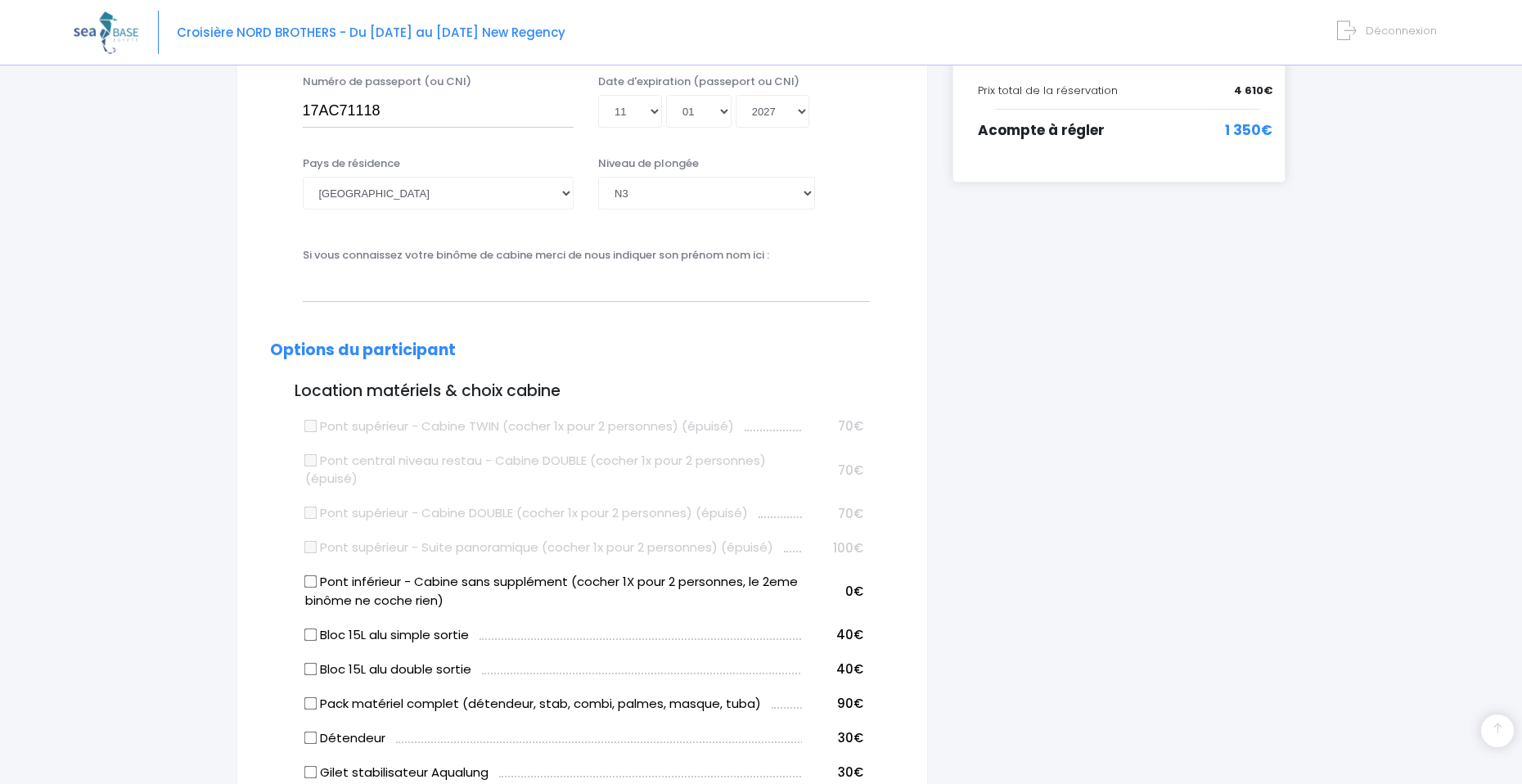
scroll to position [530, 0]
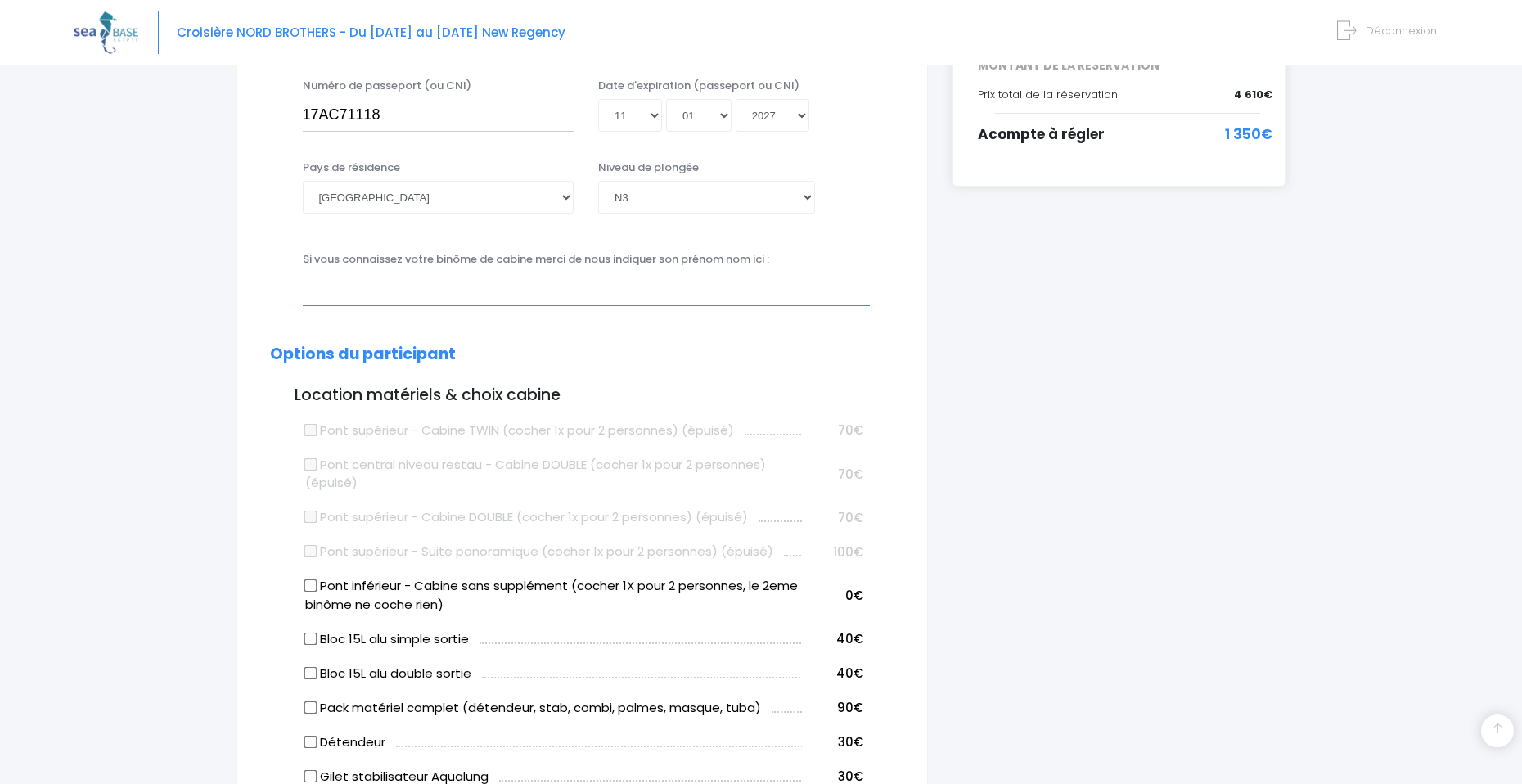
click at [570, 296] on input "text" at bounding box center [586, 289] width 567 height 33
type input "[PERSON_NAME]"
click at [947, 417] on div "i Complétez votre réservation et réglez l'acompte avant le [DATE] Récapitulatif…" at bounding box center [1119, 742] width 358 height 2183
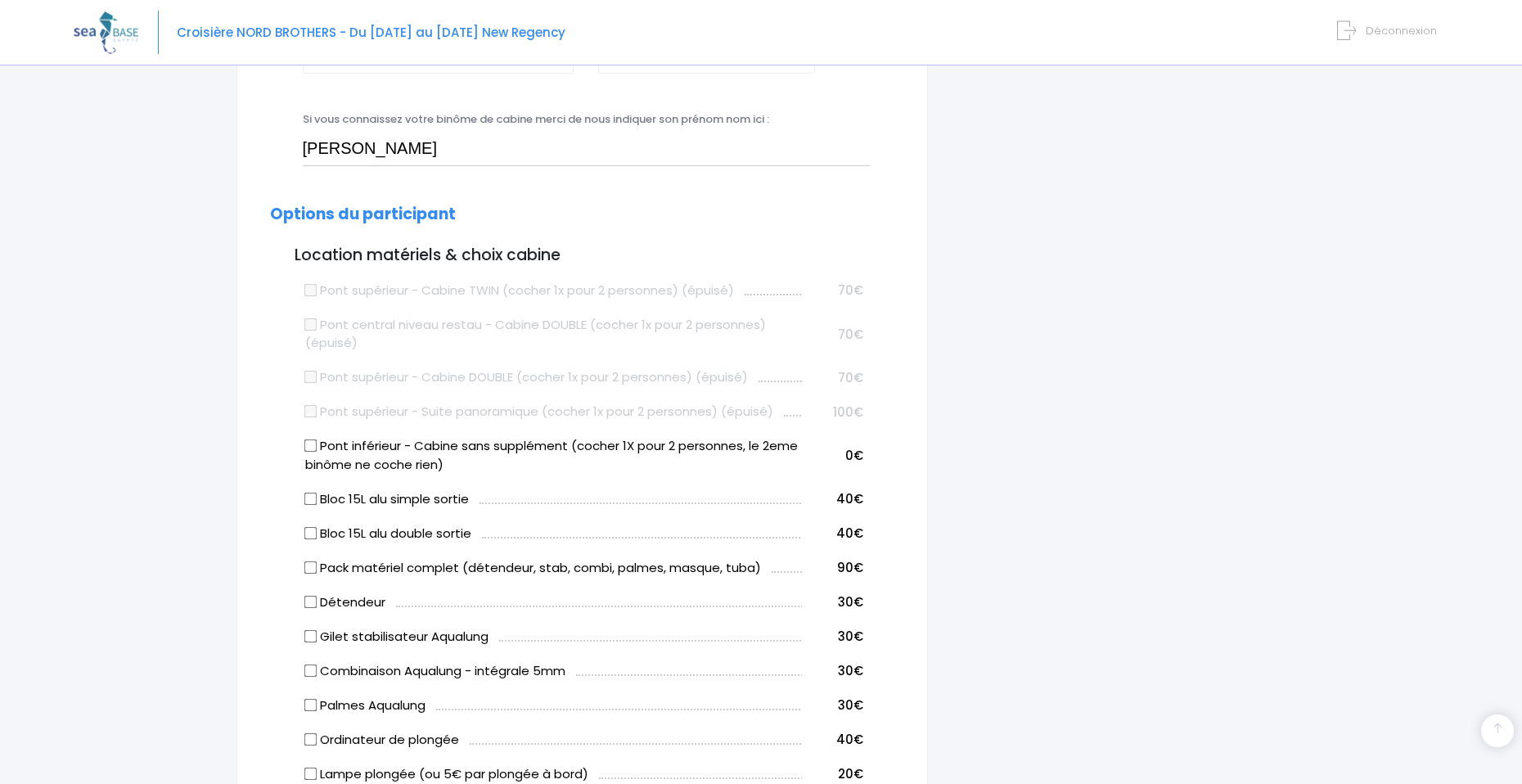
scroll to position [672, 0]
click at [313, 532] on input "Bloc 15L alu double sortie" at bounding box center [310, 531] width 13 height 13
checkbox input "true"
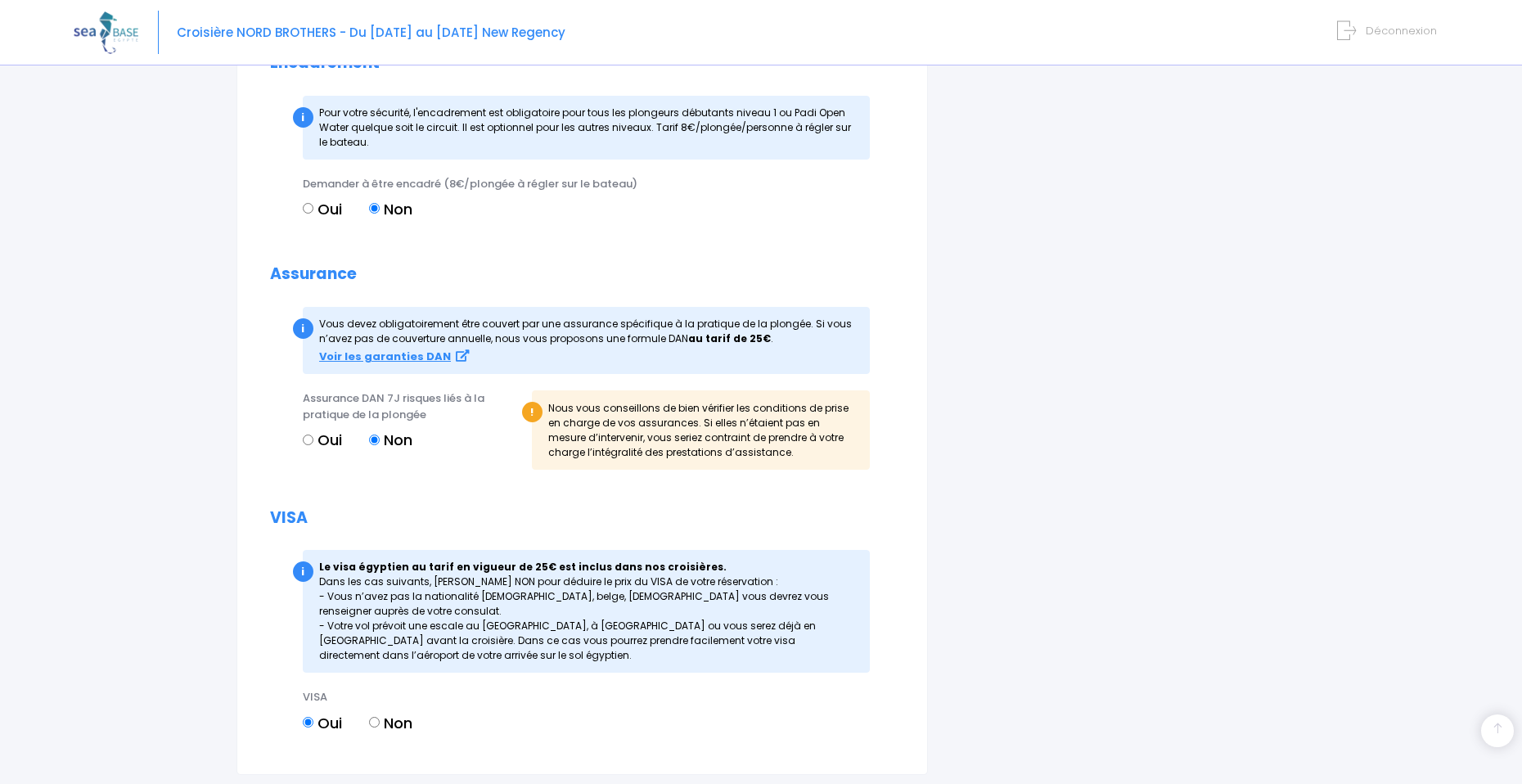
scroll to position [1722, 0]
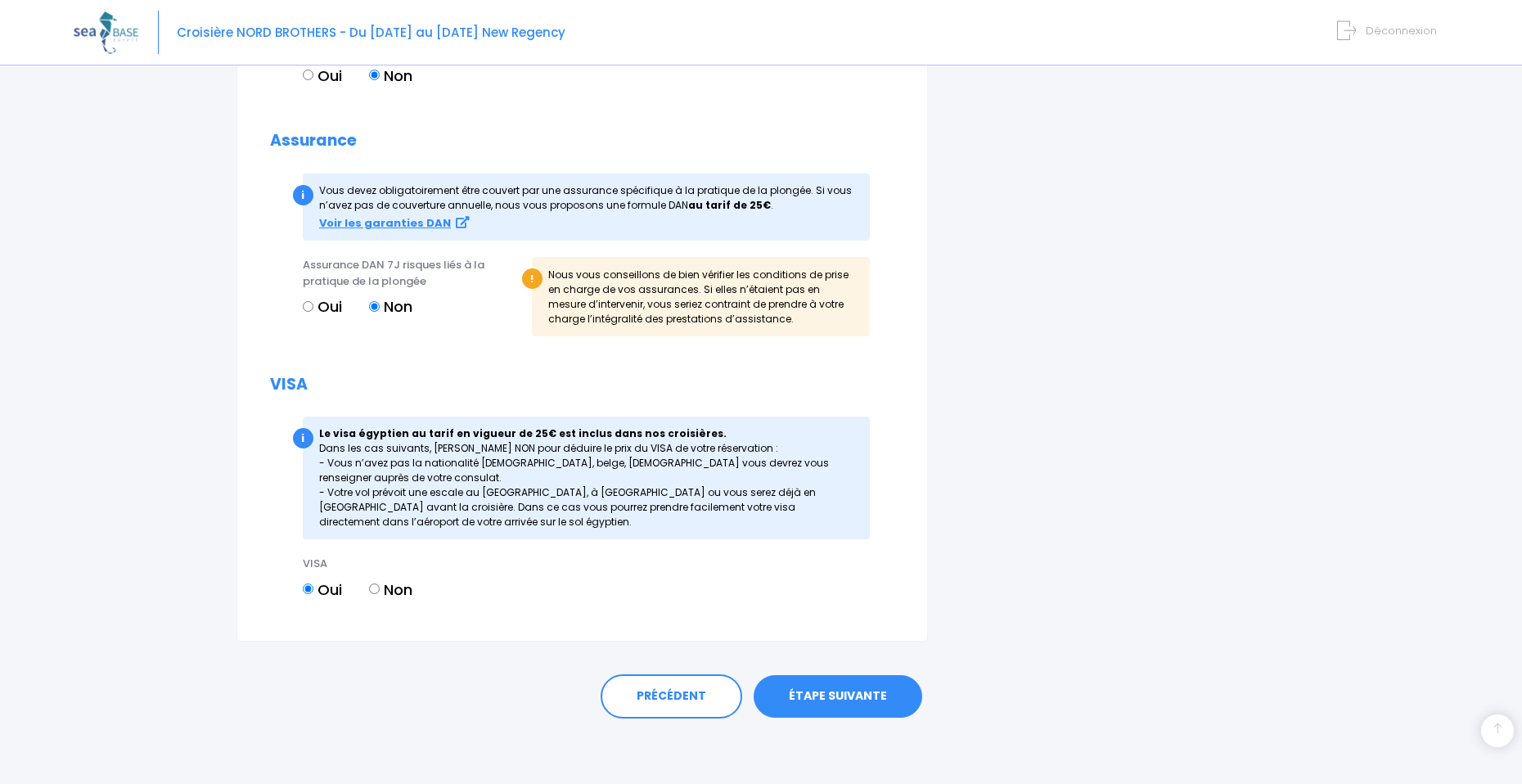
click at [826, 694] on link "ÉTAPE SUIVANTE" at bounding box center [838, 697] width 168 height 43
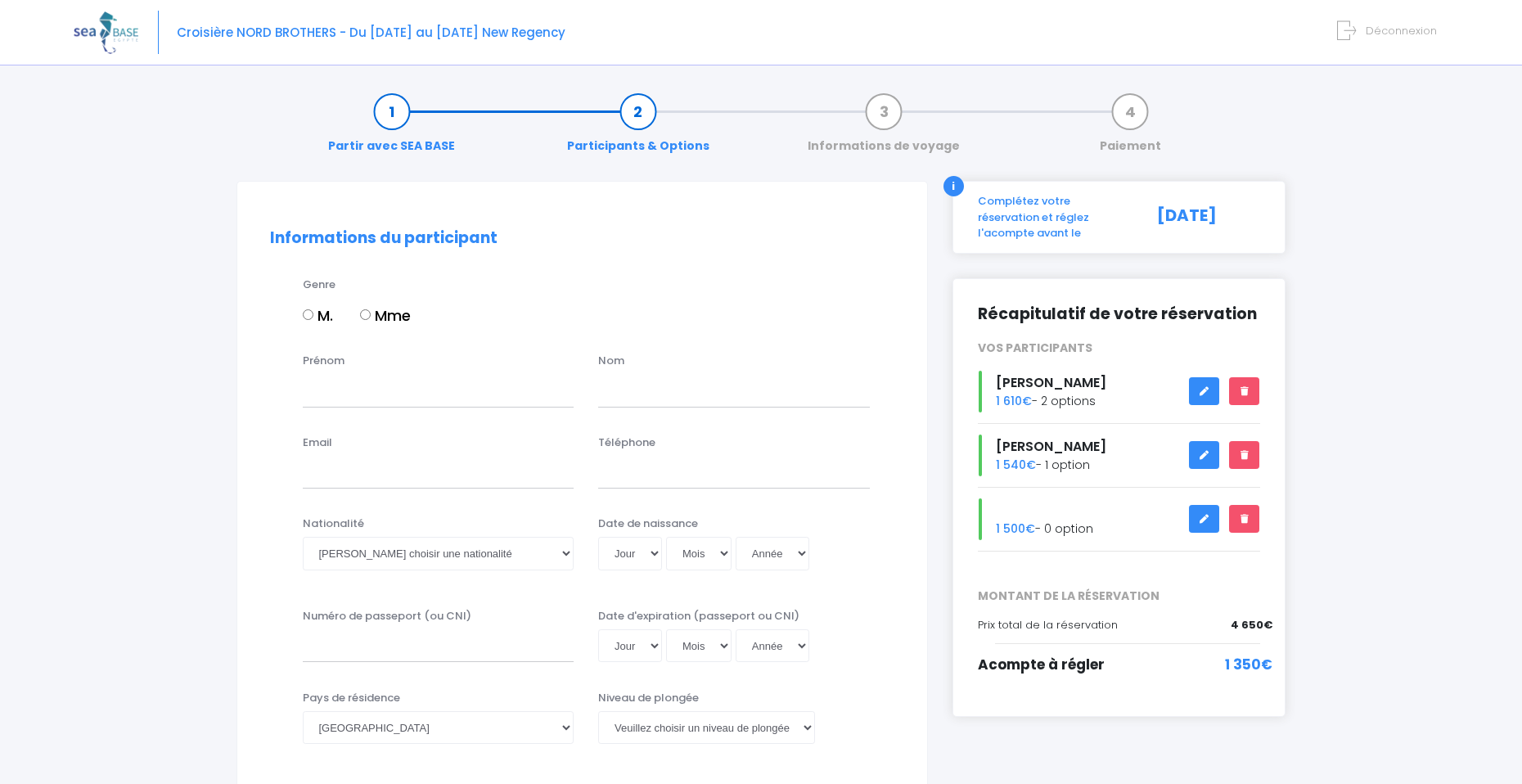
click at [307, 319] on input "M." at bounding box center [308, 314] width 11 height 11
radio input "true"
click at [416, 391] on input "Prénom" at bounding box center [438, 390] width 272 height 33
type input "[PERSON_NAME]"
type input "Descat"
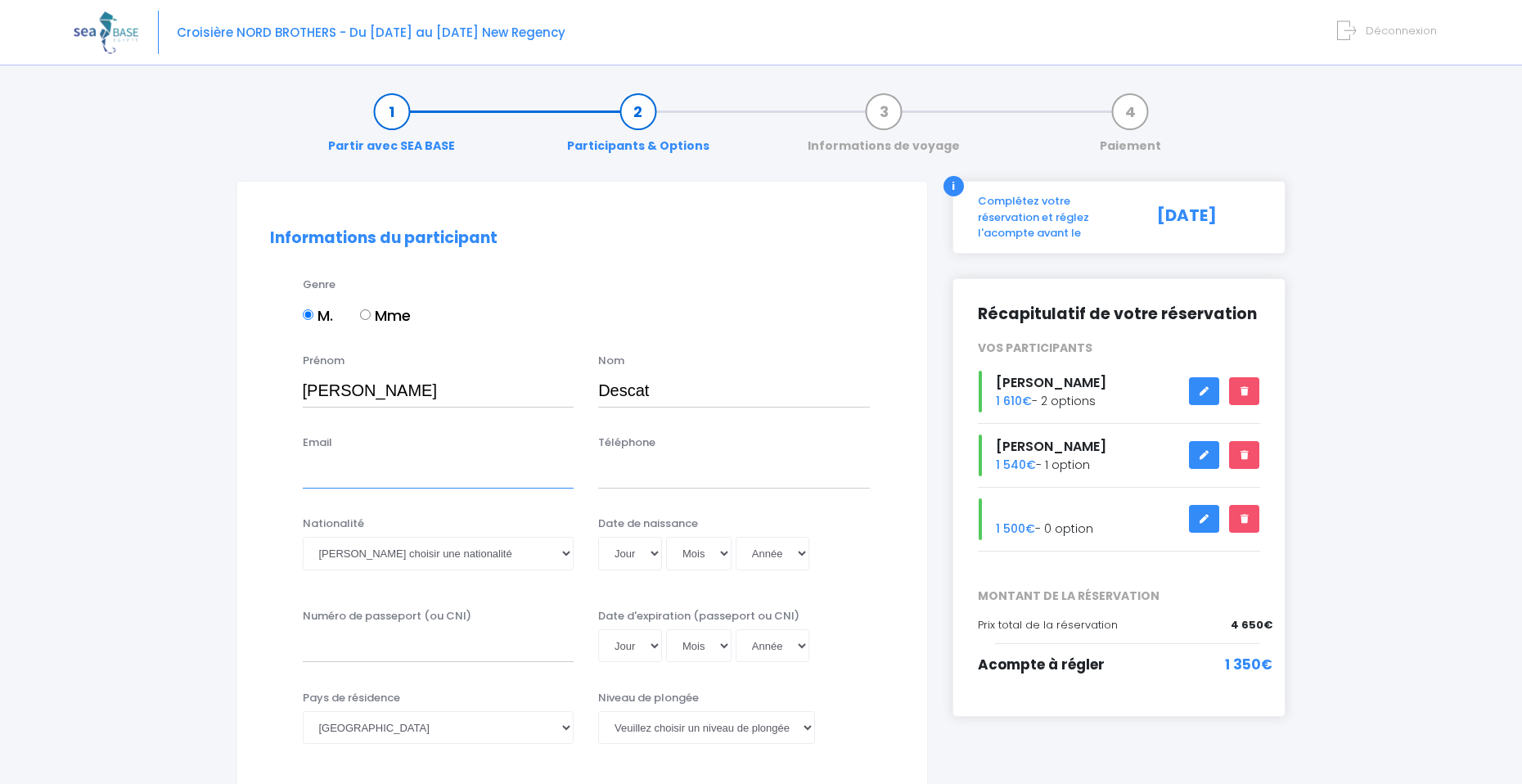
click at [383, 484] on input "Email" at bounding box center [438, 472] width 272 height 33
click at [440, 552] on select "Veuillez choisir une nationalité [DEMOGRAPHIC_DATA] Algerienne Allemande [GEOGR…" at bounding box center [438, 553] width 272 height 33
select select "Française"
click at [303, 536] on select "Veuillez choisir une nationalité [DEMOGRAPHIC_DATA] Algerienne Allemande [GEOGR…" at bounding box center [438, 553] width 272 height 33
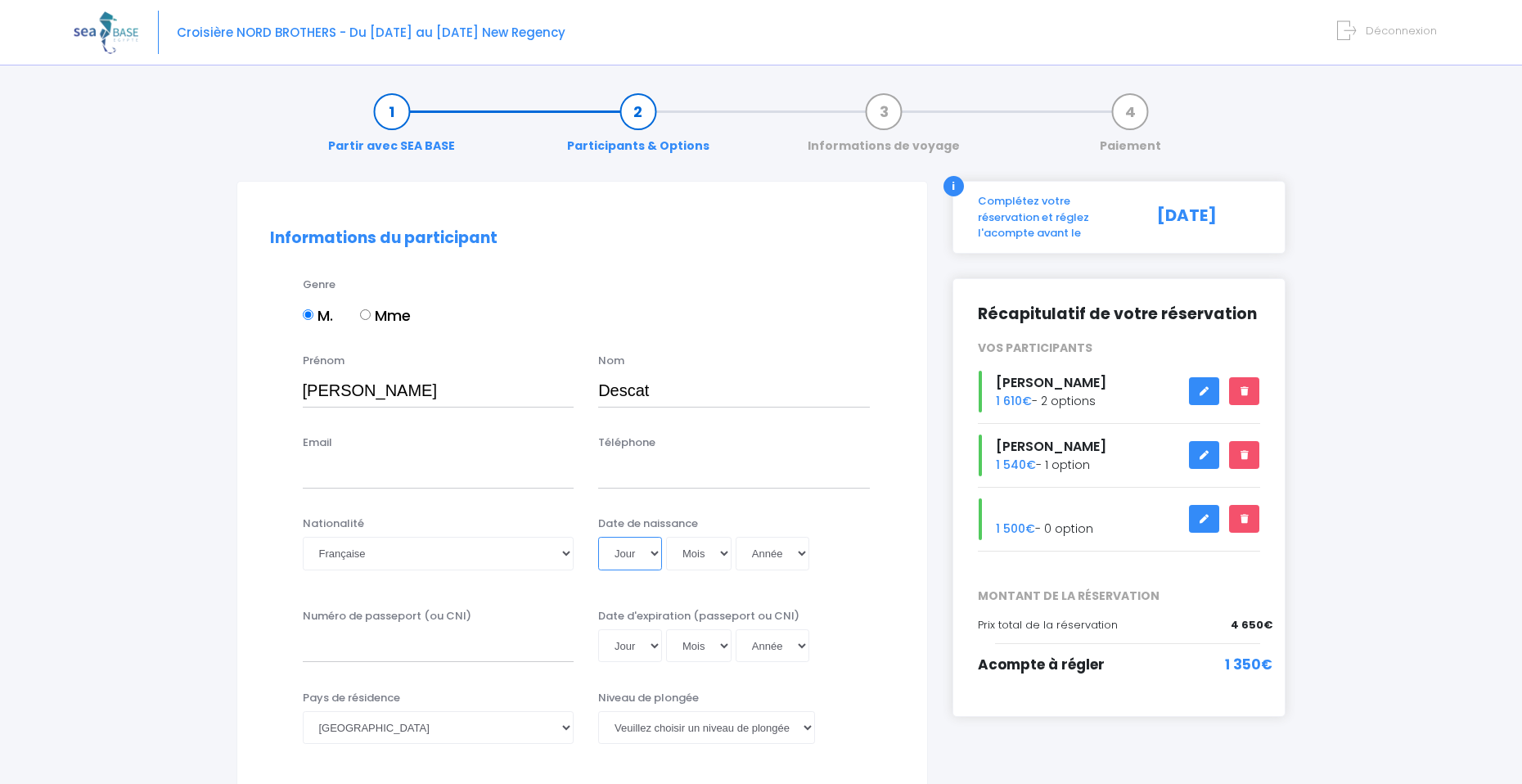
click at [631, 551] on select "Jour 01 02 03 04 05 06 07 08 09 10 11 12 13 14 15 16 17 18 19 20 21 22 23 24 25…" at bounding box center [630, 553] width 64 height 33
select select "14"
click at [598, 536] on select "Jour 01 02 03 04 05 06 07 08 09 10 11 12 13 14 15 16 17 18 19 20 21 22 23 24 25…" at bounding box center [630, 553] width 64 height 33
select select "10"
select select "1999"
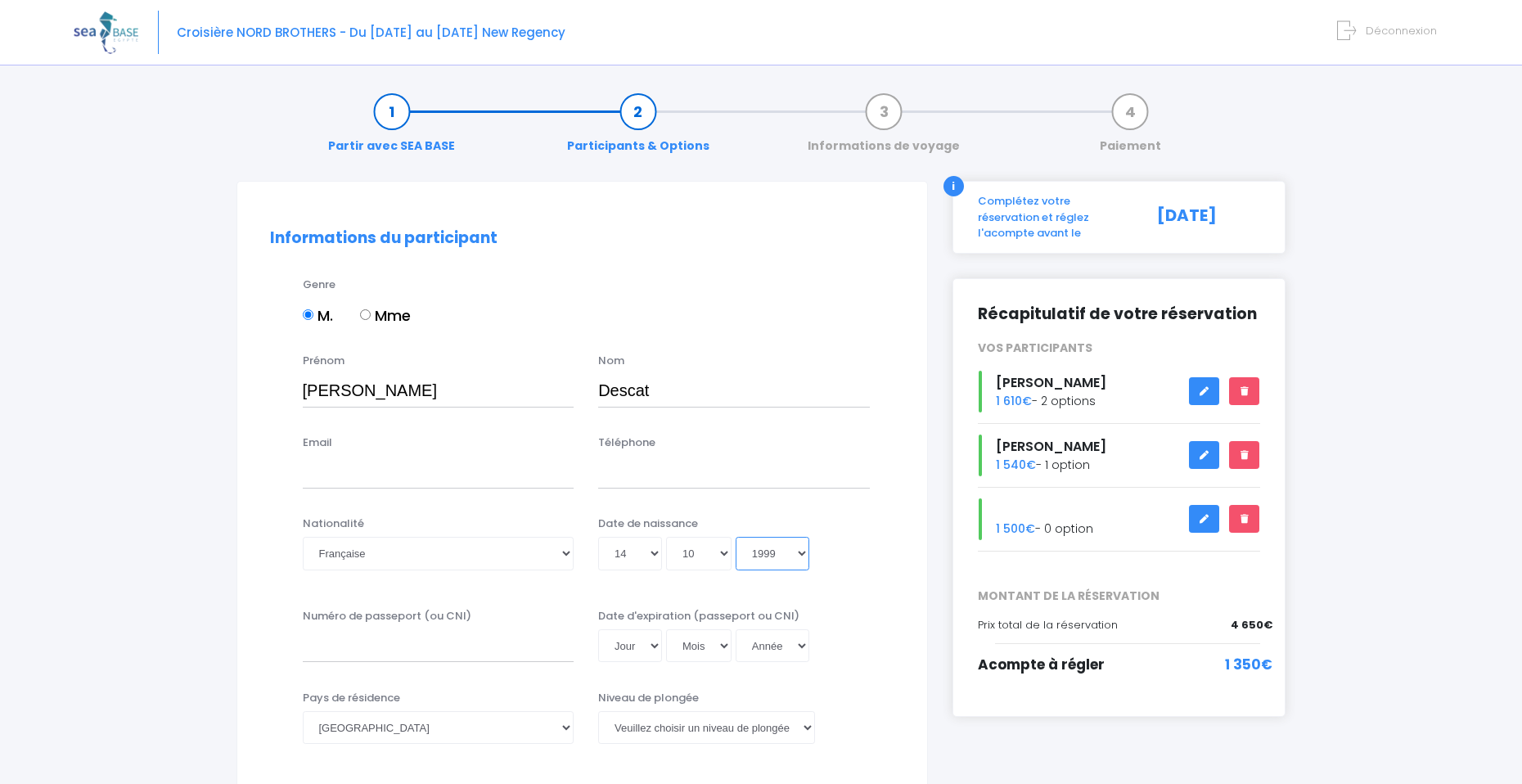
type input "[DATE]"
select select "1969"
type input "[DATE]"
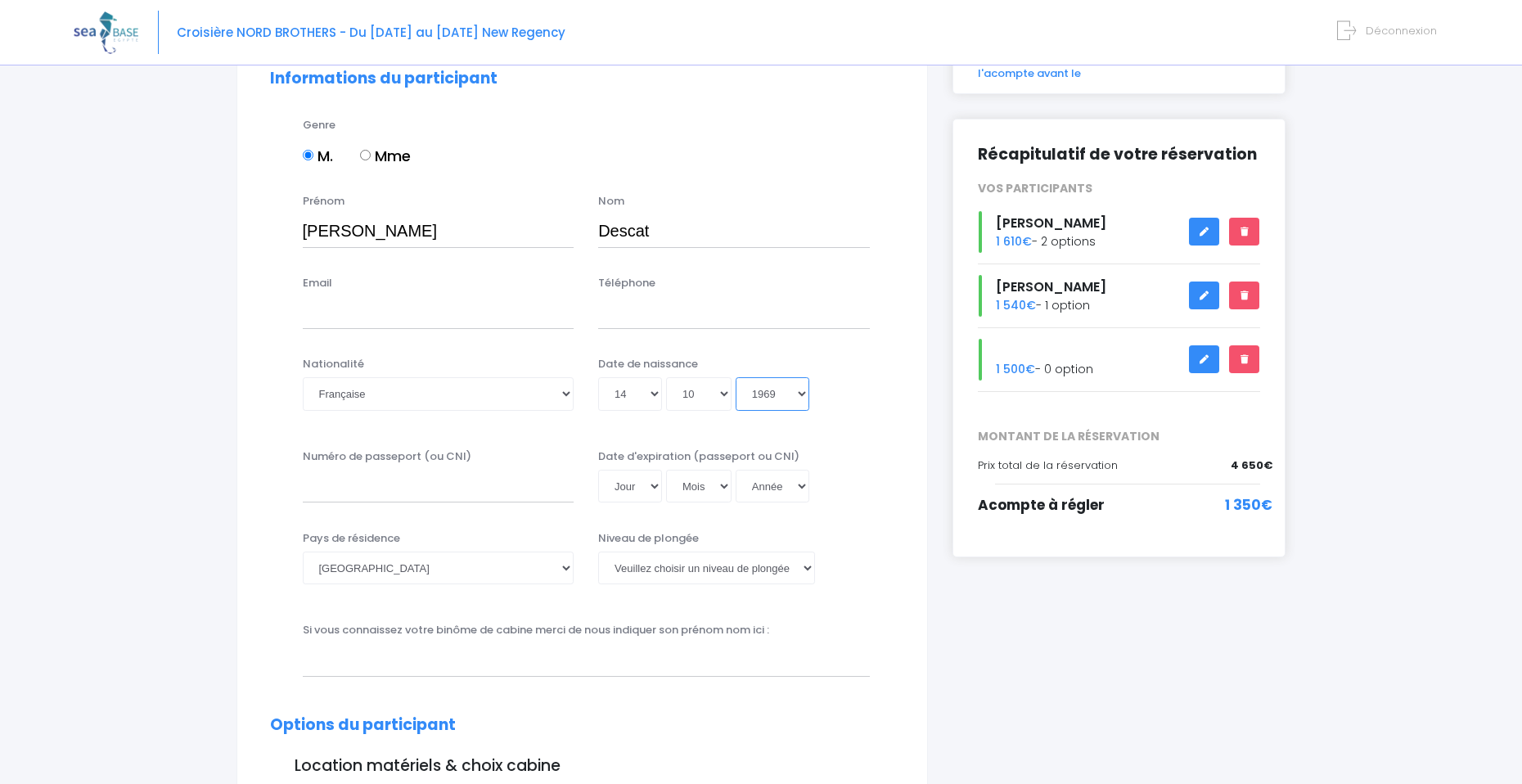
scroll to position [160, 0]
click at [508, 486] on input "Numéro de passeport (ou CNI)" at bounding box center [438, 485] width 272 height 33
type input "23DD99978"
click at [623, 497] on select "Jour 01 02 03 04 05 06 07 08 09 10 11 12 13 14 15 16 17 18 19 20 21 22 23 24 25…" at bounding box center [630, 485] width 64 height 33
select select "03"
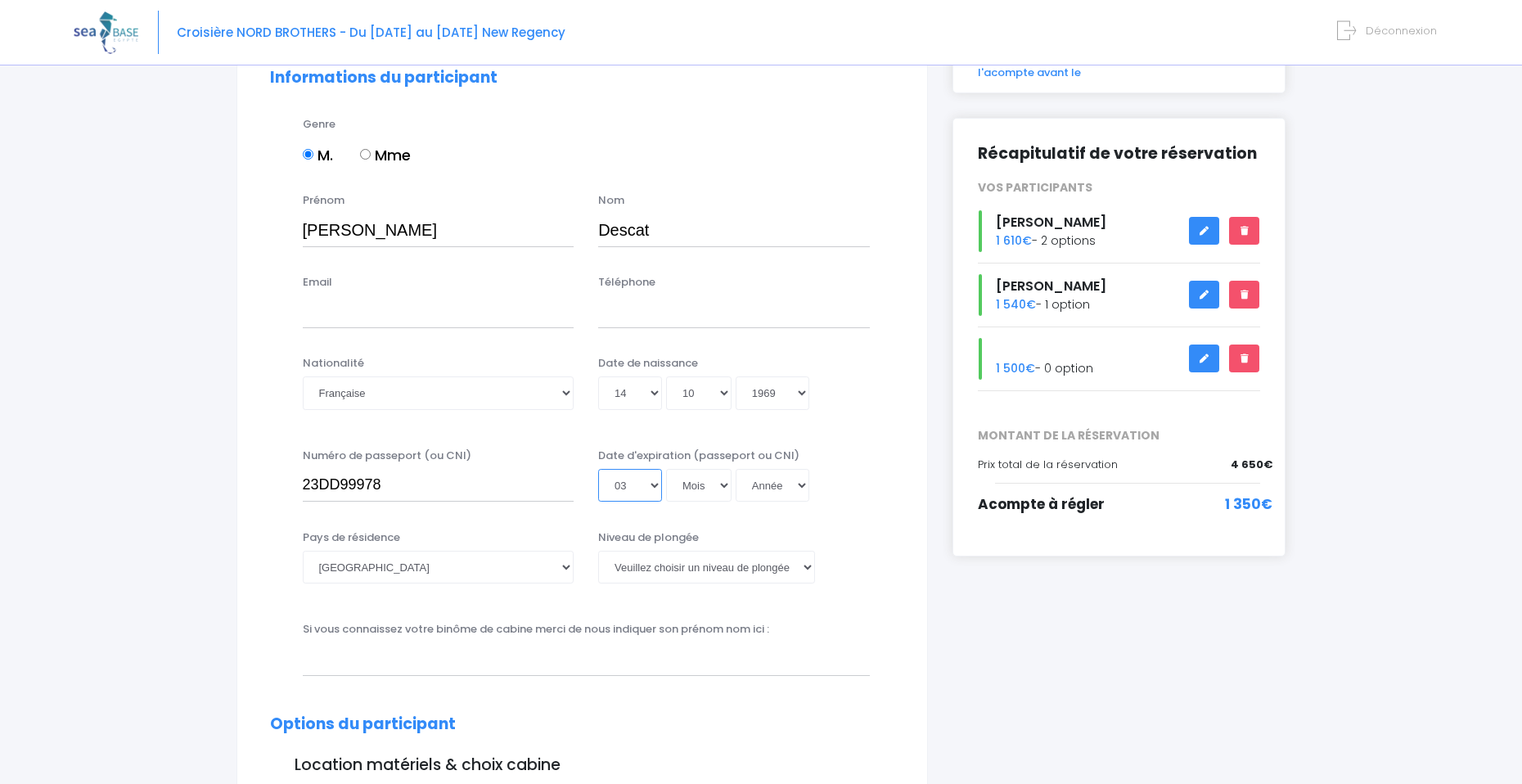
click at [598, 469] on select "Jour 01 02 03 04 05 06 07 08 09 10 11 12 13 14 15 16 17 18 19 20 21 22 23 24 25…" at bounding box center [630, 485] width 64 height 33
select select "04"
select select "2045"
type input "2045-04-03"
select select "2029"
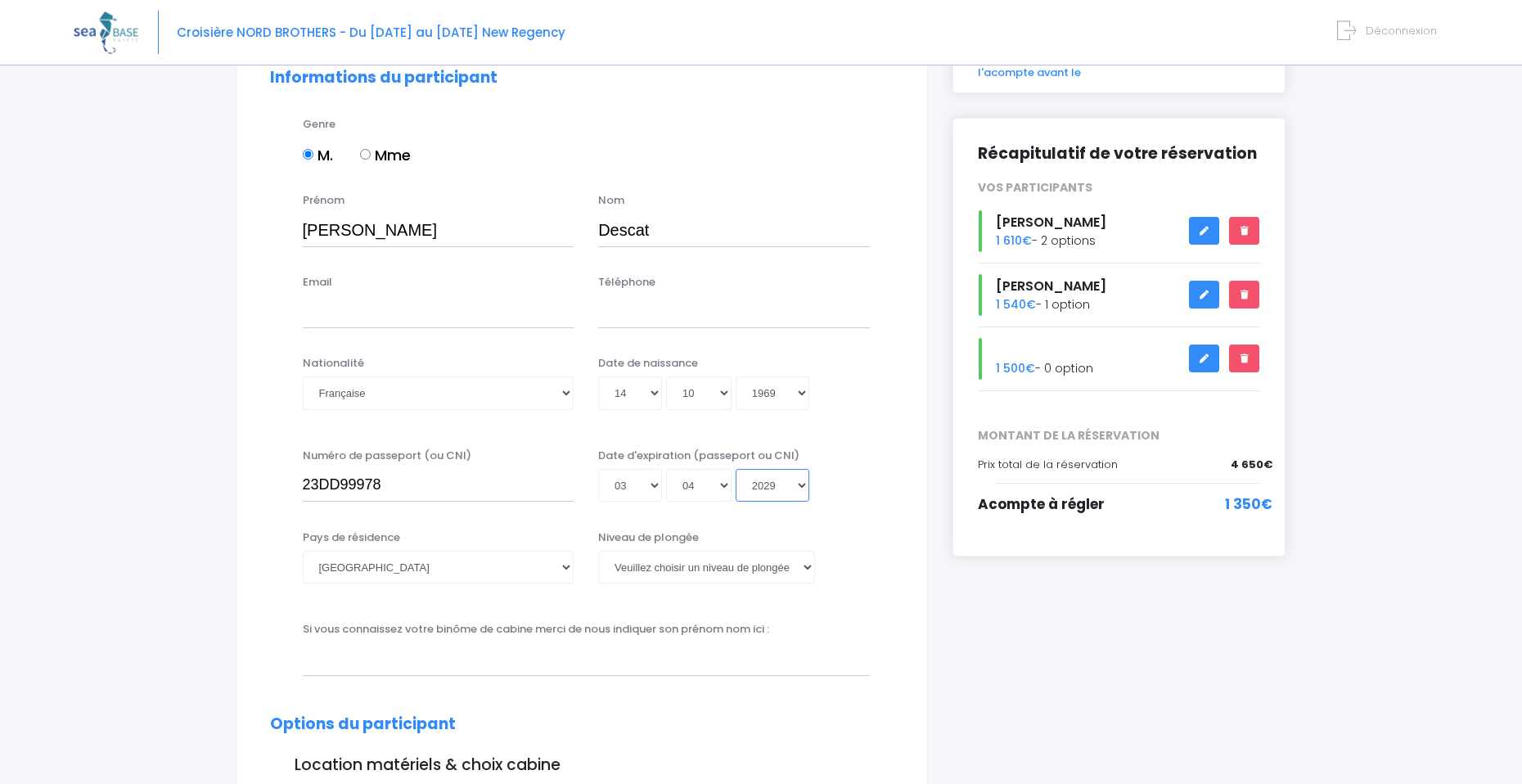
type input "2029-04-03"
select select "2028"
type input "2028-04-03"
click at [773, 580] on select "Veuillez choisir un niveau de plongée Non plongeur Junior OW diver Adventure OW…" at bounding box center [707, 567] width 217 height 33
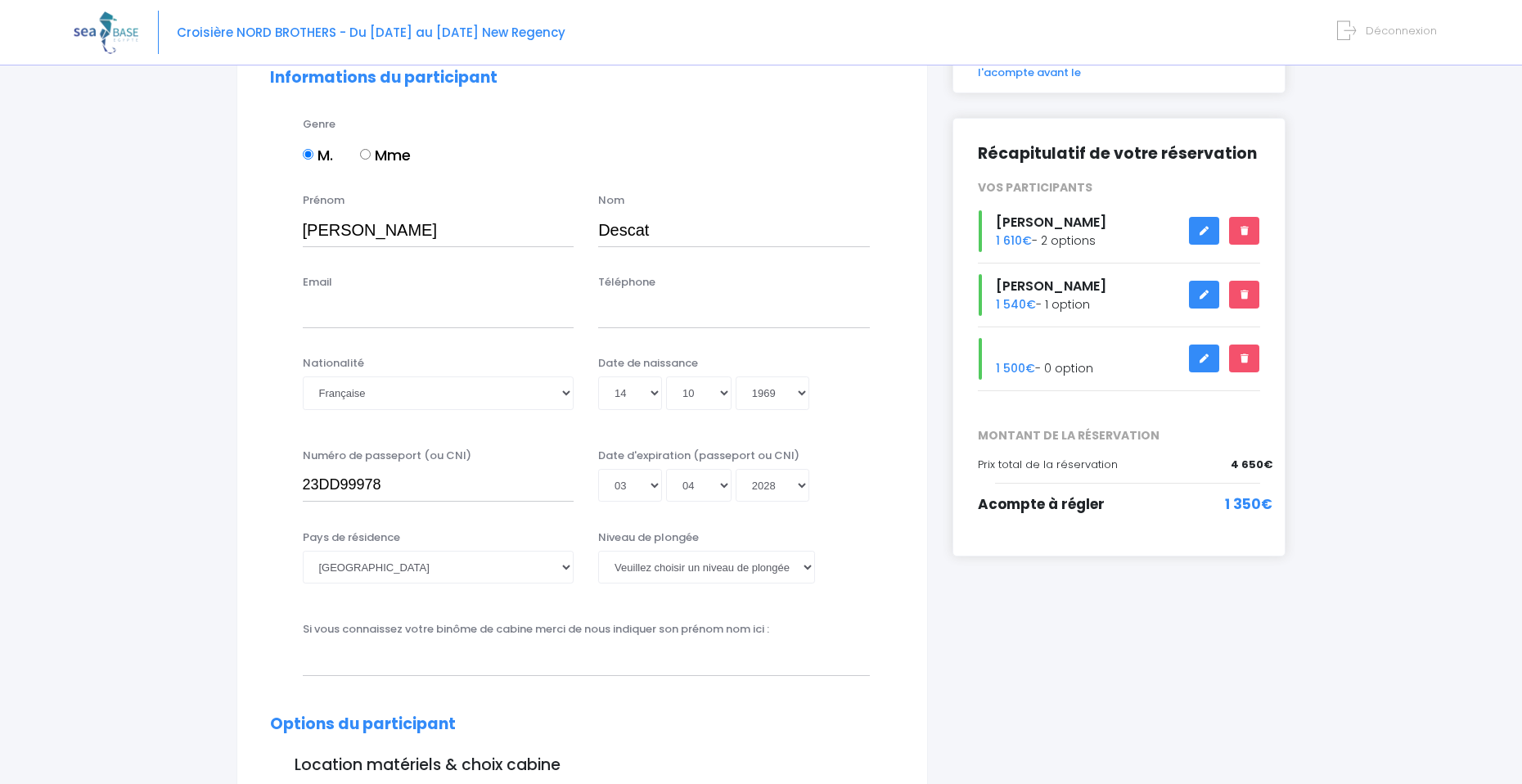
click at [1069, 224] on div "Christophe Poirier 1 610€ - 2 options" at bounding box center [1119, 231] width 308 height 42
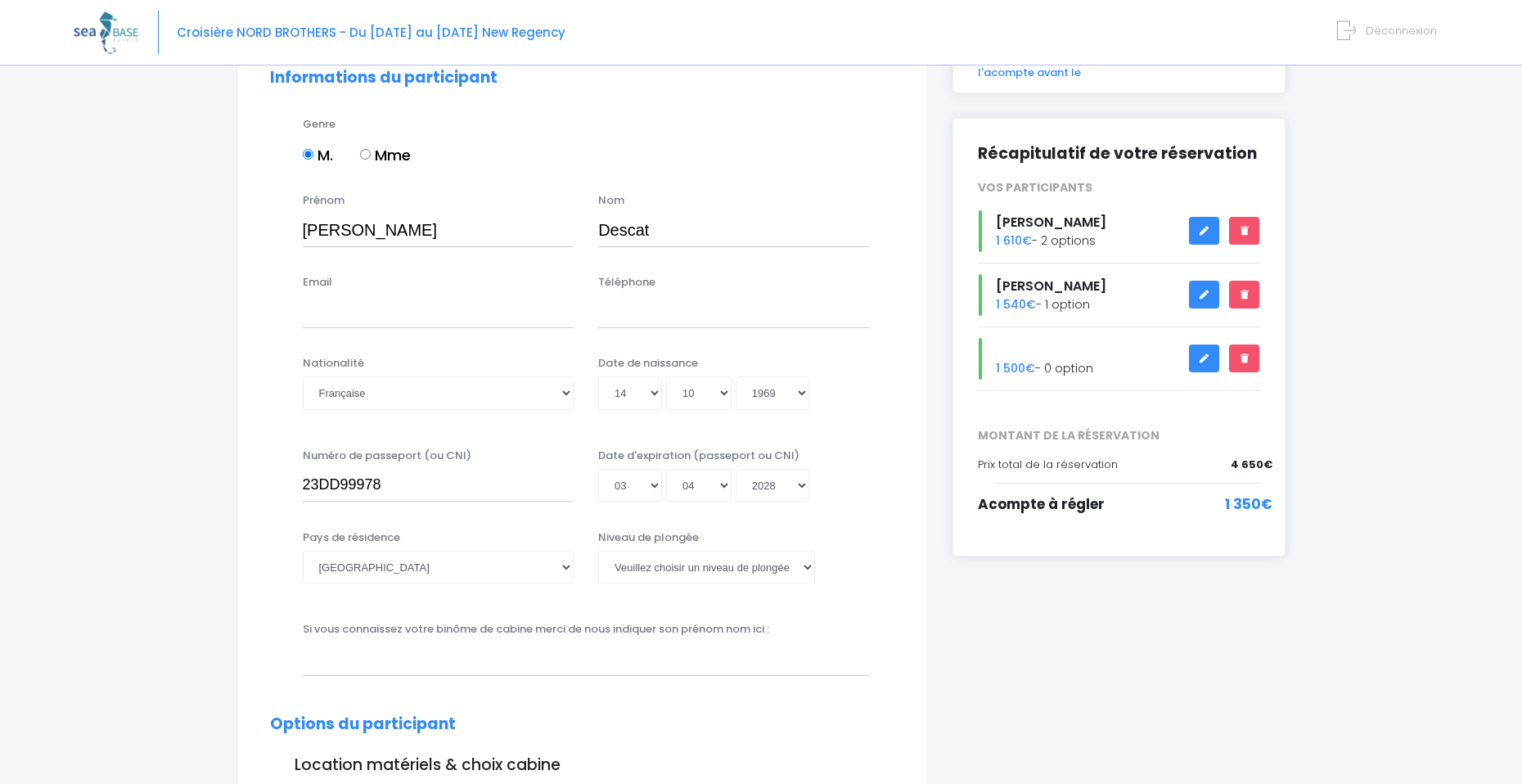
click at [512, 309] on input "Email" at bounding box center [438, 312] width 272 height 33
type input "guibot.poirier@gmail.com"
click at [613, 319] on input "Téléphone" at bounding box center [734, 312] width 272 height 33
type input "0783677184"
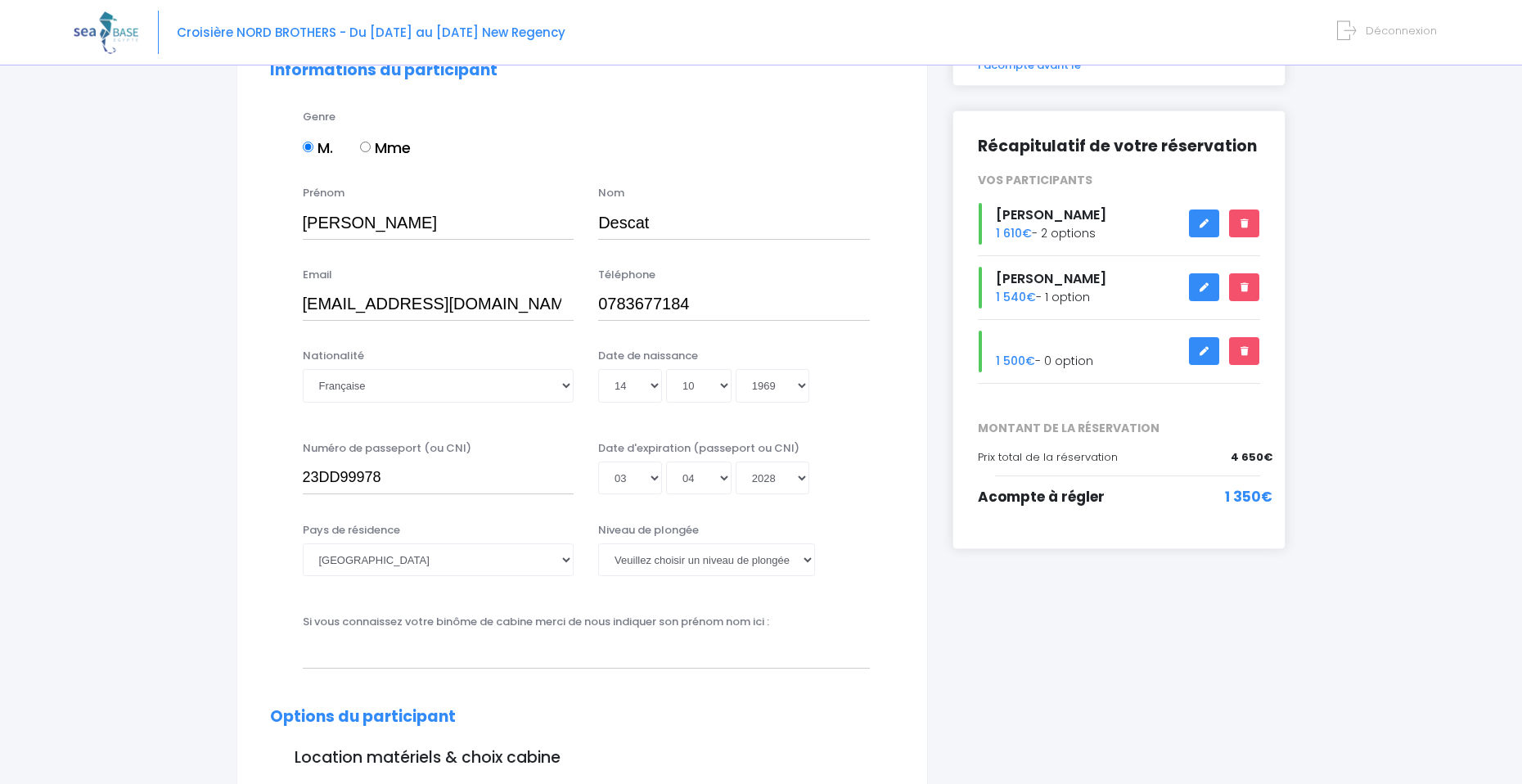
click at [804, 577] on div "Niveau de plongée Veuillez choisir un niveau de plongée Non plongeur Junior OW …" at bounding box center [734, 554] width 296 height 64
click at [803, 567] on select "Veuillez choisir un niveau de plongée Non plongeur Junior OW diver Adventure OW…" at bounding box center [707, 560] width 217 height 33
select select "N3"
click at [598, 543] on select "Veuillez choisir un niveau de plongée Non plongeur Junior OW diver Adventure OW…" at bounding box center [707, 560] width 217 height 33
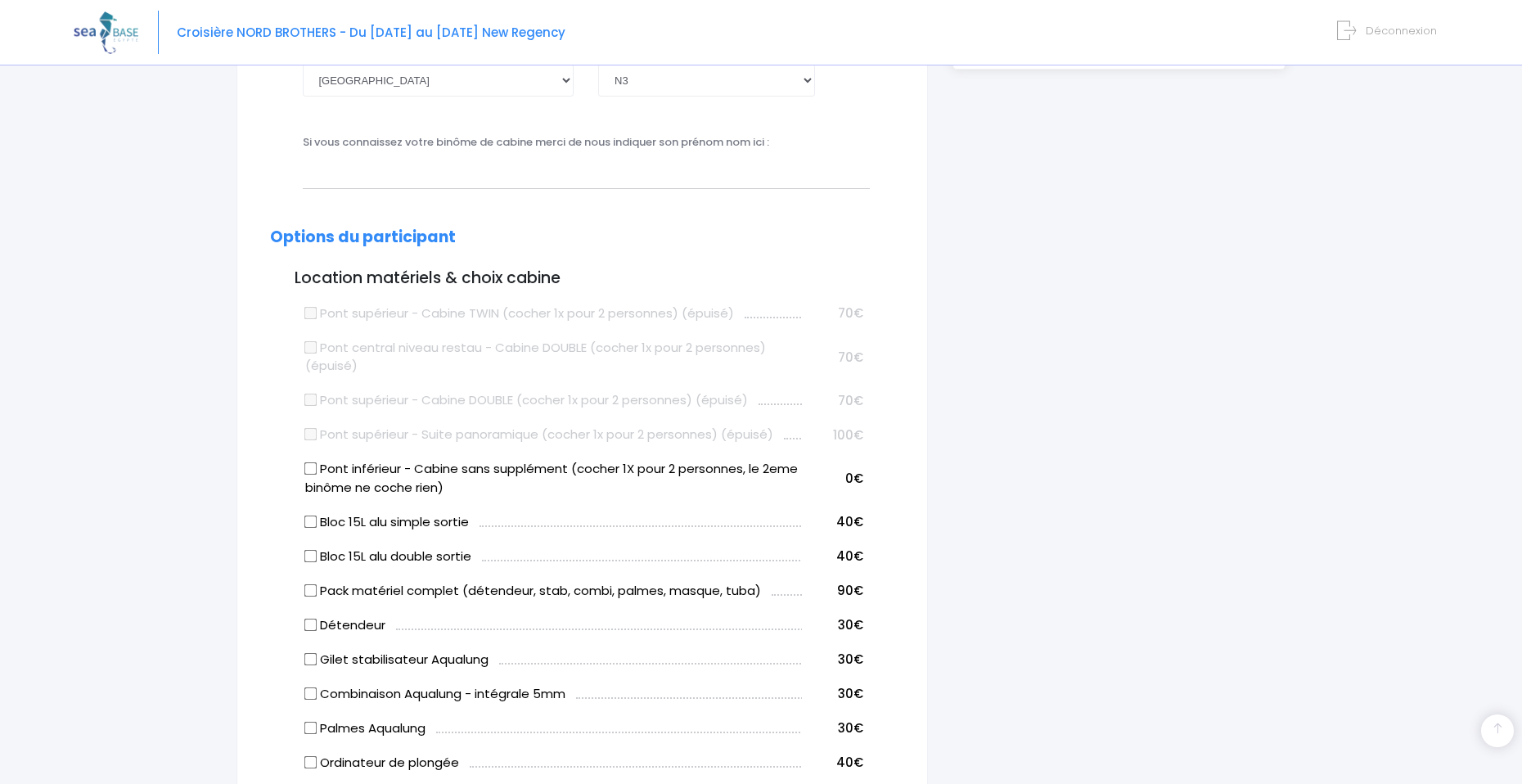
scroll to position [649, 0]
click at [312, 467] on input "Pont inférieur - Cabine sans supplément (cocher 1X pour 2 personnes, le 2eme bi…" at bounding box center [310, 467] width 13 height 13
checkbox input "true"
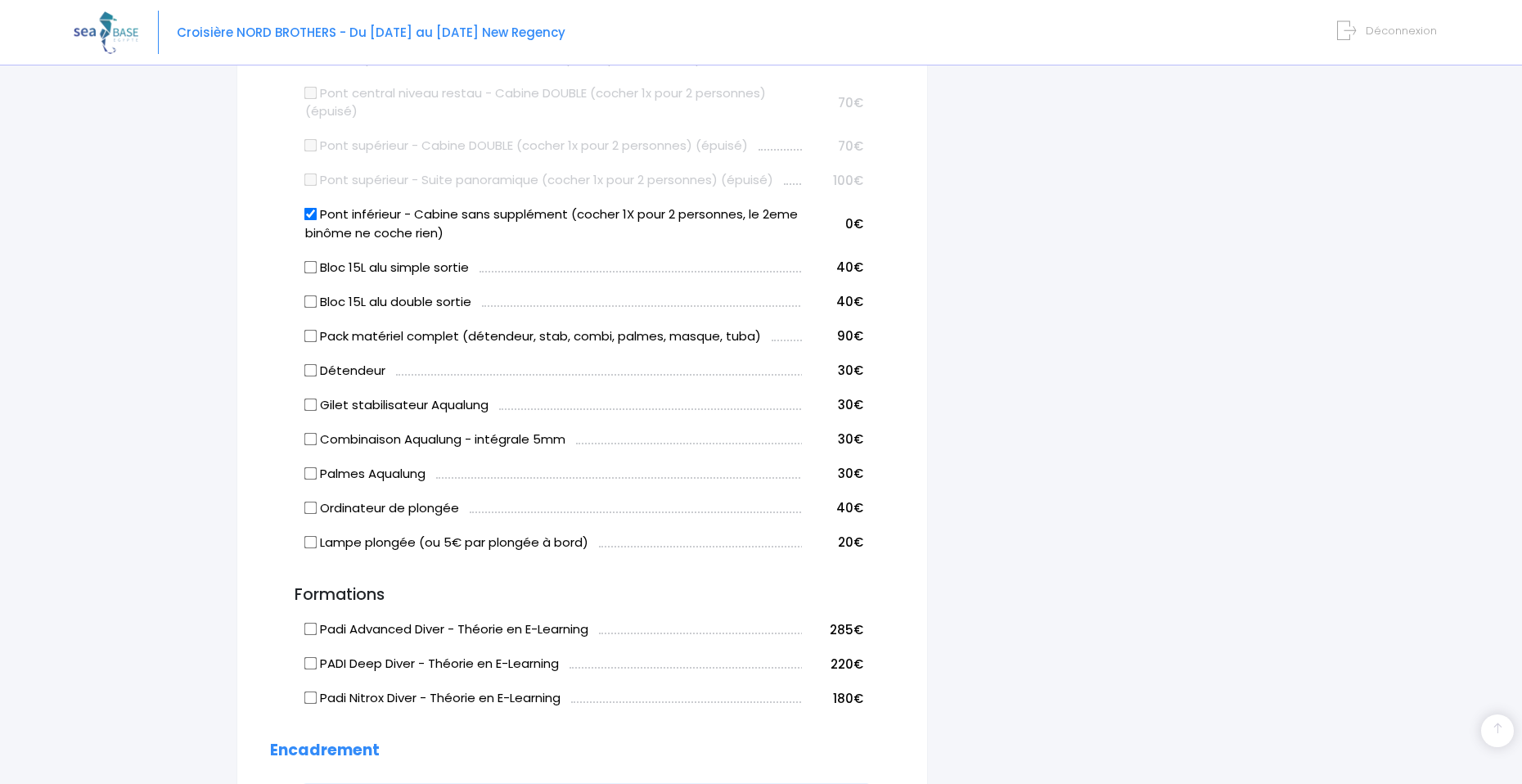
scroll to position [902, 0]
click at [318, 300] on label "Bloc 15L alu double sortie" at bounding box center [388, 301] width 166 height 19
click at [317, 300] on input "Bloc 15L alu double sortie" at bounding box center [310, 300] width 13 height 13
checkbox input "true"
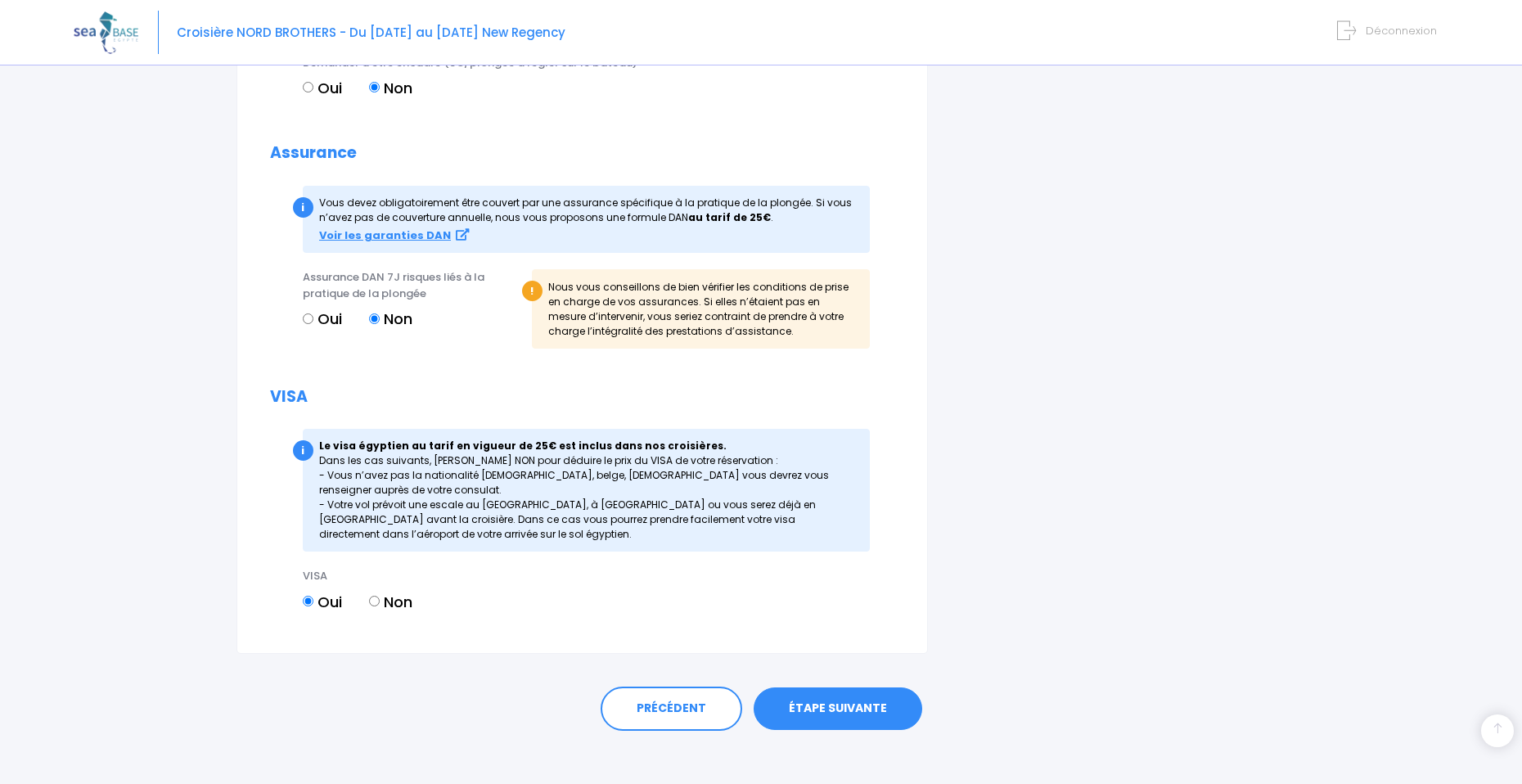
scroll to position [1711, 0]
click at [838, 698] on link "ÉTAPE SUIVANTE" at bounding box center [838, 708] width 168 height 43
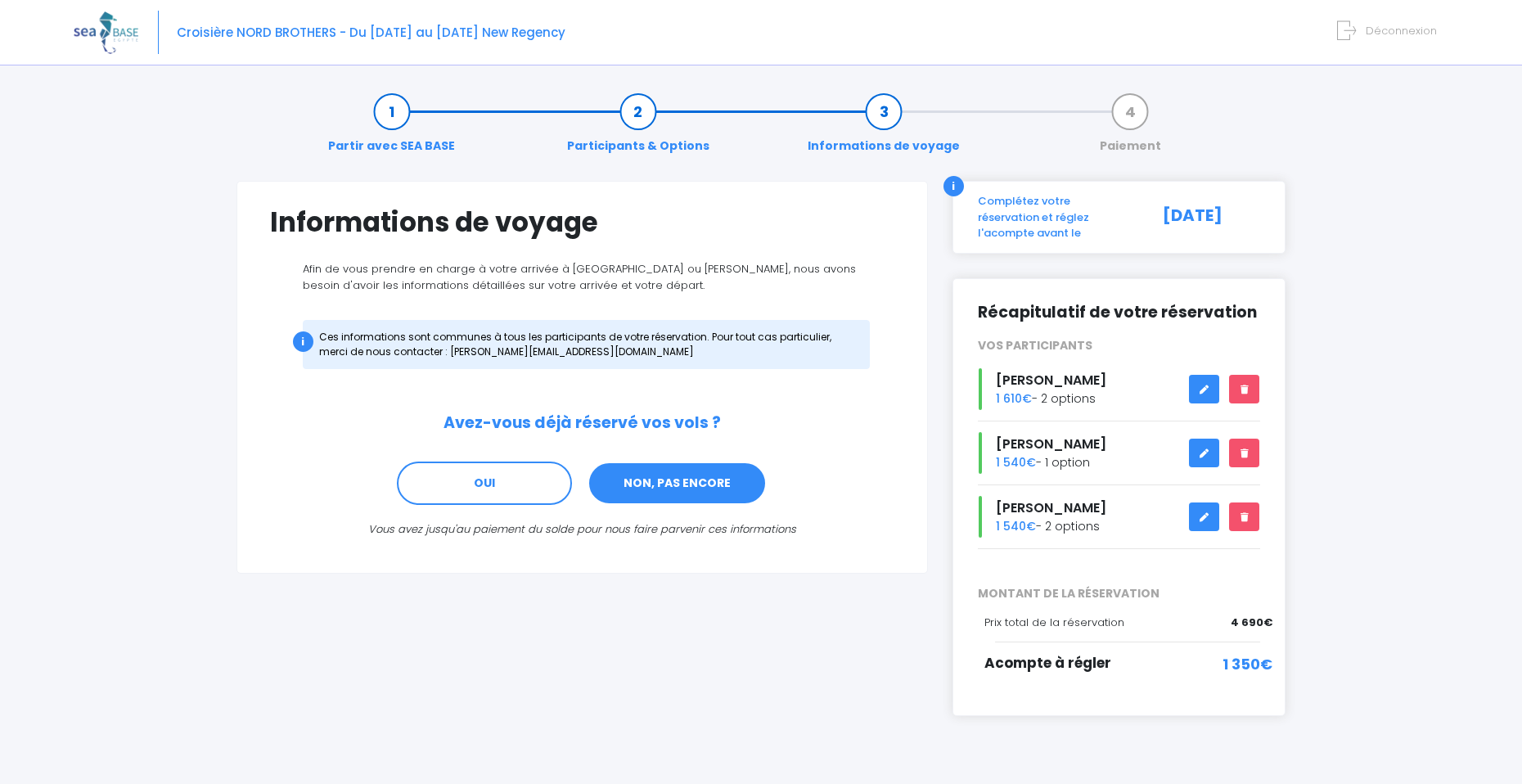
click at [684, 479] on link "NON, PAS ENCORE" at bounding box center [677, 484] width 179 height 45
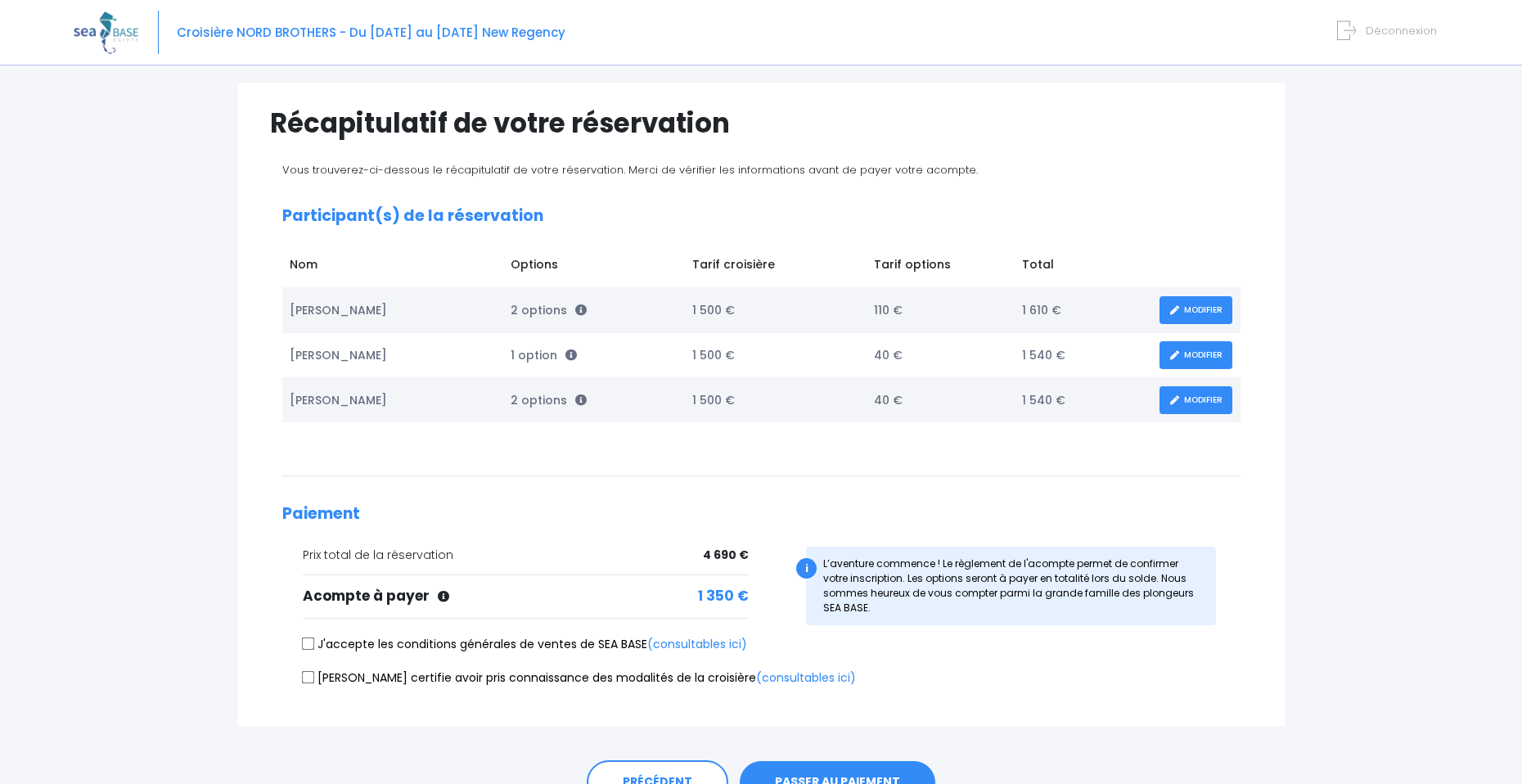
scroll to position [101, 0]
click at [310, 645] on input "J'accepte les conditions générales de ventes de SEA BASE (consultables ici)" at bounding box center [308, 642] width 13 height 13
checkbox input "true"
click at [311, 673] on input "[PERSON_NAME] certifie avoir pris connaissance des modalités de la croisière (c…" at bounding box center [308, 675] width 13 height 13
checkbox input "true"
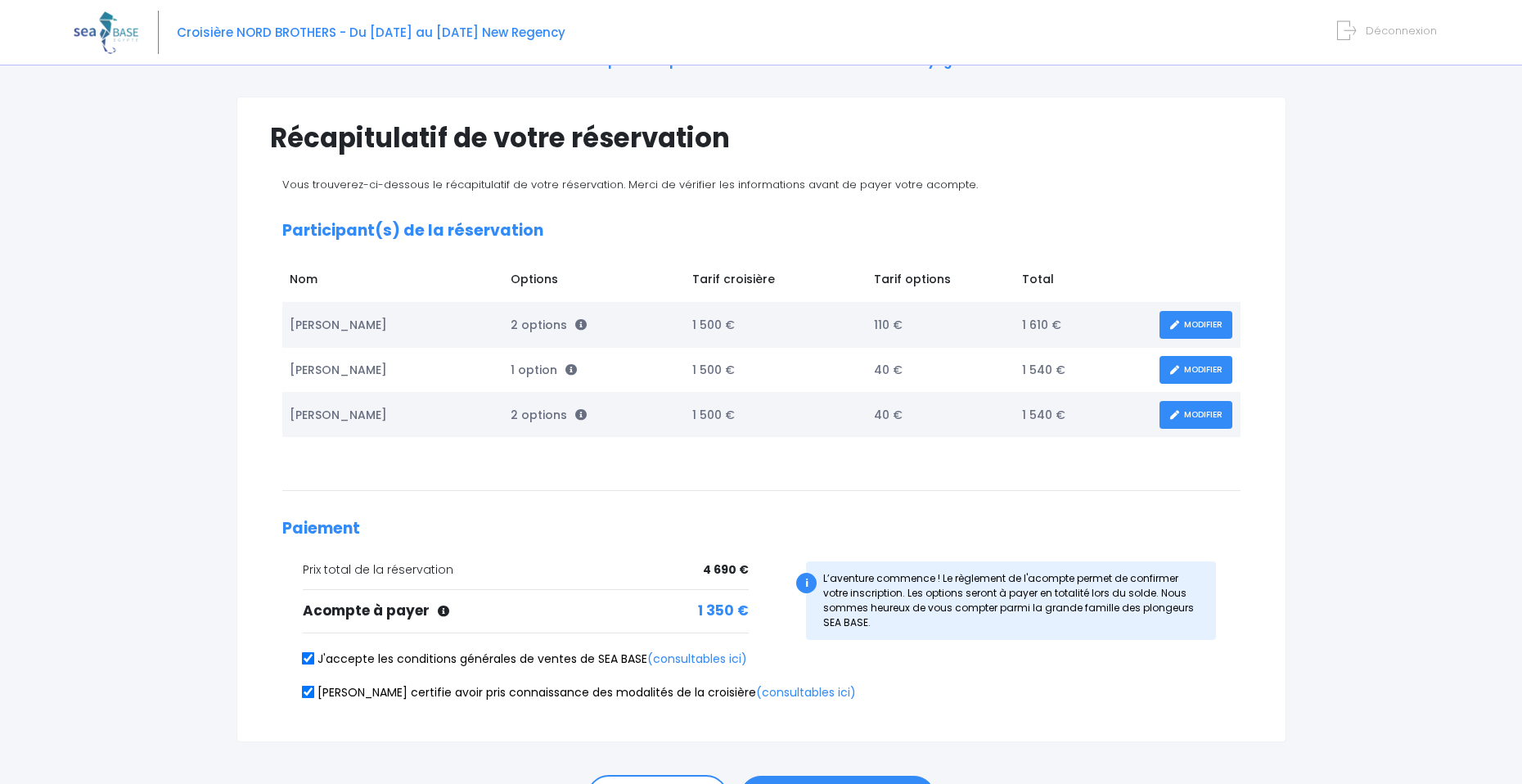
scroll to position [80, 0]
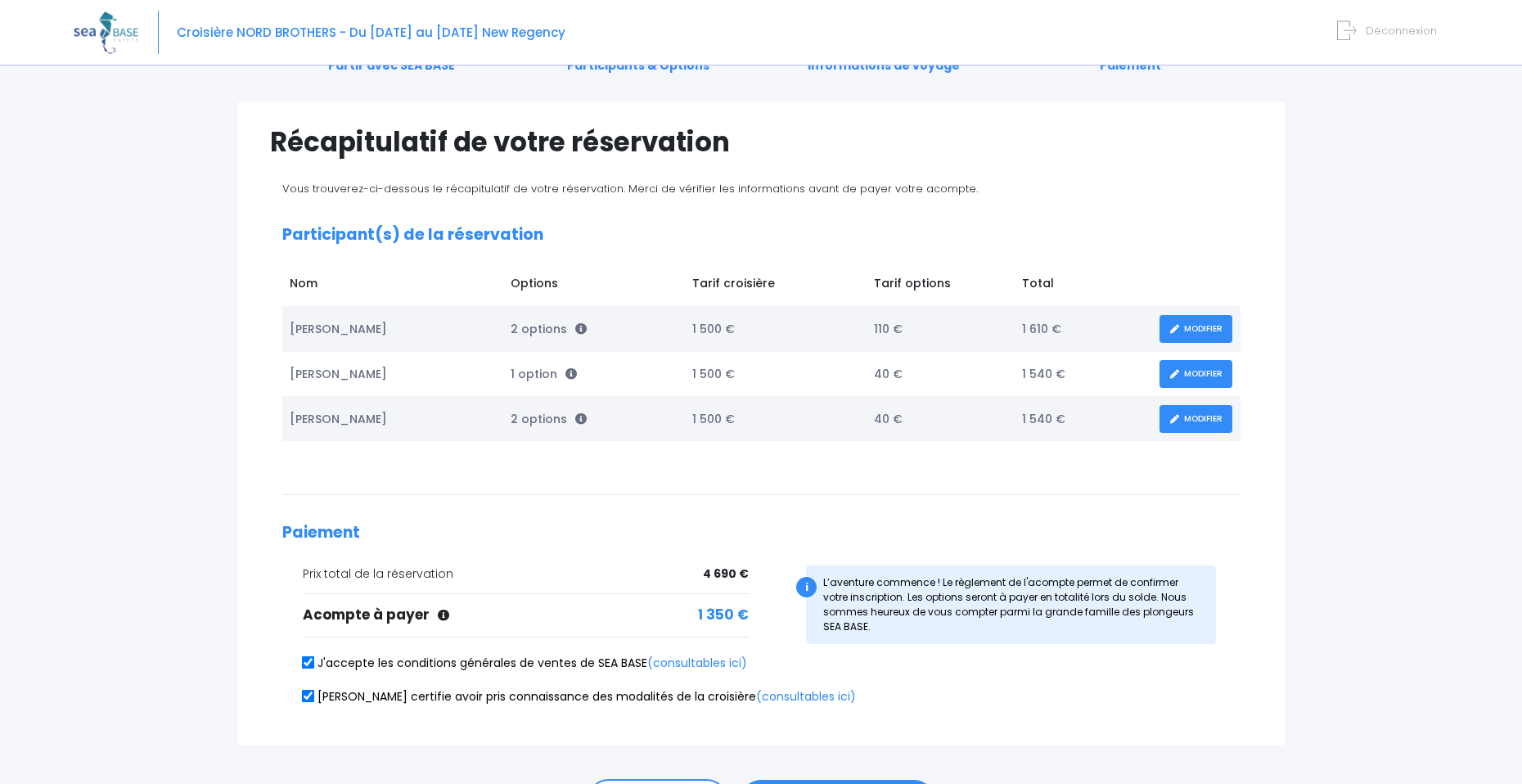
click at [1200, 333] on link "MODIFIER" at bounding box center [1196, 329] width 73 height 29
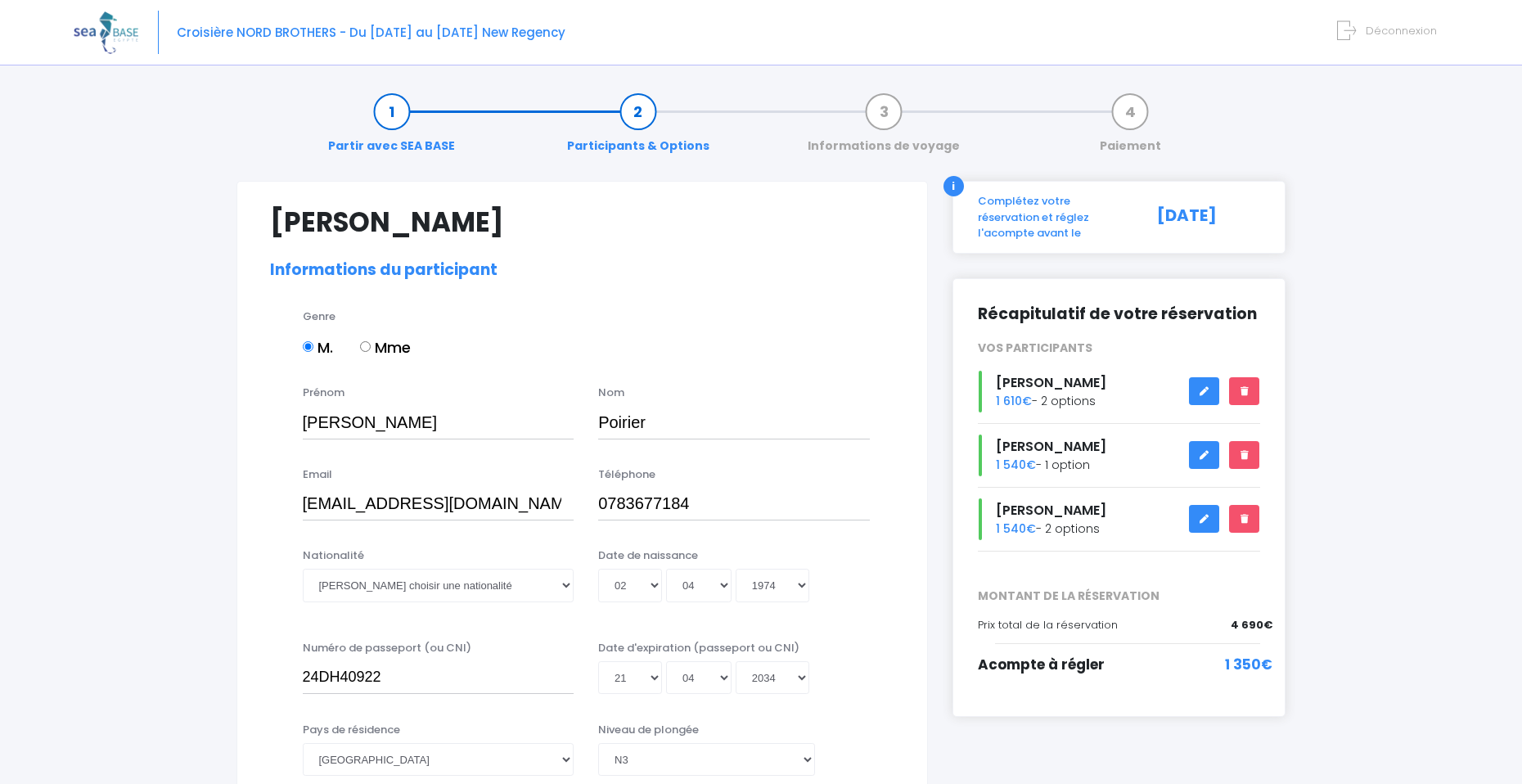
select select "N3"
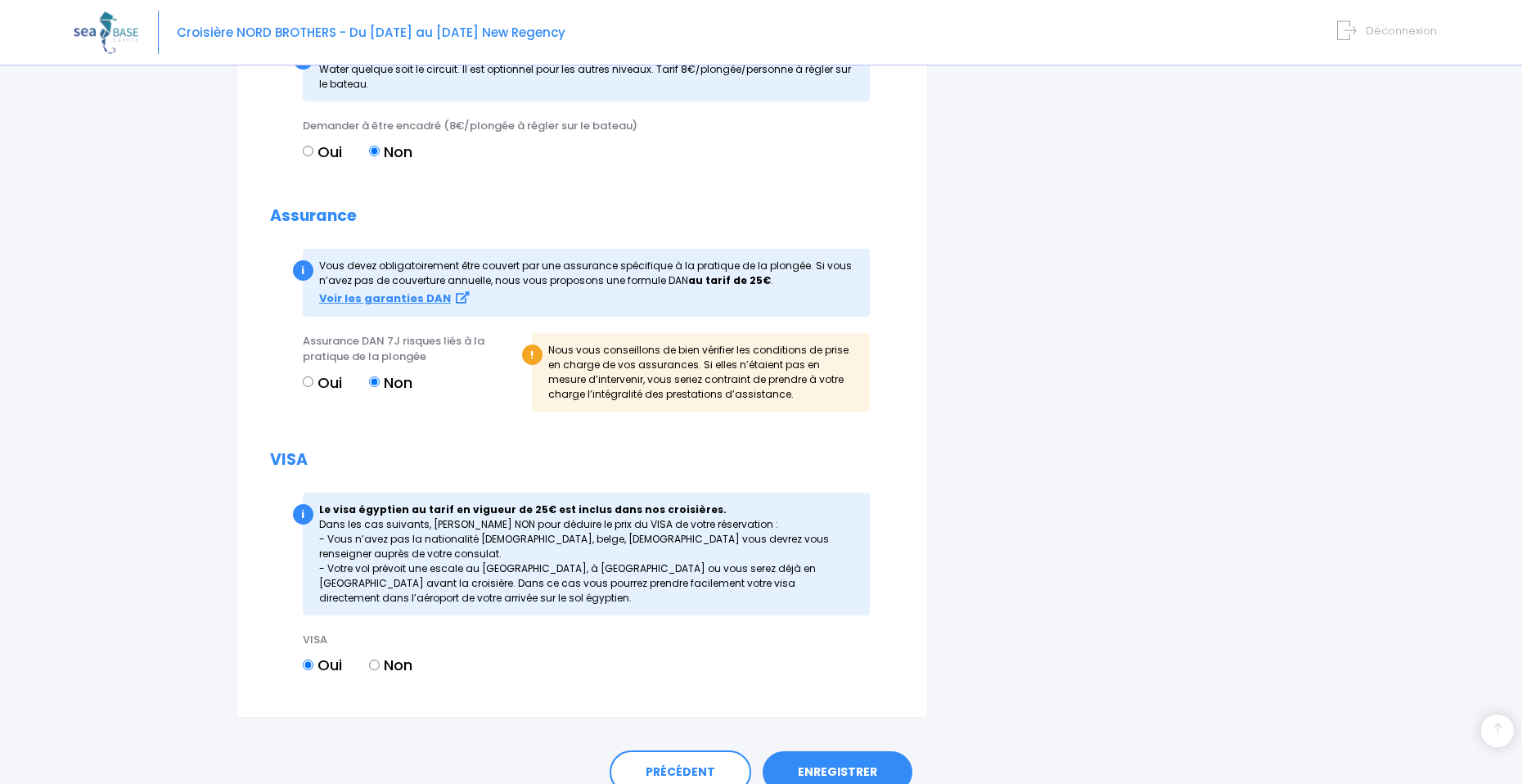
scroll to position [1735, 0]
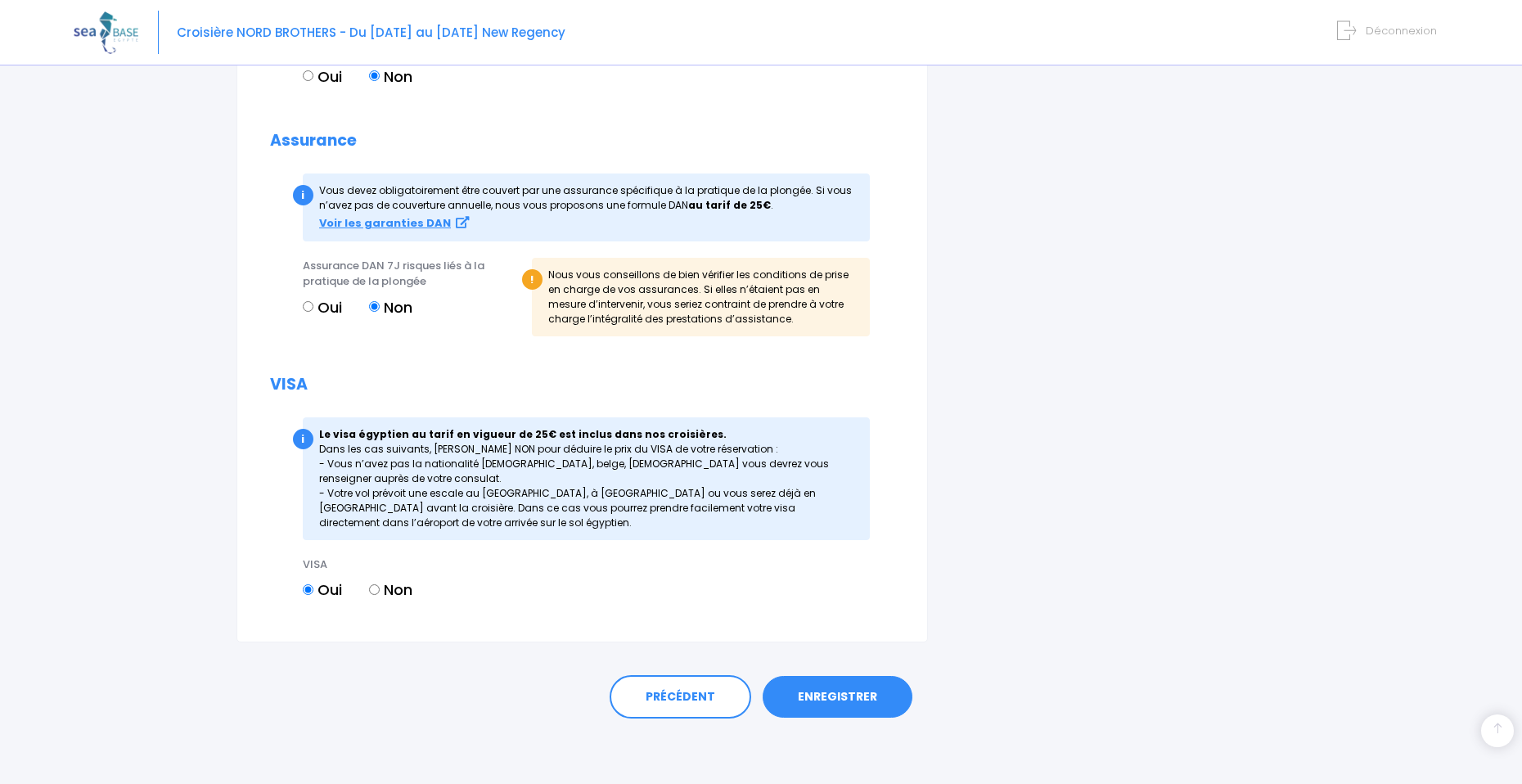
click at [821, 701] on link "ENREGISTRER" at bounding box center [837, 697] width 149 height 43
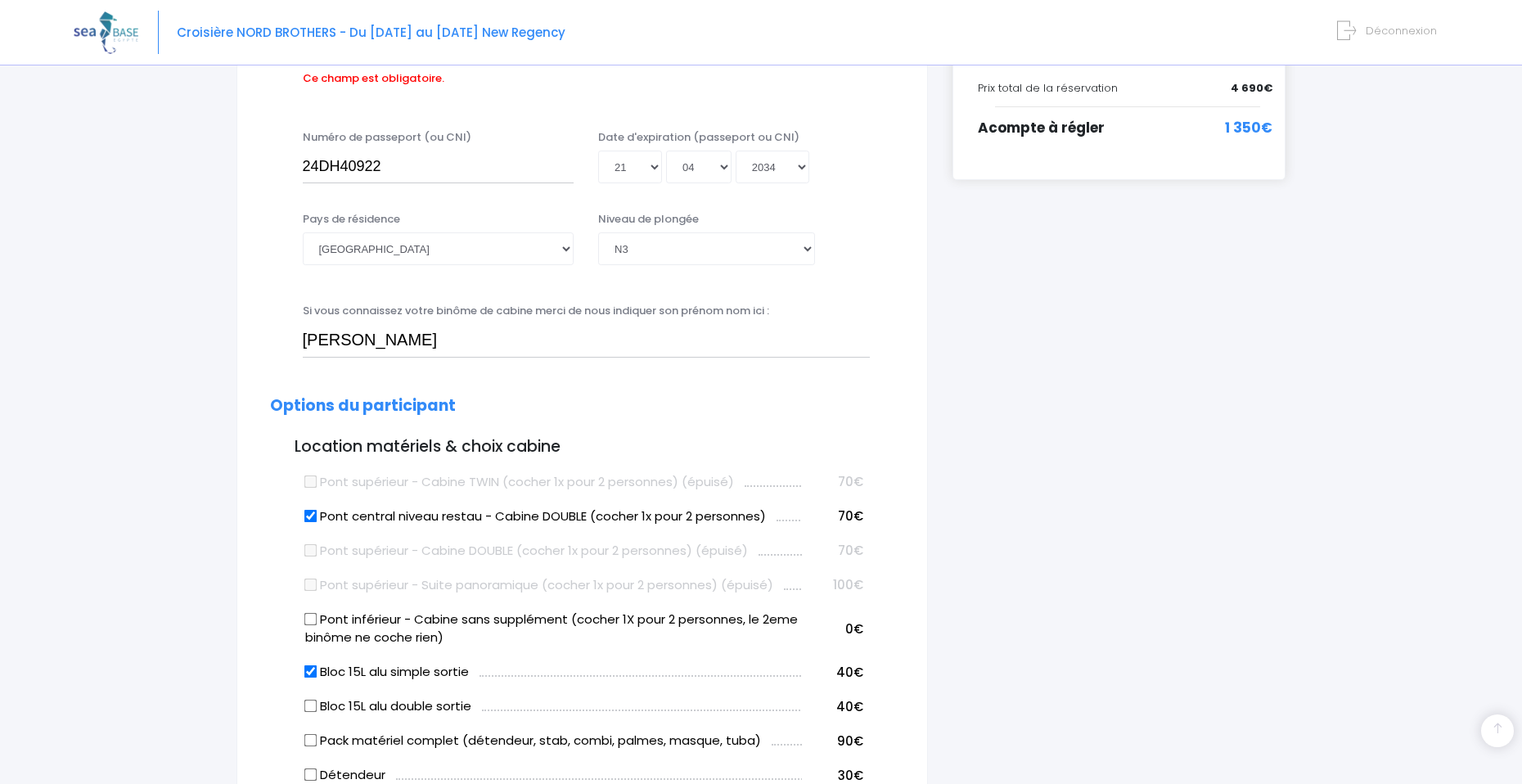
scroll to position [405, 0]
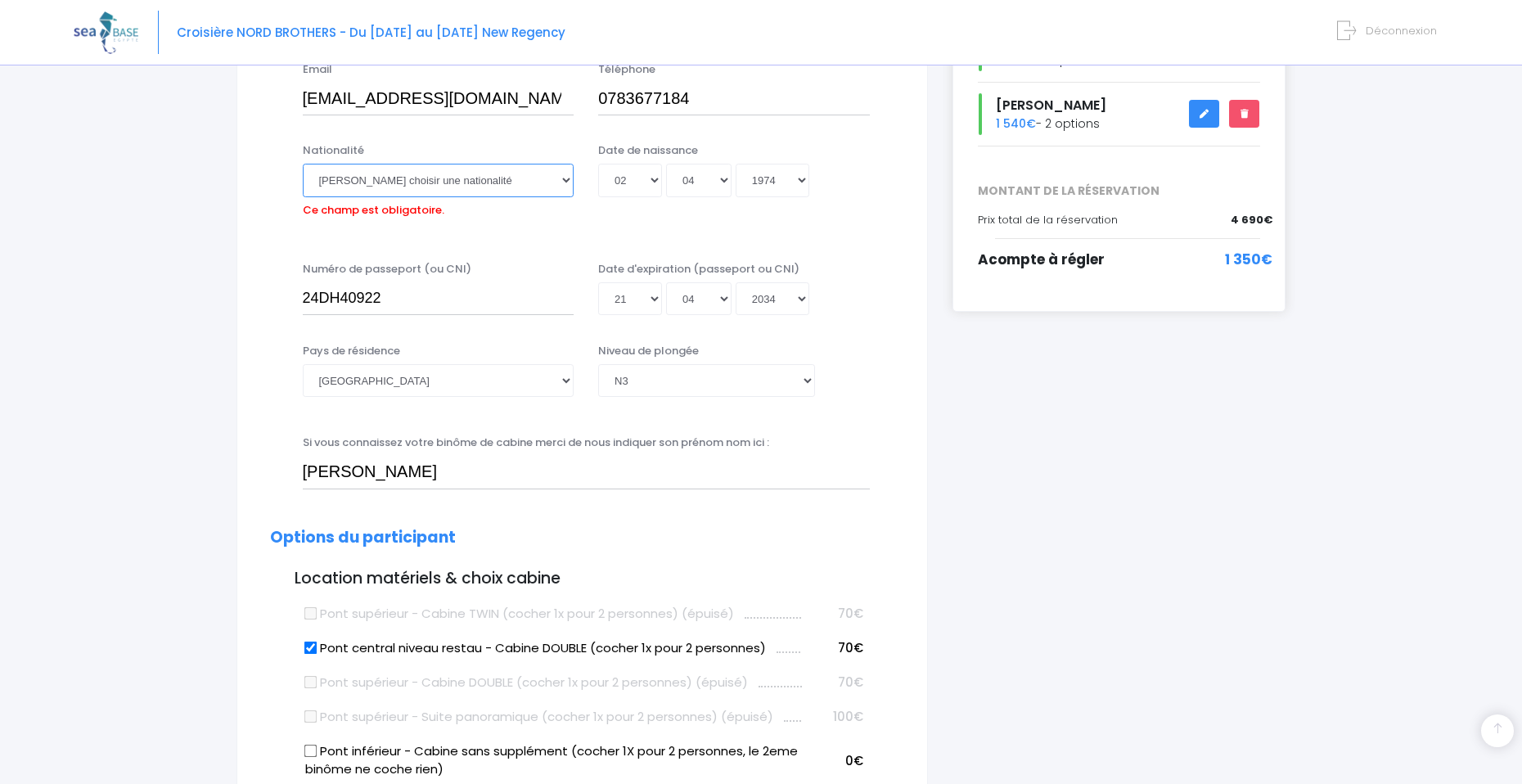
click at [454, 185] on select "Veuillez choisir une nationalité Afghane Albanaise Algerienne Allemande America…" at bounding box center [438, 180] width 272 height 33
select select "Française"
click at [303, 163] on select "Veuillez choisir une nationalité Afghane Albanaise Algerienne Allemande America…" at bounding box center [438, 180] width 272 height 33
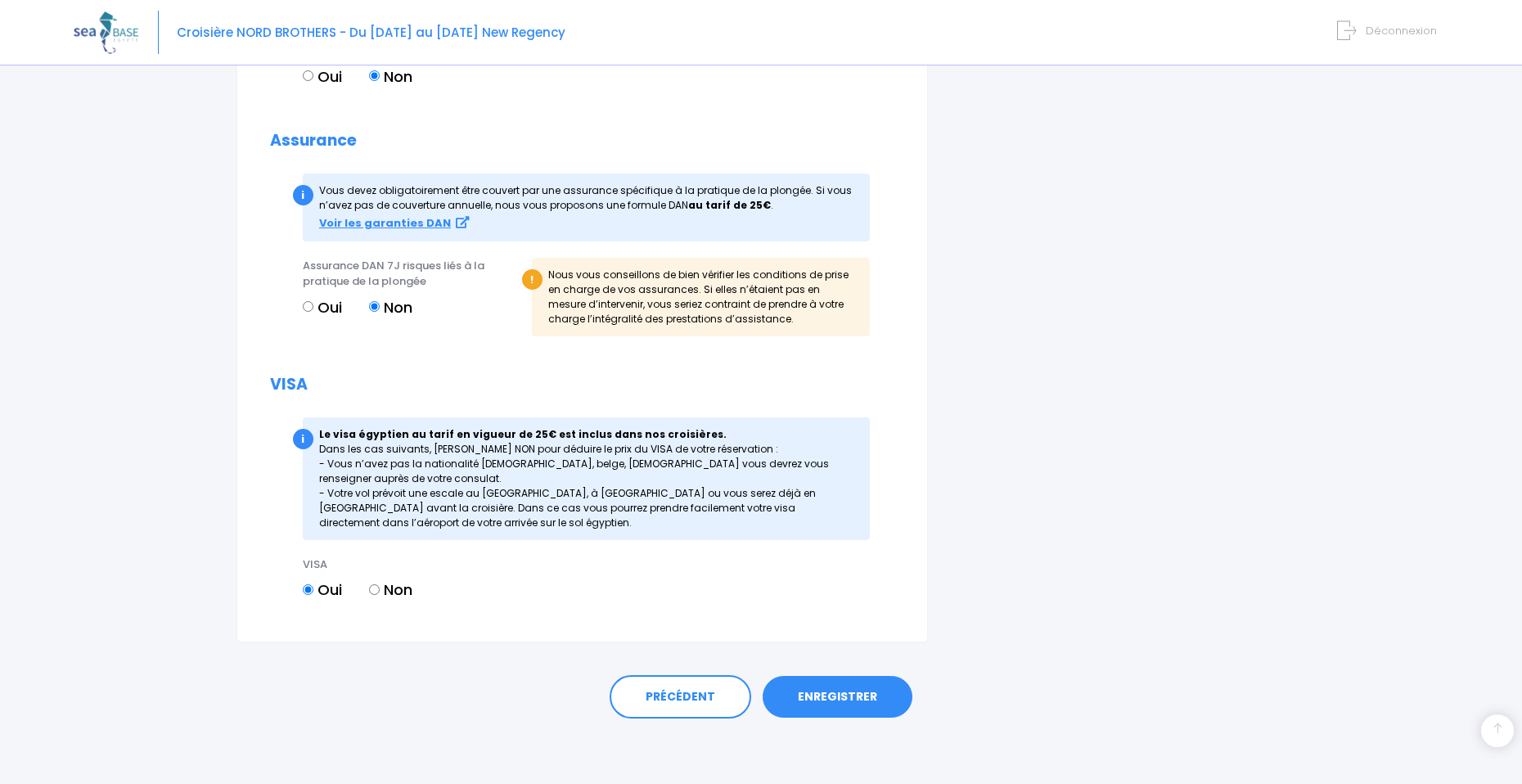
scroll to position [1734, 0]
click at [842, 688] on link "ENREGISTRER" at bounding box center [837, 698] width 149 height 43
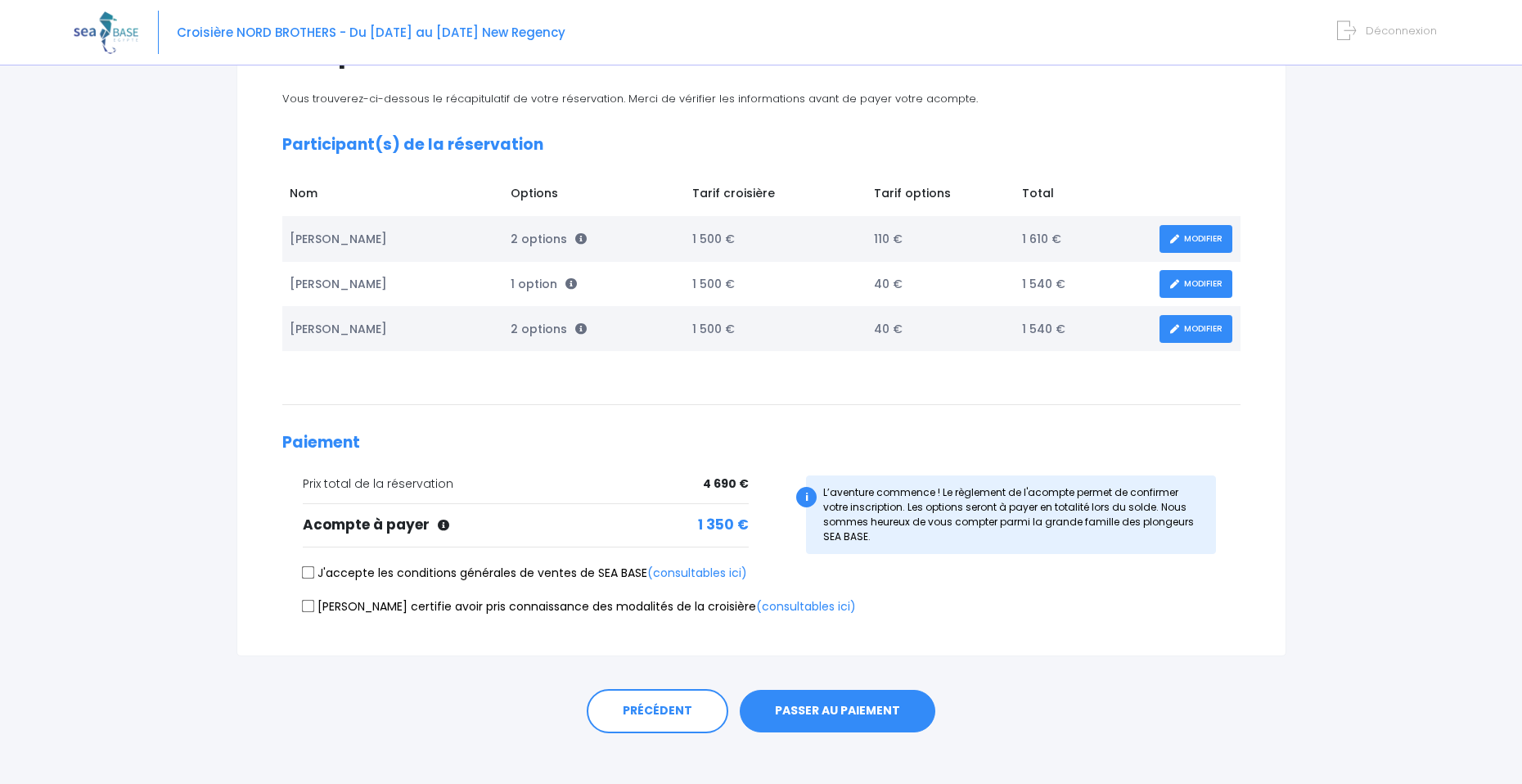
scroll to position [174, 0]
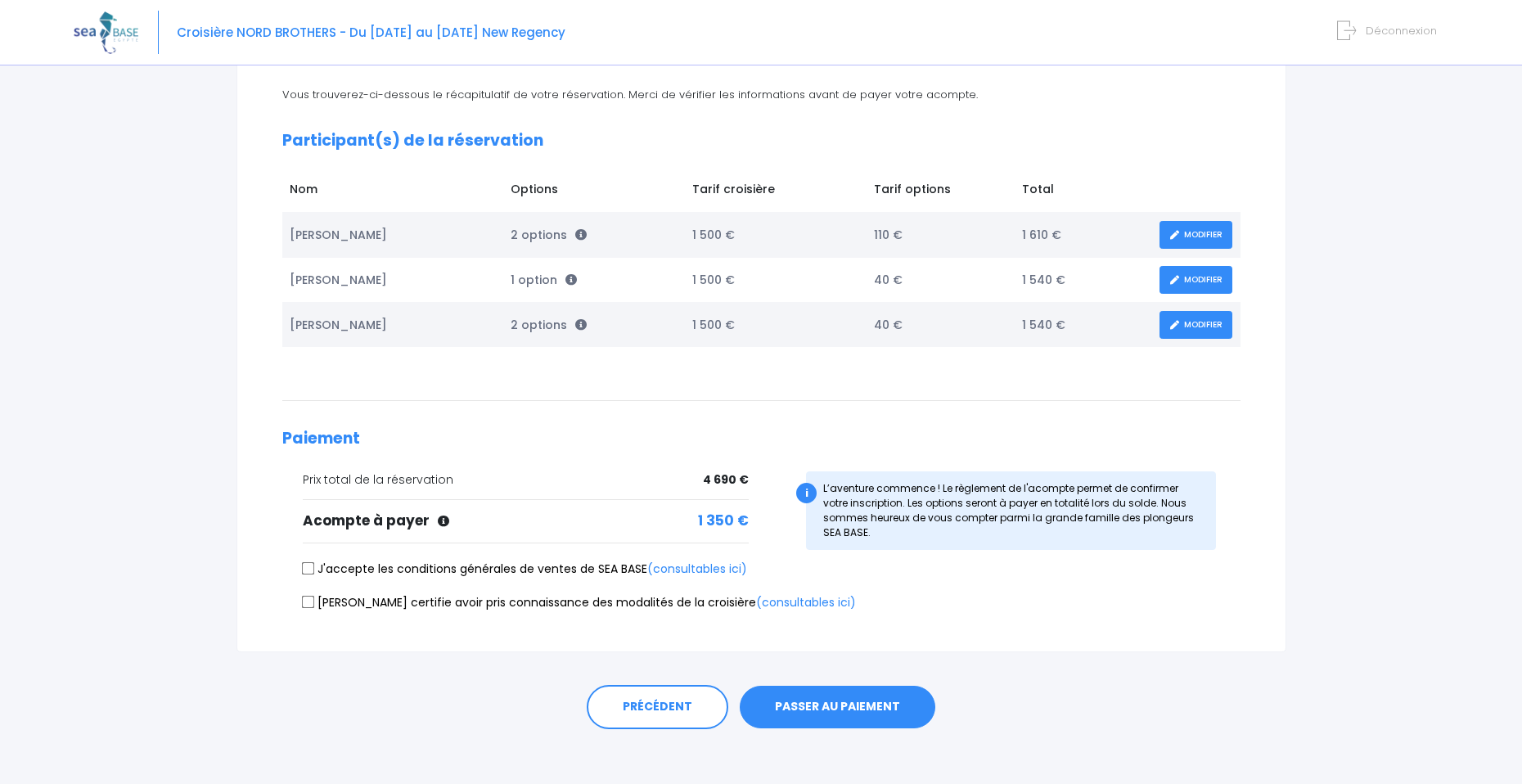
click at [306, 574] on input "J'accepte les conditions générales de ventes de SEA BASE (consultables ici)" at bounding box center [308, 569] width 13 height 13
checkbox input "true"
click at [314, 602] on input "[PERSON_NAME] certifie avoir pris connaissance des modalités de la croisière (c…" at bounding box center [308, 602] width 13 height 13
checkbox input "true"
click at [839, 703] on button "PASSER AU PAIEMENT" at bounding box center [837, 707] width 196 height 43
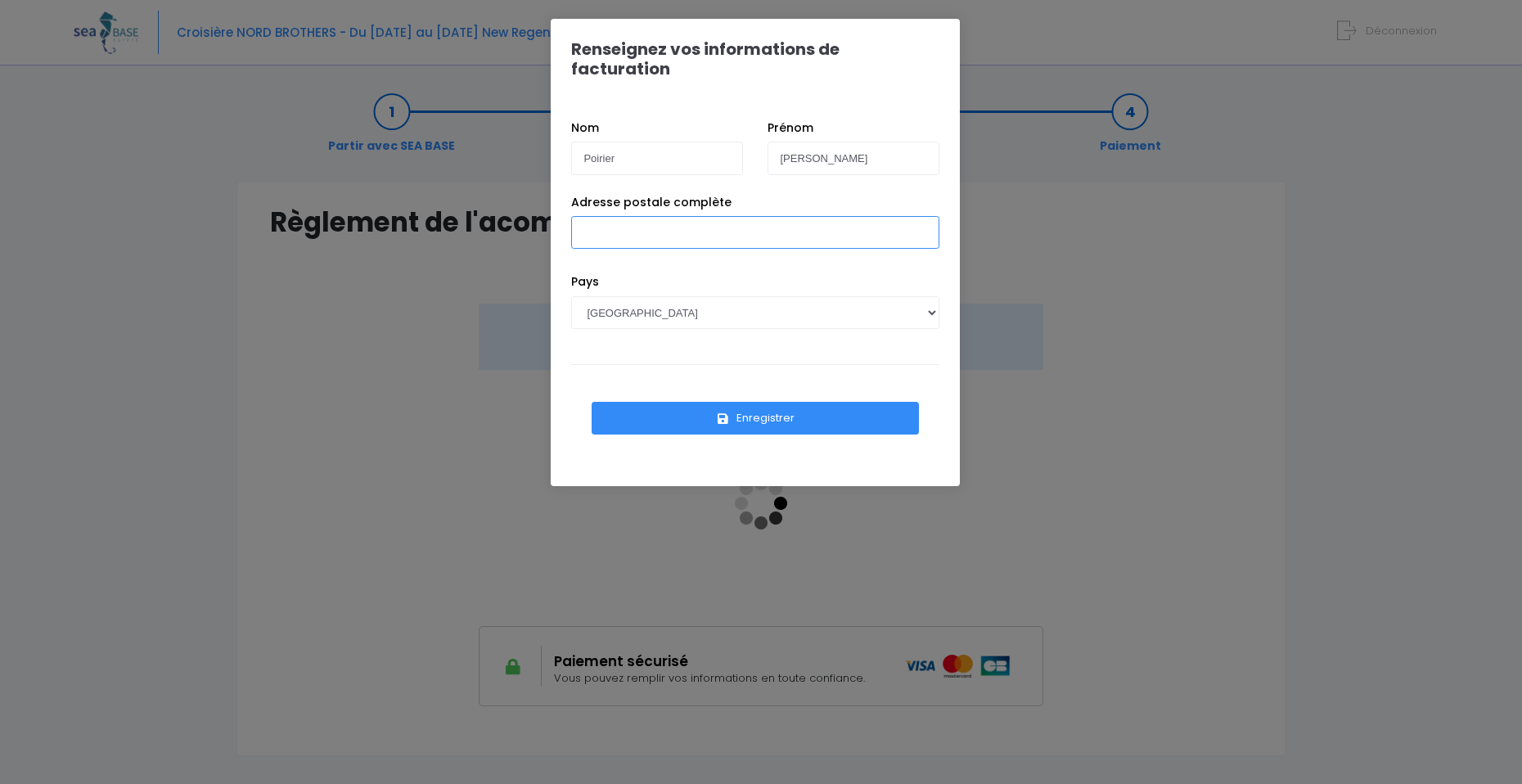
click at [758, 222] on input "Adresse postale complète" at bounding box center [755, 233] width 368 height 33
click at [638, 216] on input "[STREET_ADDRESS][PERSON_NAME]" at bounding box center [755, 233] width 368 height 33
click at [662, 216] on input "[STREET_ADDRESS][PERSON_NAME]" at bounding box center [755, 233] width 368 height 33
click at [602, 216] on input "[STREET_ADDRESS][PERSON_NAME]" at bounding box center [755, 233] width 368 height 33
click at [702, 216] on input "[STREET_ADDRESS][PERSON_NAME]" at bounding box center [755, 233] width 368 height 33
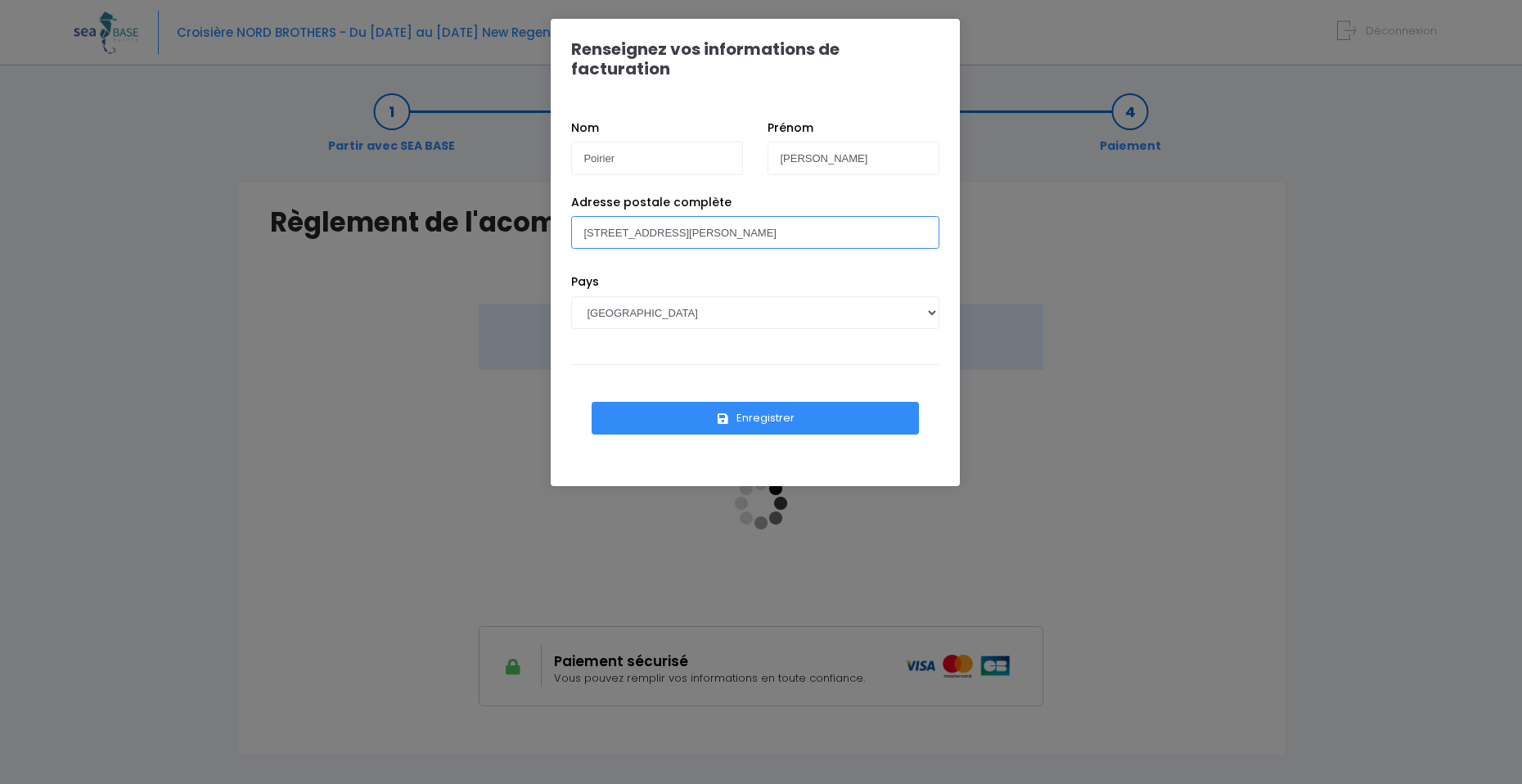
type input "[STREET_ADDRESS][PERSON_NAME]"
click at [773, 402] on button "Enregistrer" at bounding box center [755, 418] width 328 height 33
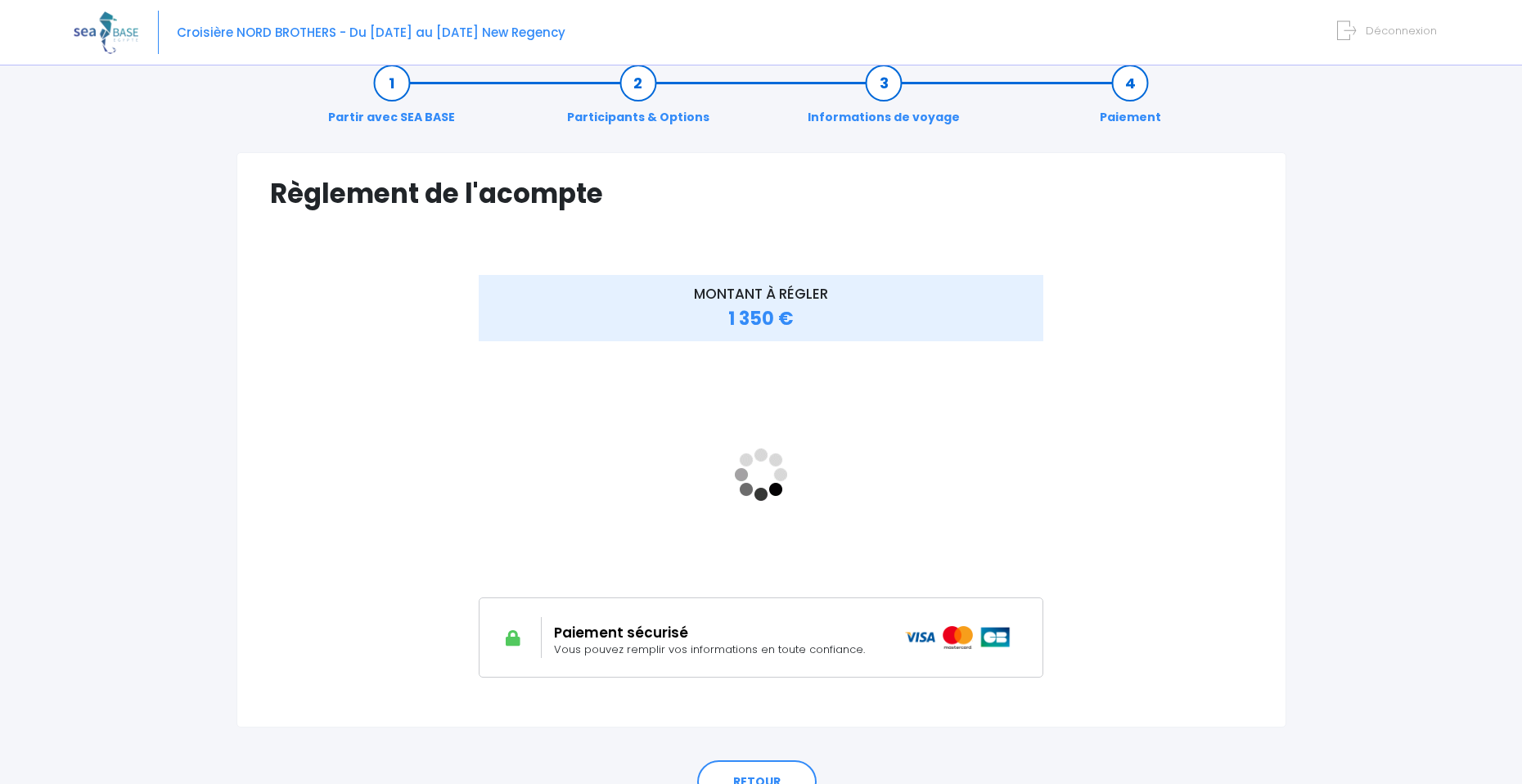
scroll to position [28, 0]
click at [1260, 468] on div "Règlement de l'acompte Vérifiez vos informations de facturation Nom Poirier [GE…" at bounding box center [761, 440] width 1050 height 574
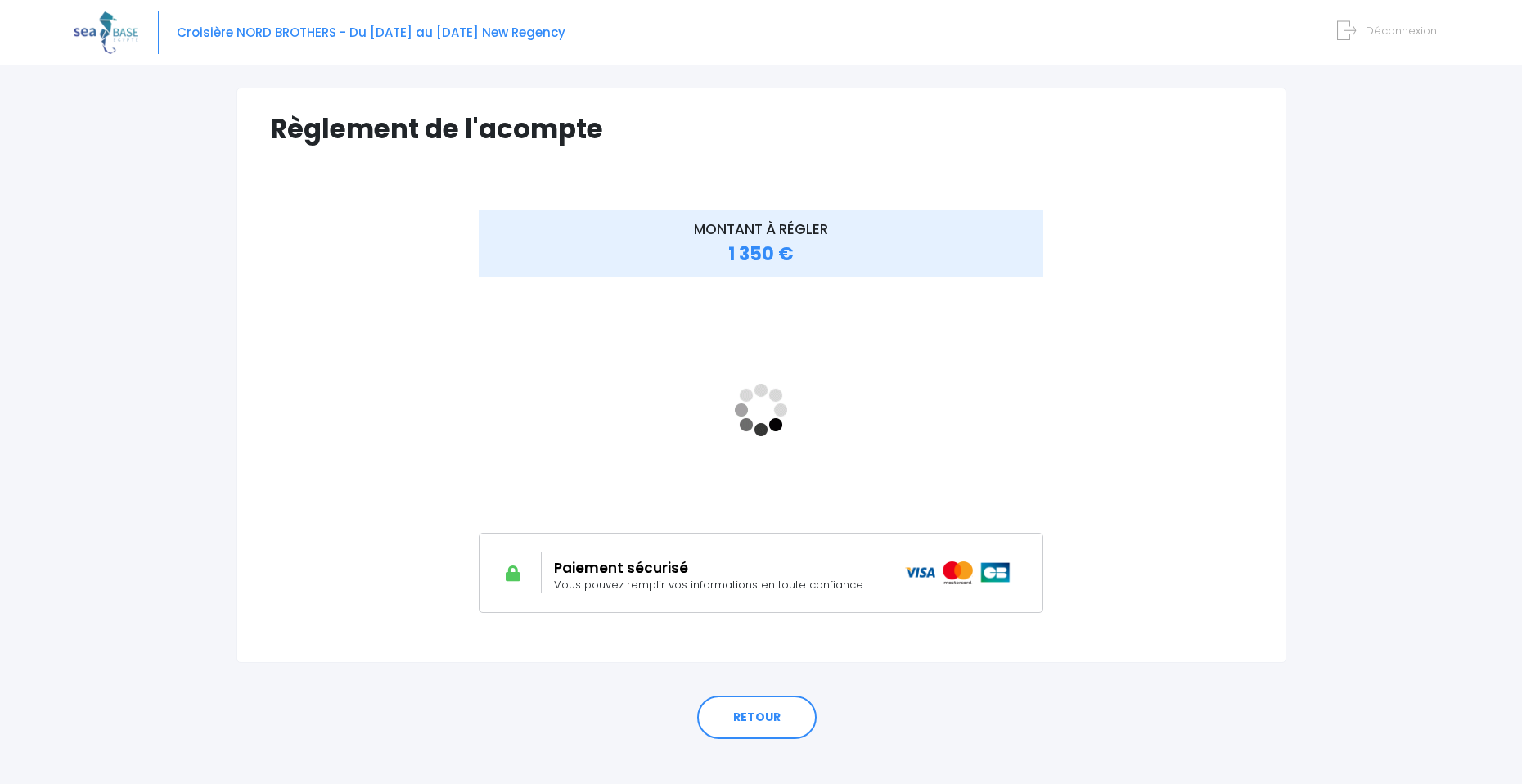
scroll to position [114, 0]
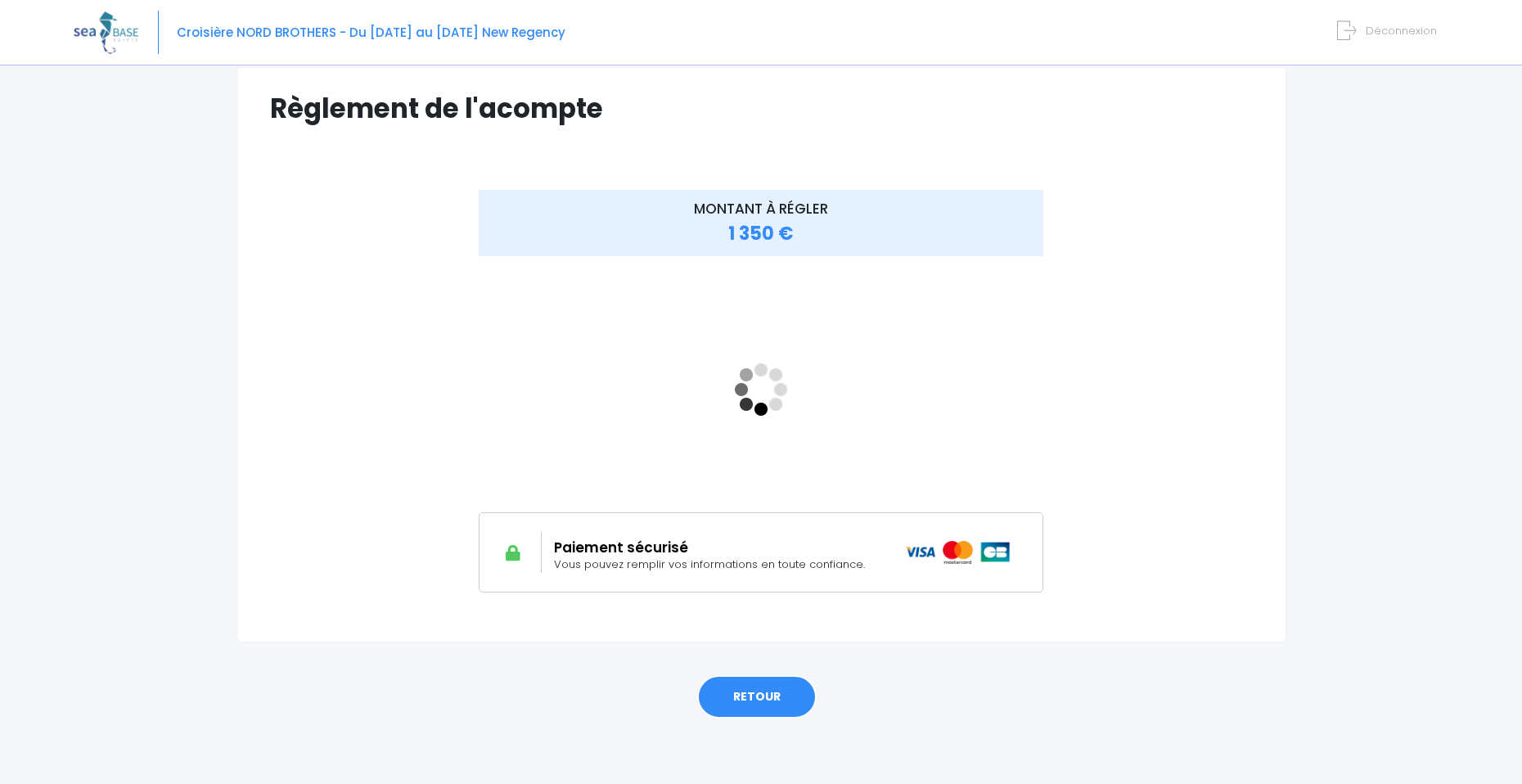
click at [772, 684] on link "RETOUR" at bounding box center [757, 697] width 120 height 45
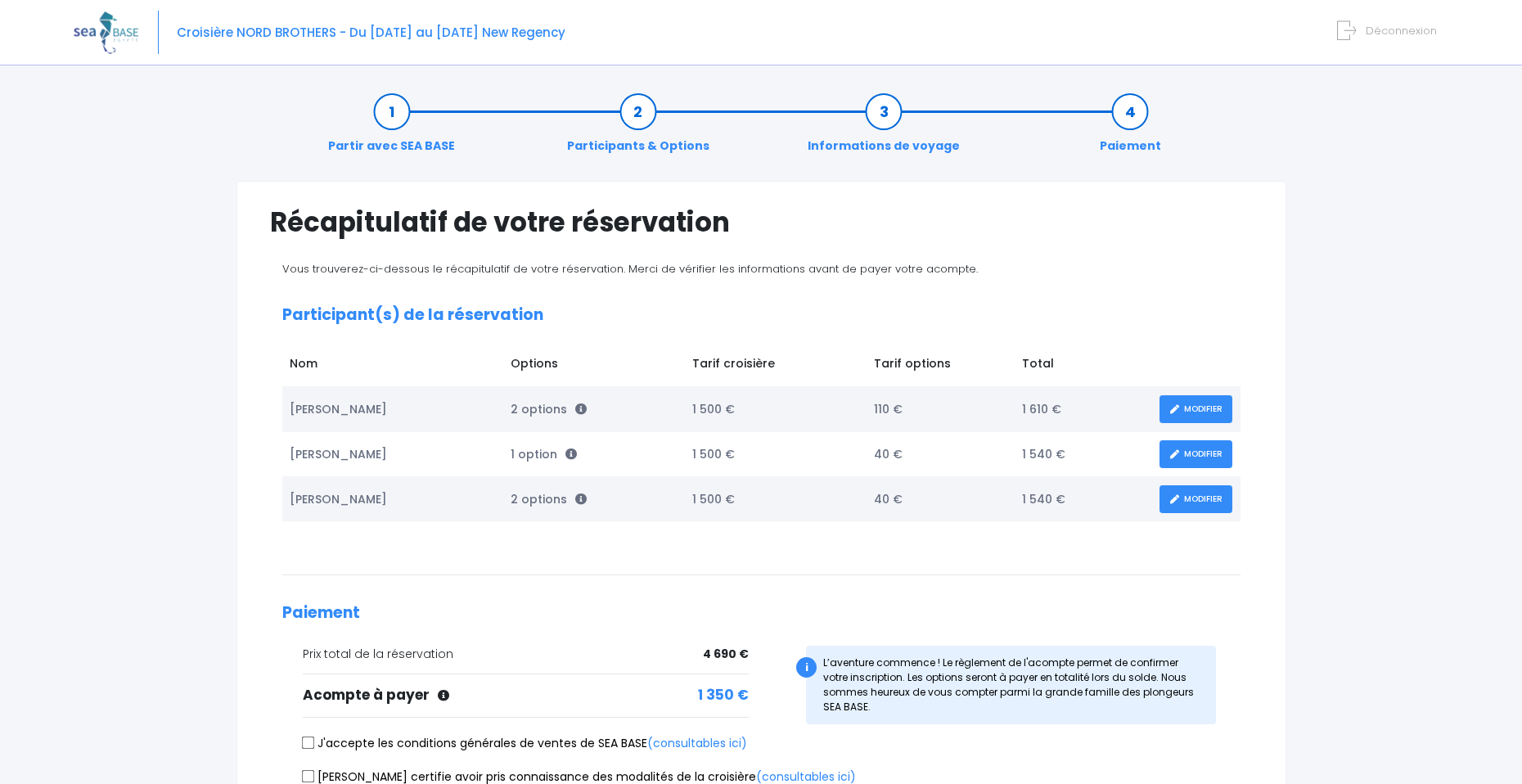
scroll to position [185, 0]
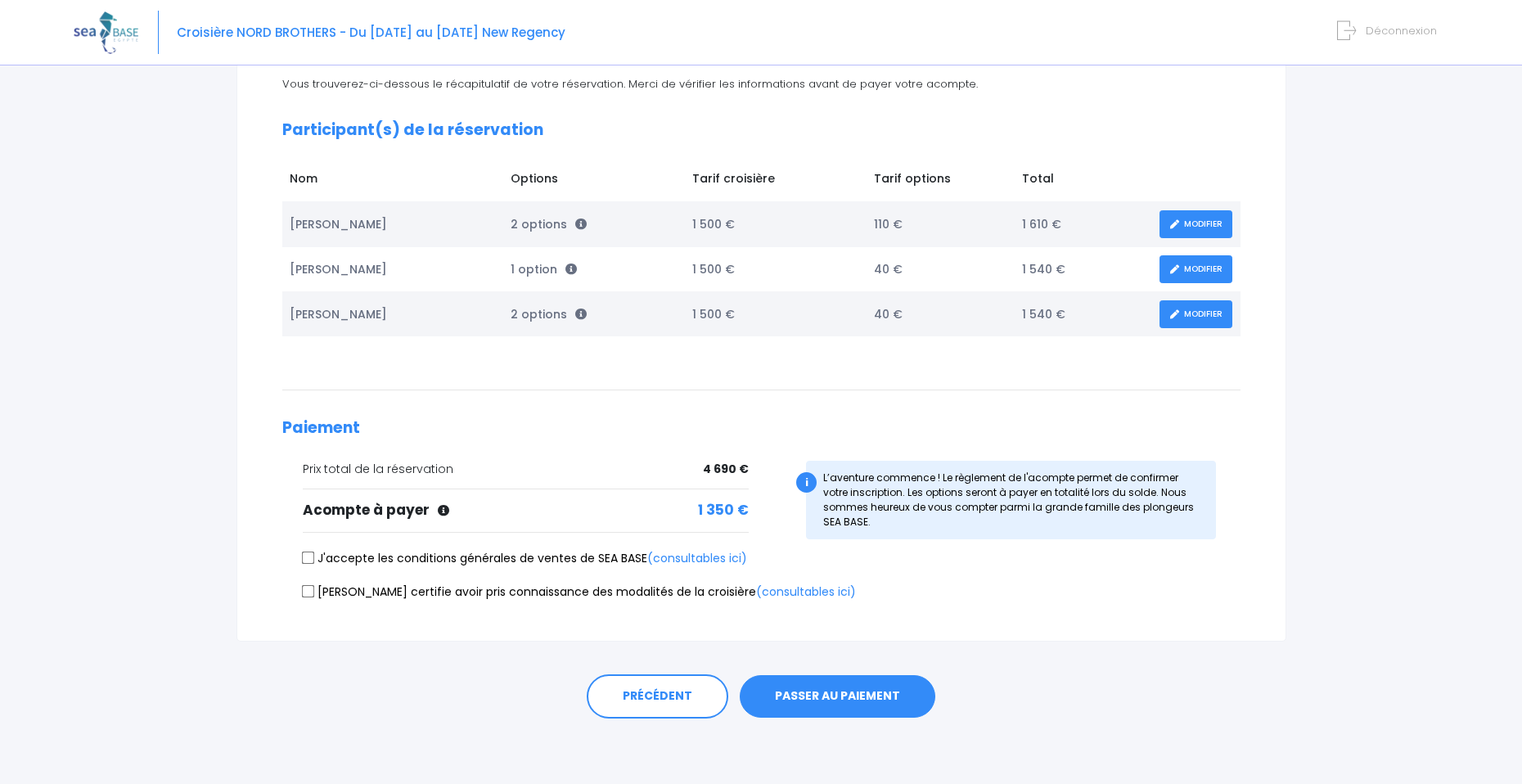
click at [312, 560] on input "J'accepte les conditions générales de ventes de SEA BASE (consultables ici)" at bounding box center [308, 558] width 13 height 13
checkbox input "true"
click at [317, 597] on label "[PERSON_NAME] certifie avoir pris connaissance des modalités de la croisière (c…" at bounding box center [579, 592] width 553 height 17
click at [314, 597] on input "[PERSON_NAME] certifie avoir pris connaissance des modalités de la croisière (c…" at bounding box center [308, 591] width 13 height 13
checkbox input "true"
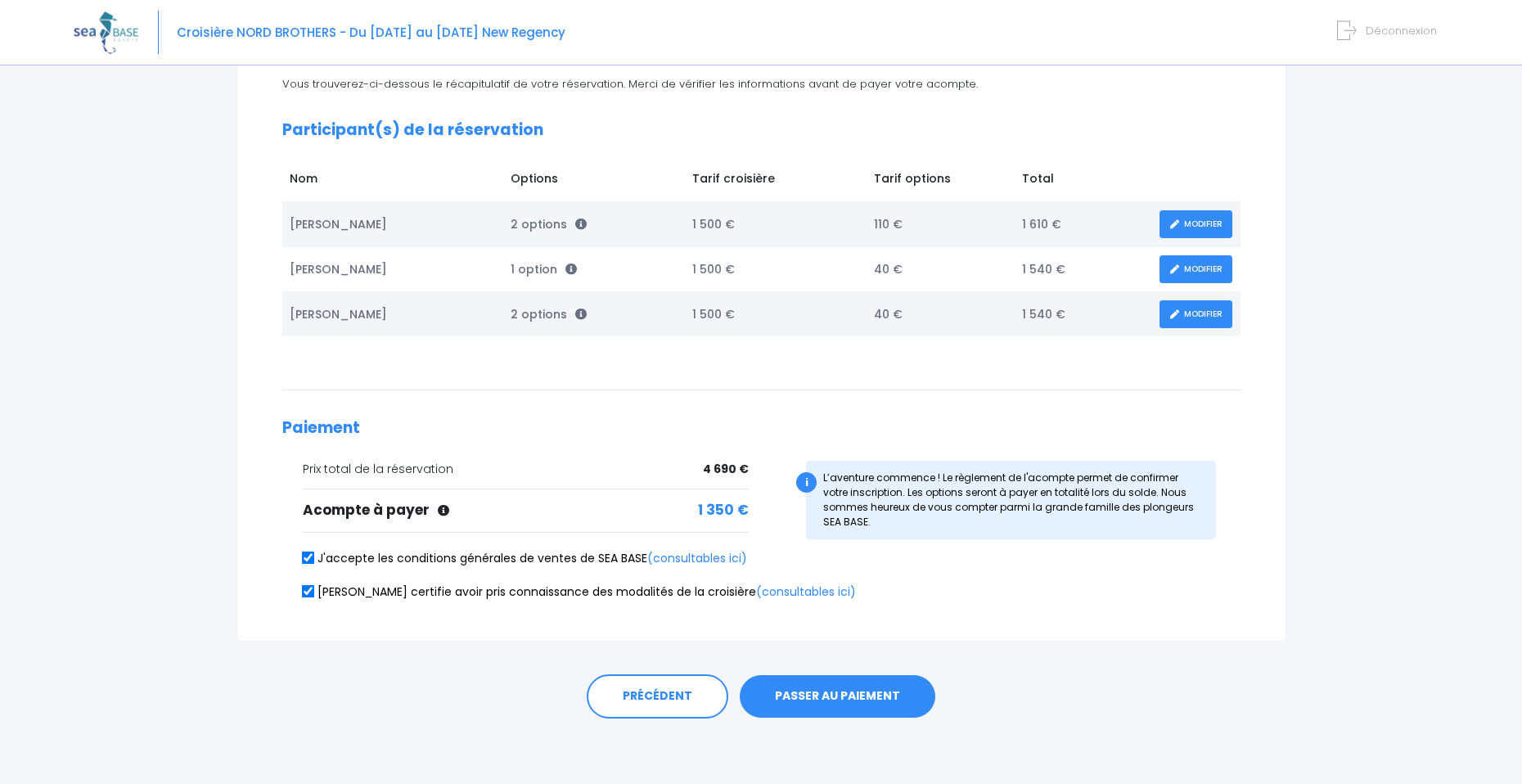
click at [826, 699] on button "PASSER AU PAIEMENT" at bounding box center [837, 697] width 196 height 43
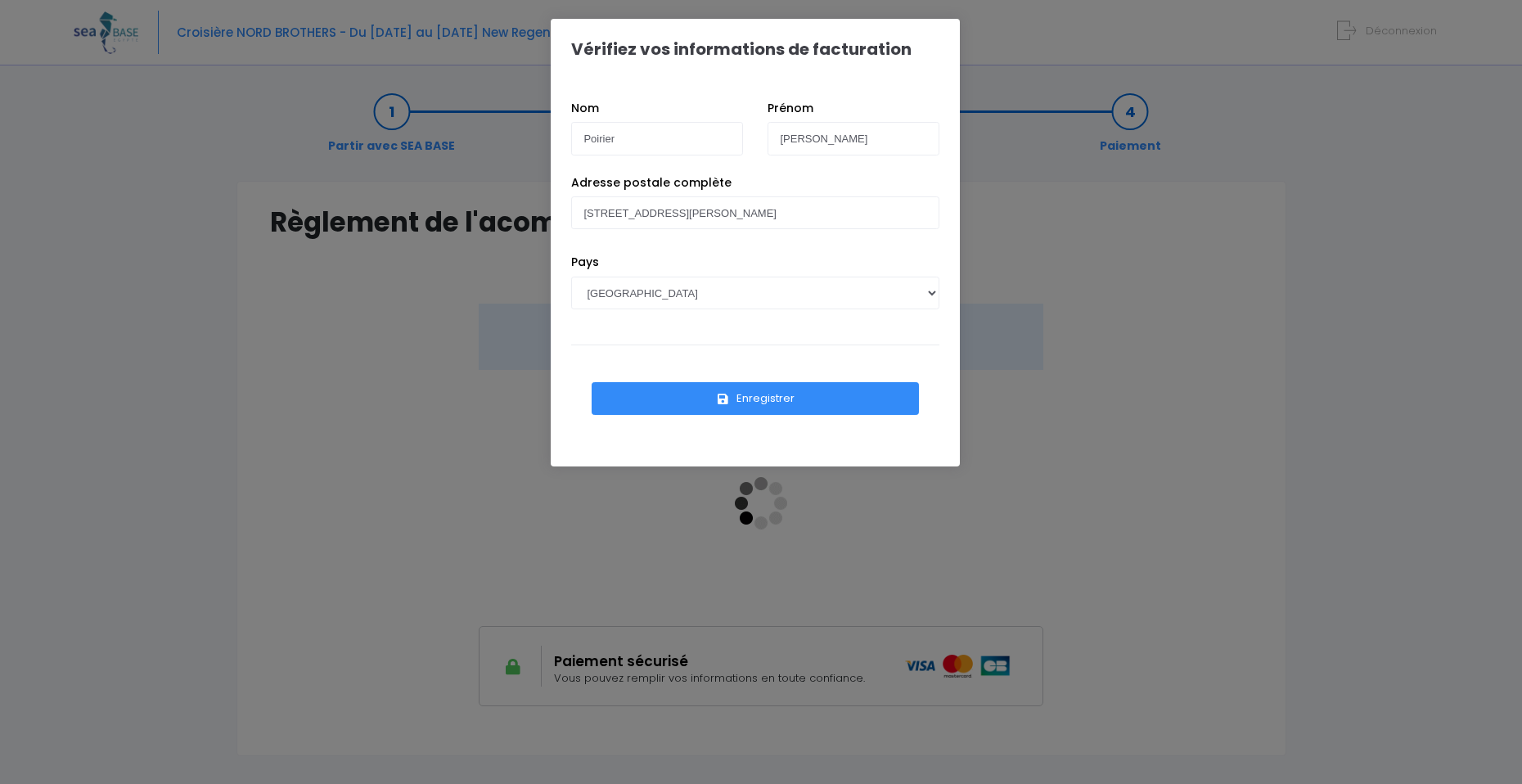
click at [731, 404] on button "Enregistrer" at bounding box center [755, 399] width 328 height 33
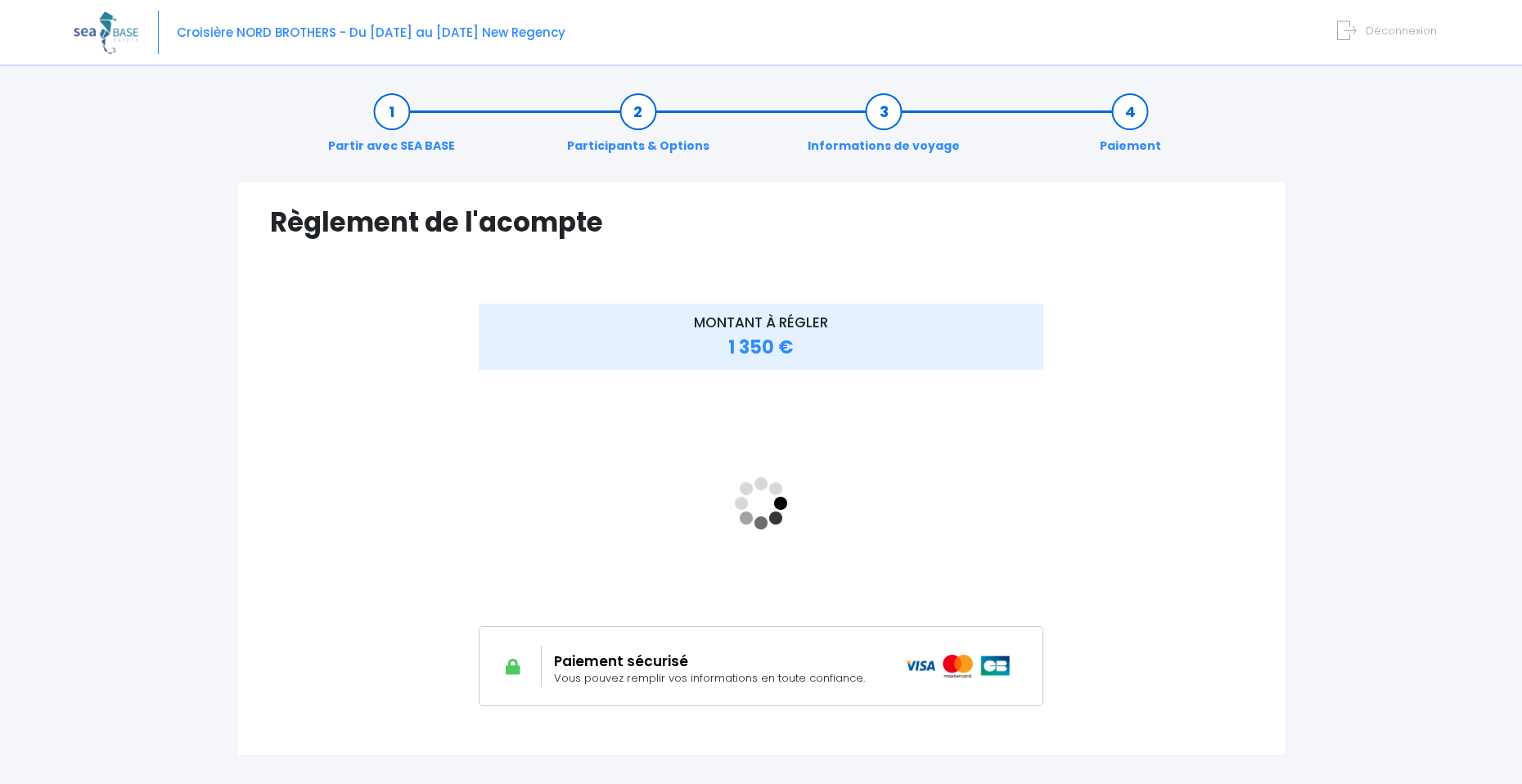
click at [1114, 483] on div "MONTANT À RÉGLER 1 350 €" at bounding box center [761, 517] width 982 height 426
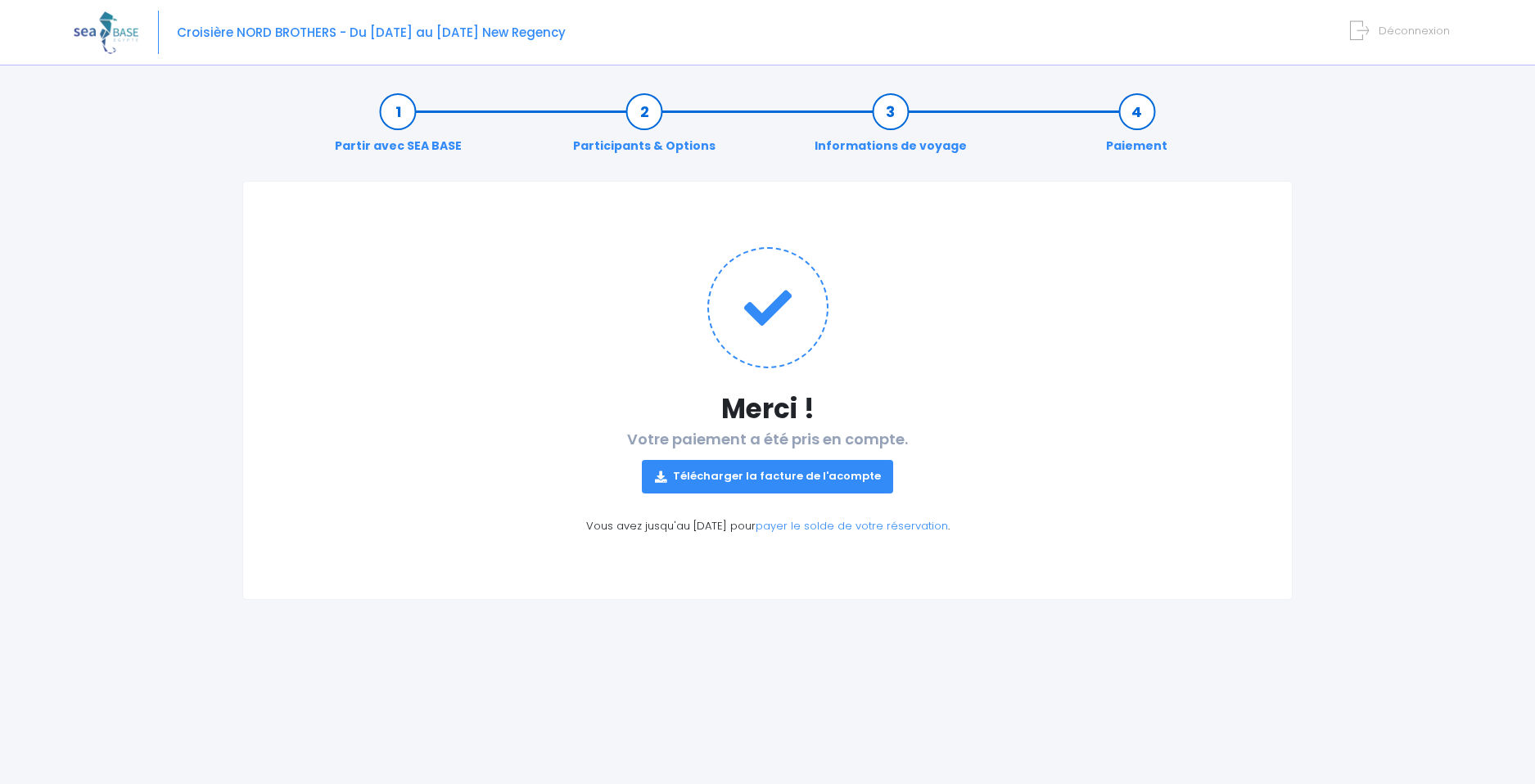
click at [845, 465] on link "Télécharger la facture de l'acompte" at bounding box center [767, 476] width 252 height 33
